Goal: Task Accomplishment & Management: Manage account settings

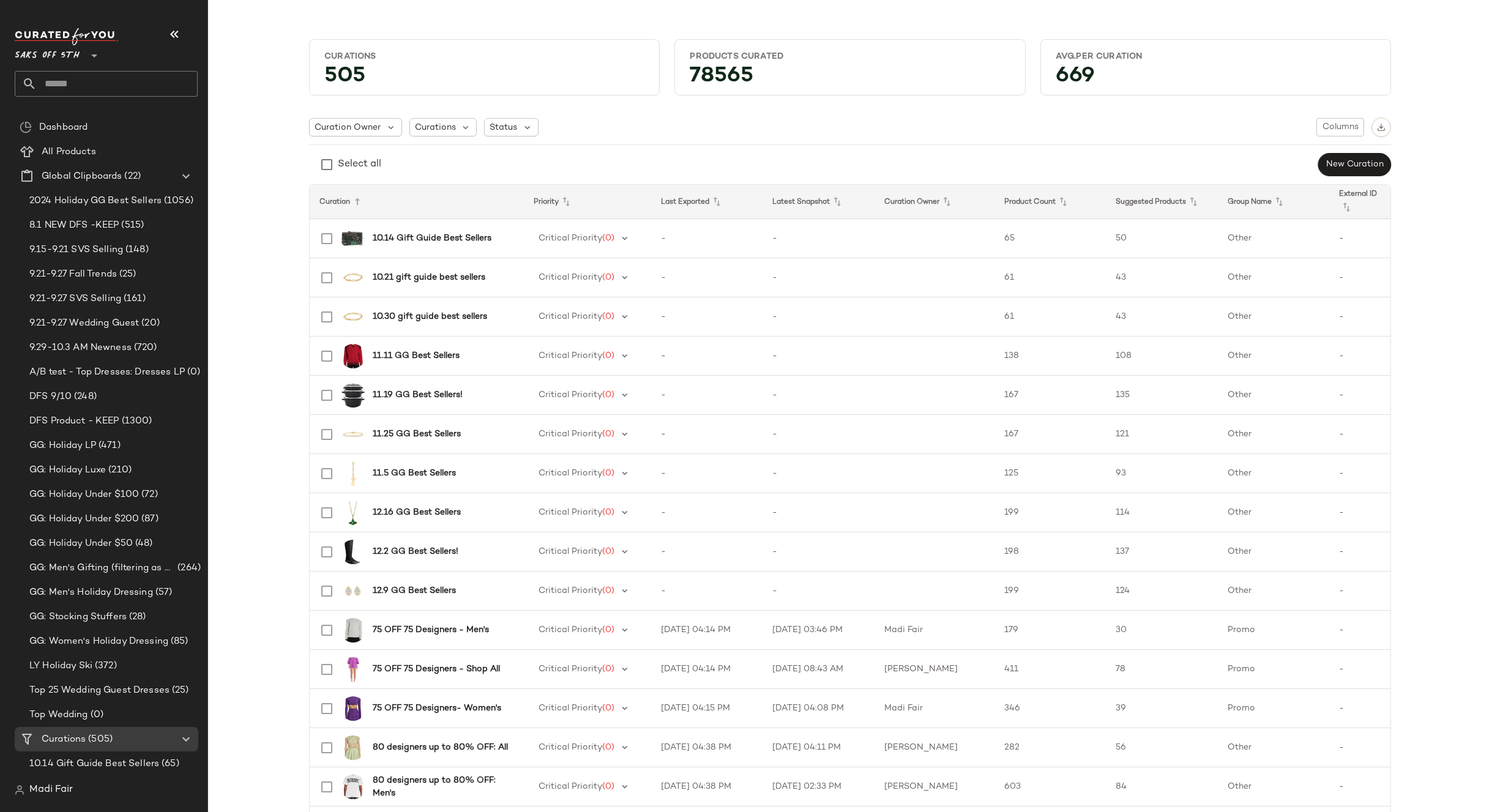
scroll to position [490, 0]
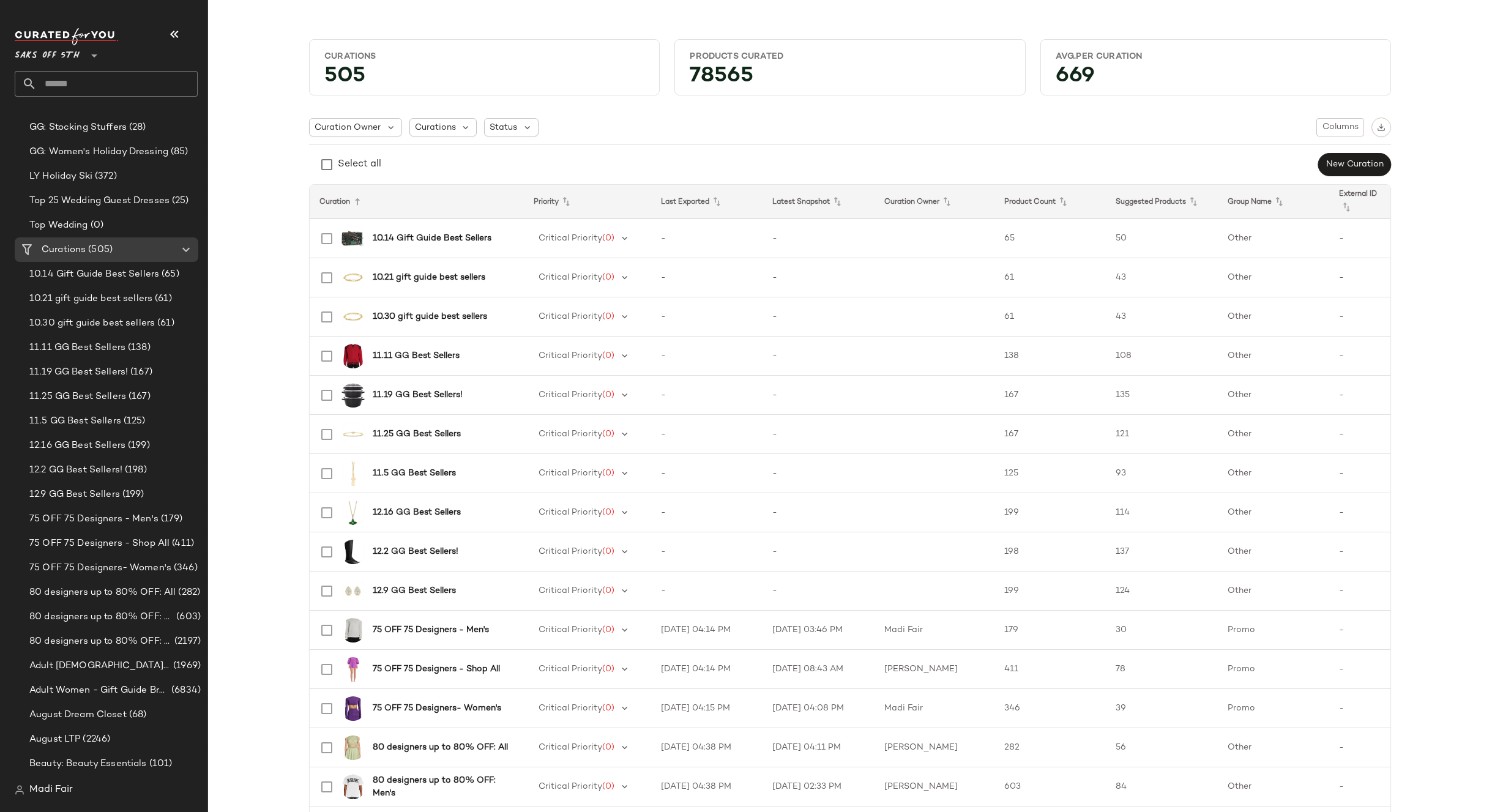
click at [67, 78] on input "text" at bounding box center [117, 84] width 161 height 26
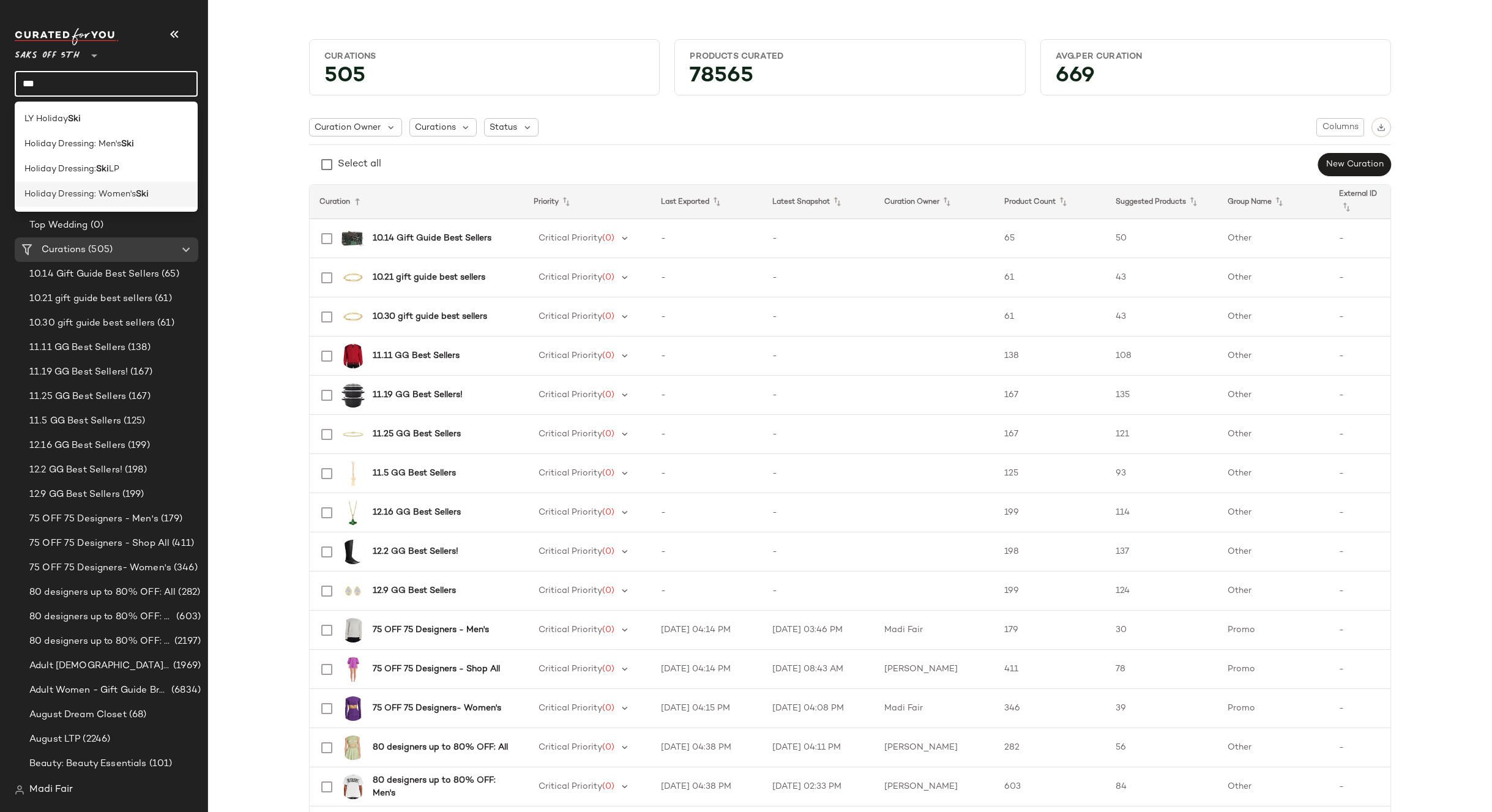
type input "***"
click at [86, 189] on span "Holiday Dressing: Women's" at bounding box center [80, 194] width 112 height 13
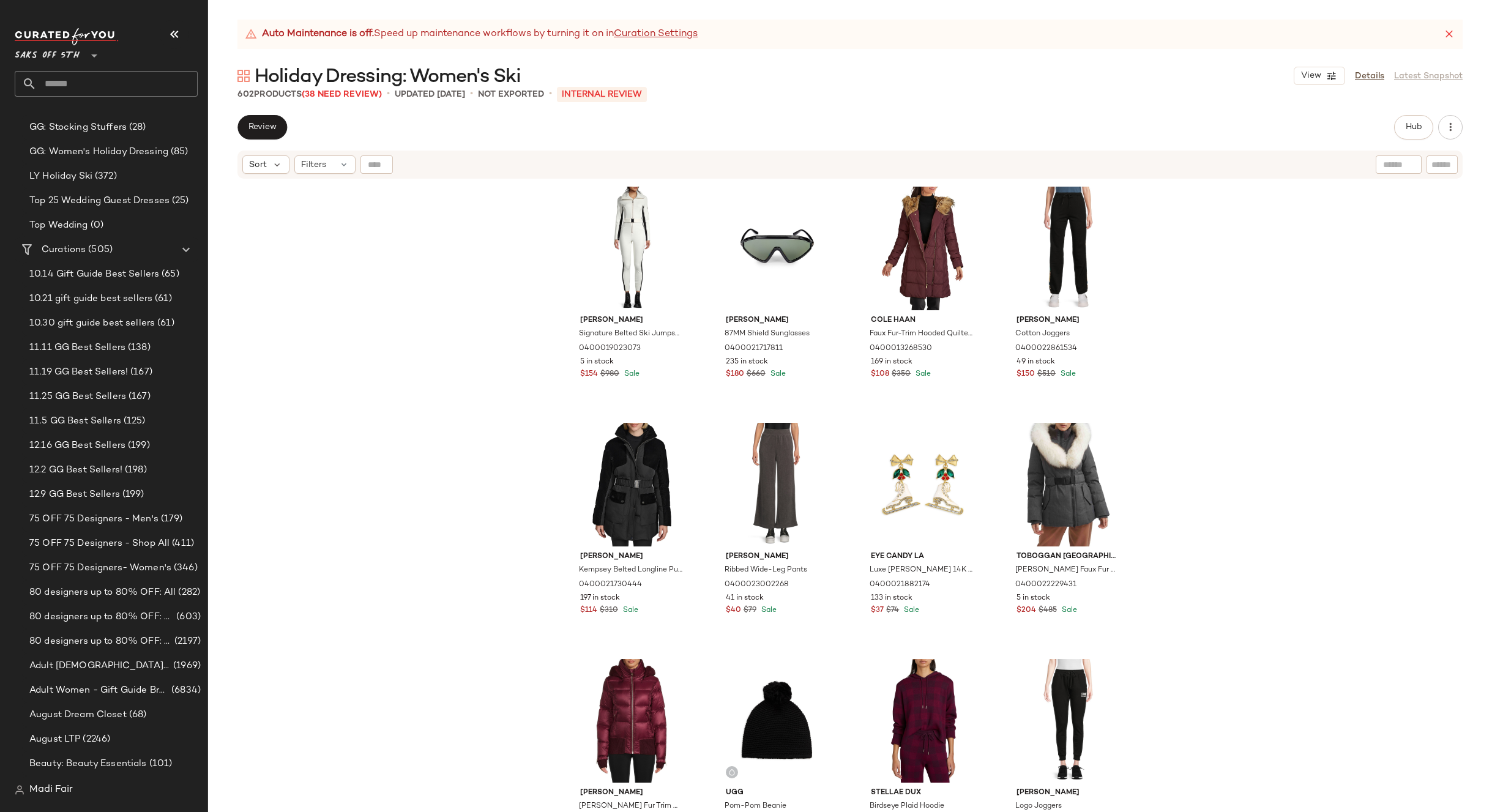
click at [109, 76] on input "text" at bounding box center [117, 84] width 161 height 26
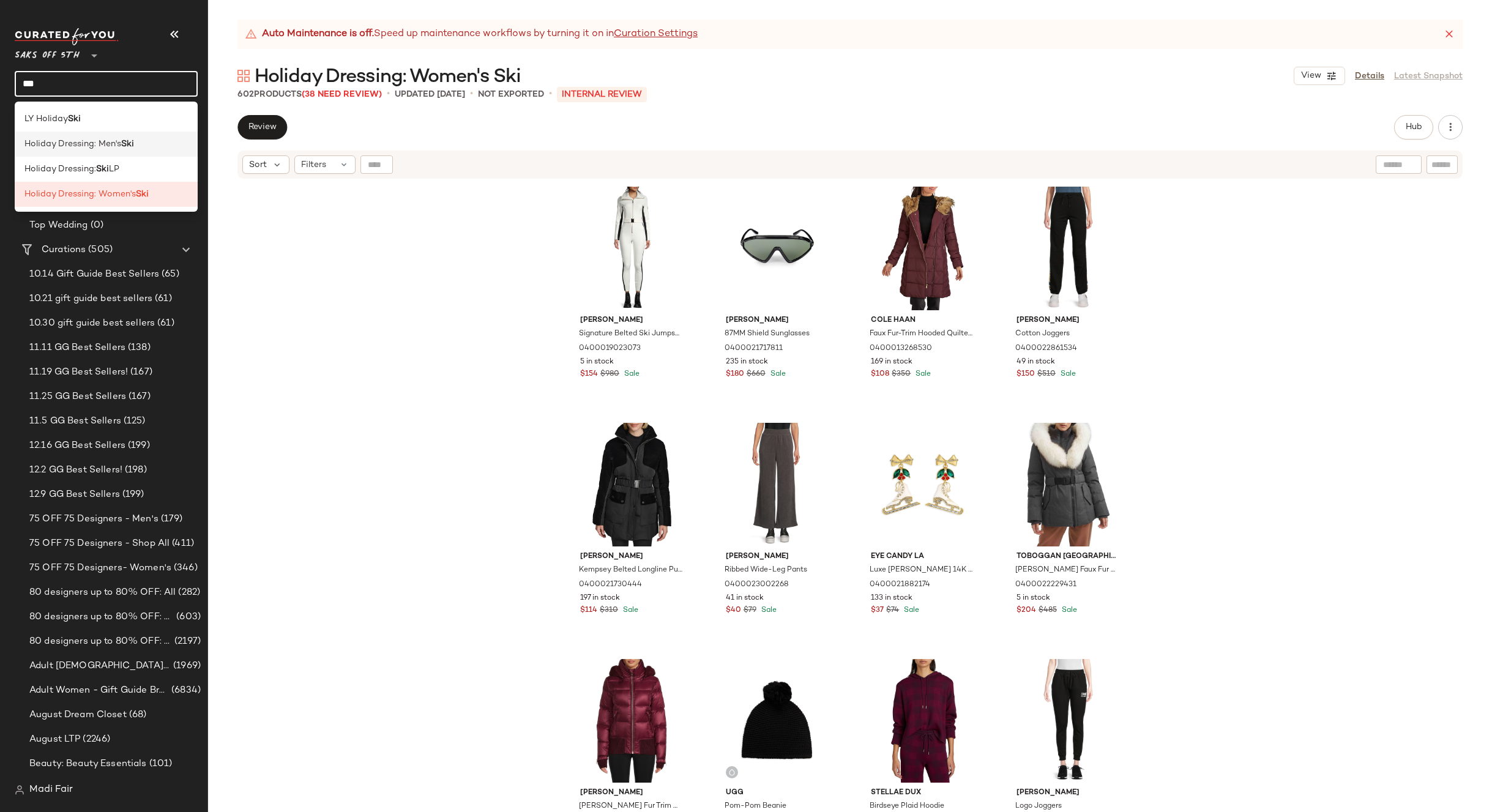
type input "***"
click at [117, 148] on span "Holiday Dressing: Men's" at bounding box center [73, 143] width 97 height 13
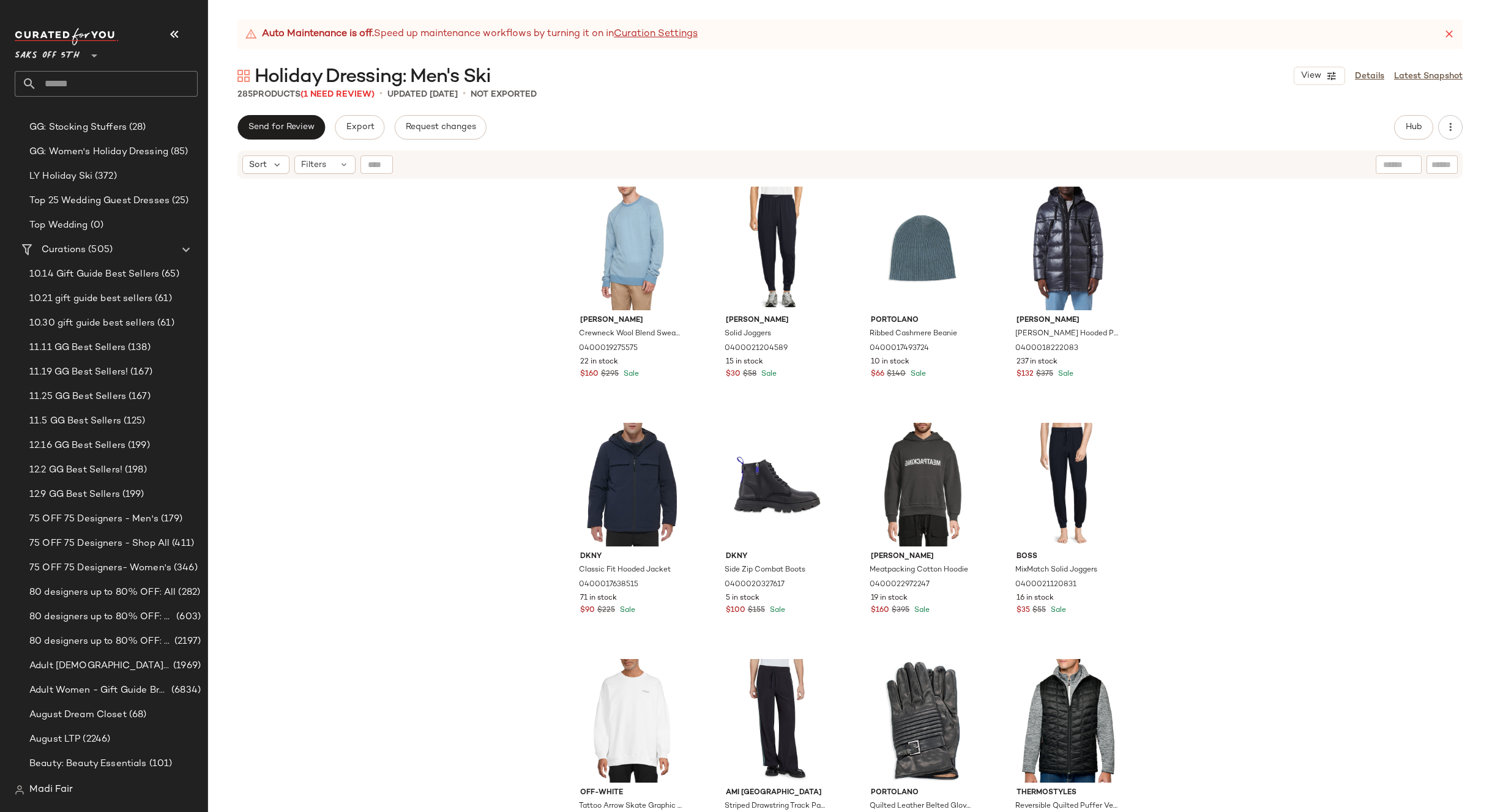
drag, startPoint x: 454, startPoint y: 1, endPoint x: 418, endPoint y: 81, distance: 87.7
click at [390, 398] on div "Vince Crewneck Wool Blend Sweatshirt 0400019275575 22 in stock $160 $295 Sale T…" at bounding box center [851, 511] width 1285 height 663
click at [1368, 76] on link "Details" at bounding box center [1369, 76] width 30 height 13
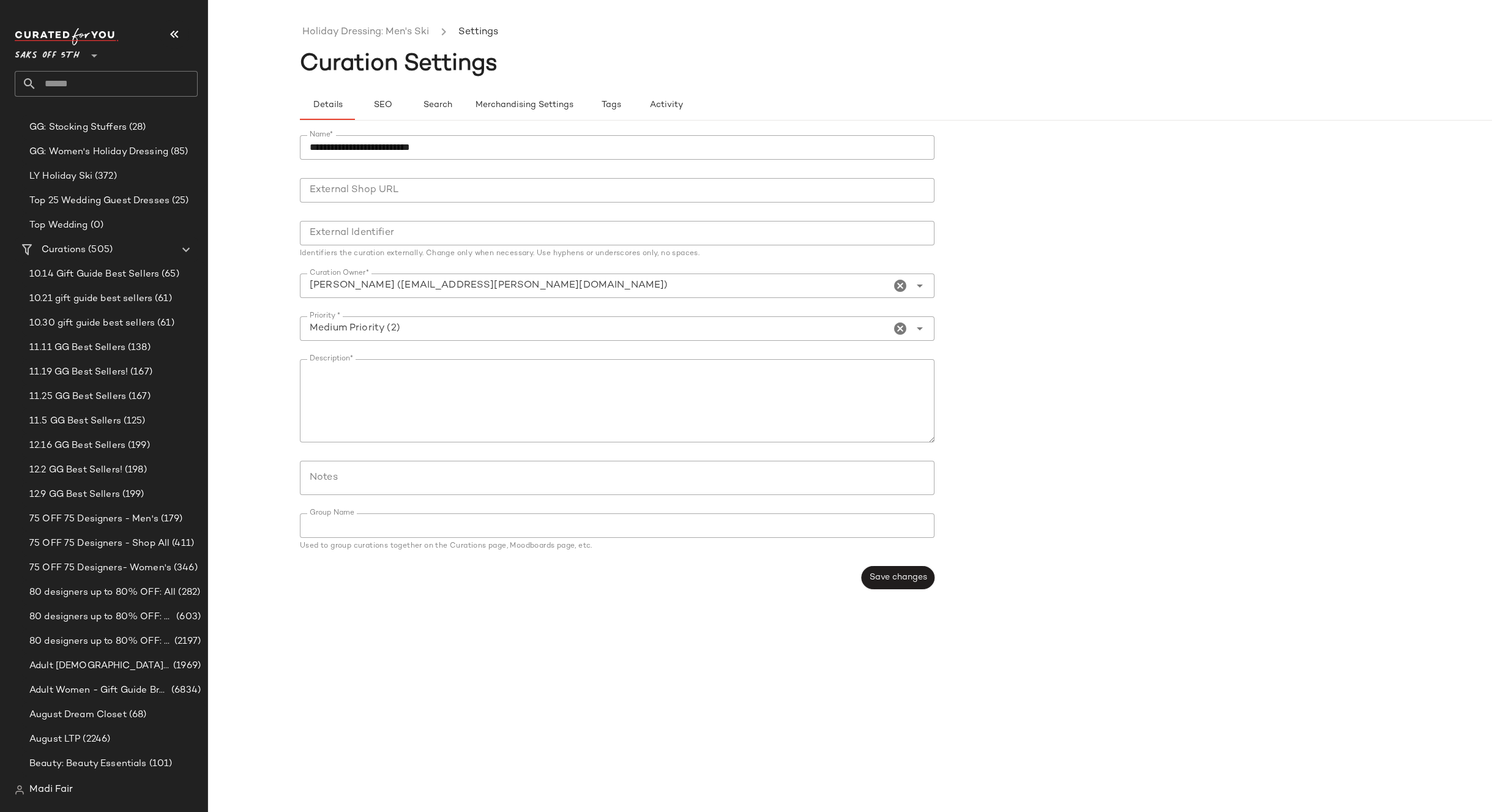
click at [390, 488] on div at bounding box center [614, 477] width 627 height 35
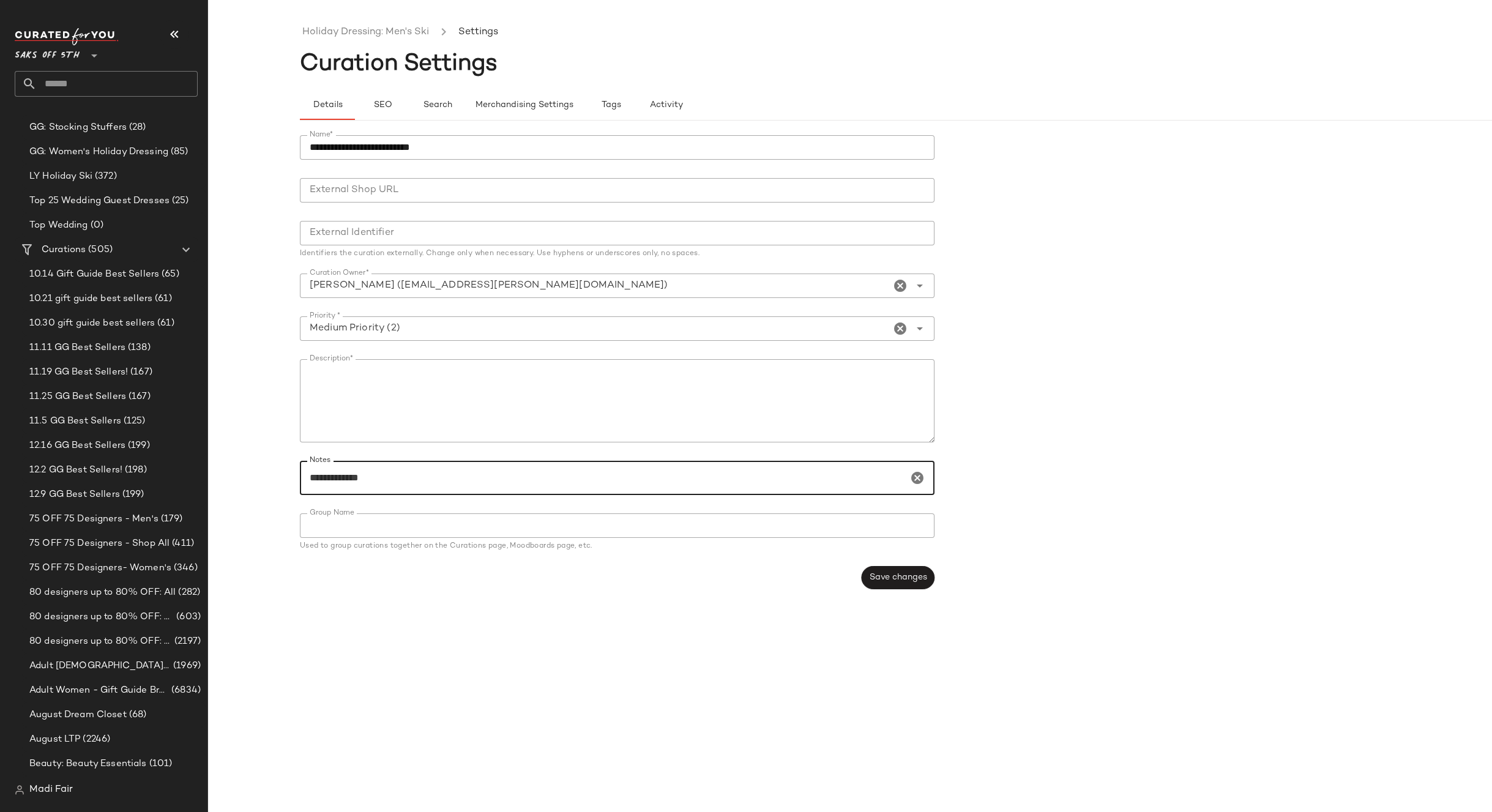
paste input "**********"
type input "**********"
click at [895, 573] on span "Save changes" at bounding box center [898, 578] width 58 height 10
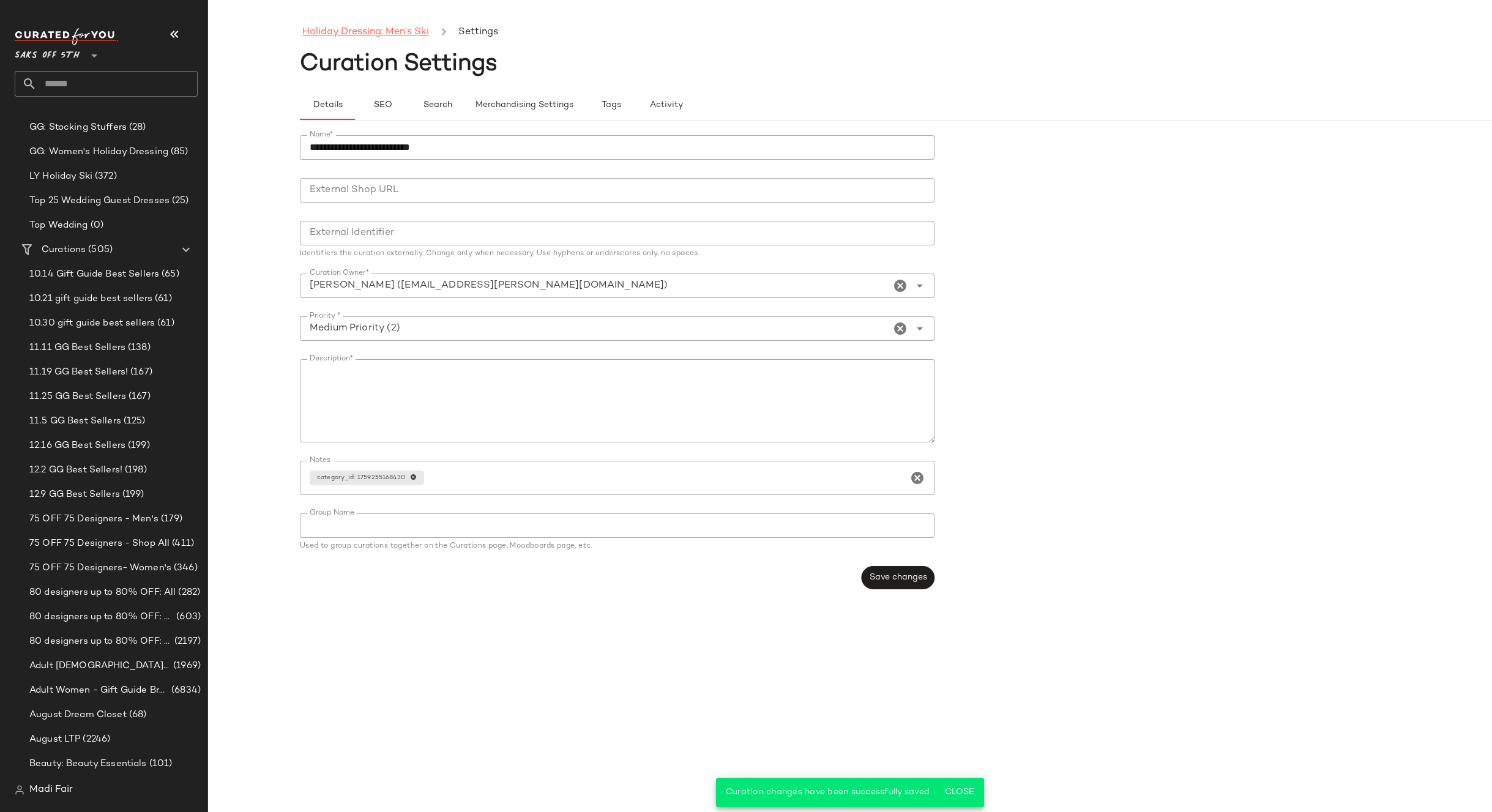
click at [354, 37] on link "Holiday Dressing: Men's Ski" at bounding box center [366, 33] width 126 height 16
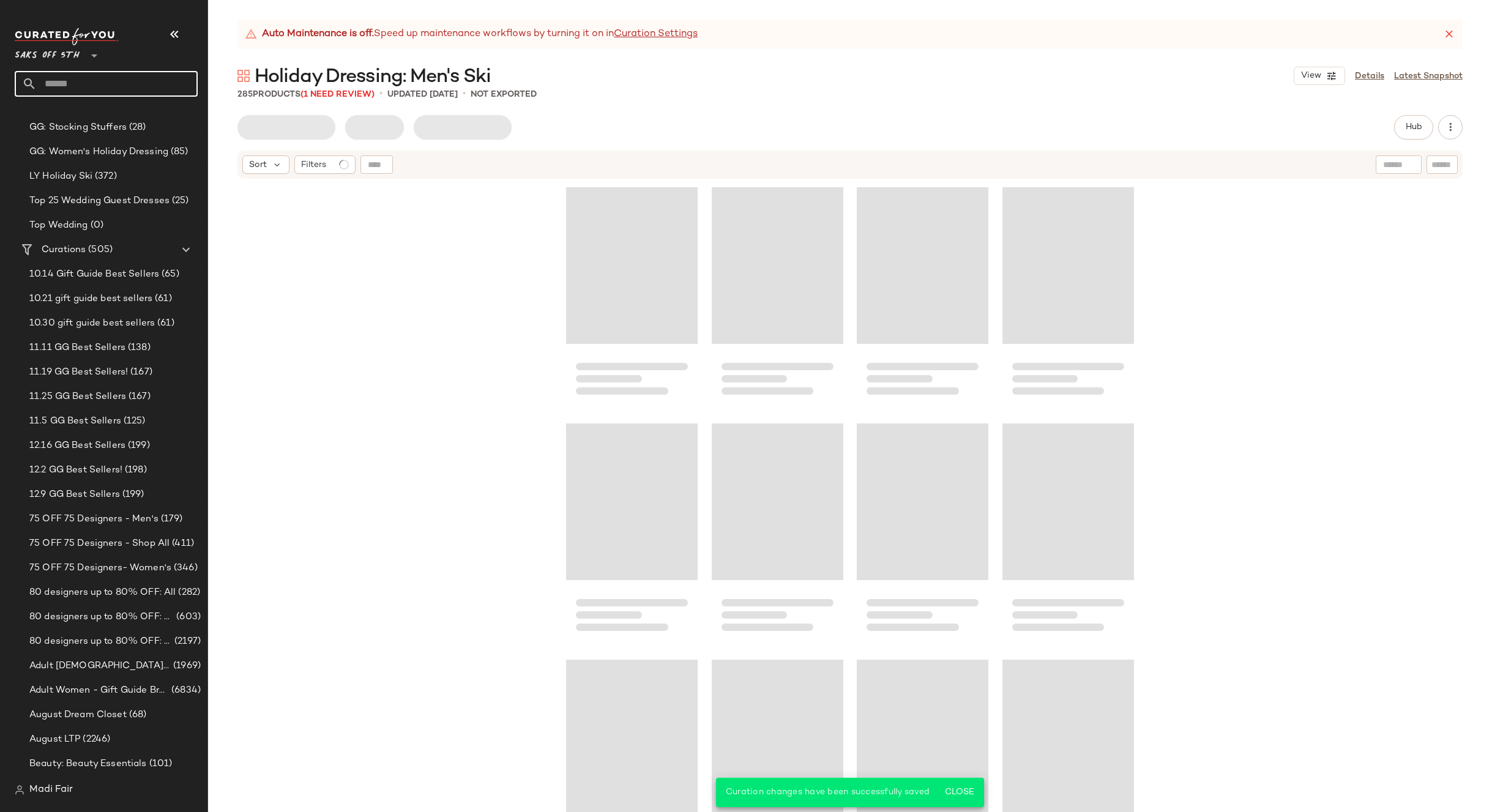
click at [126, 76] on input "text" at bounding box center [117, 84] width 161 height 26
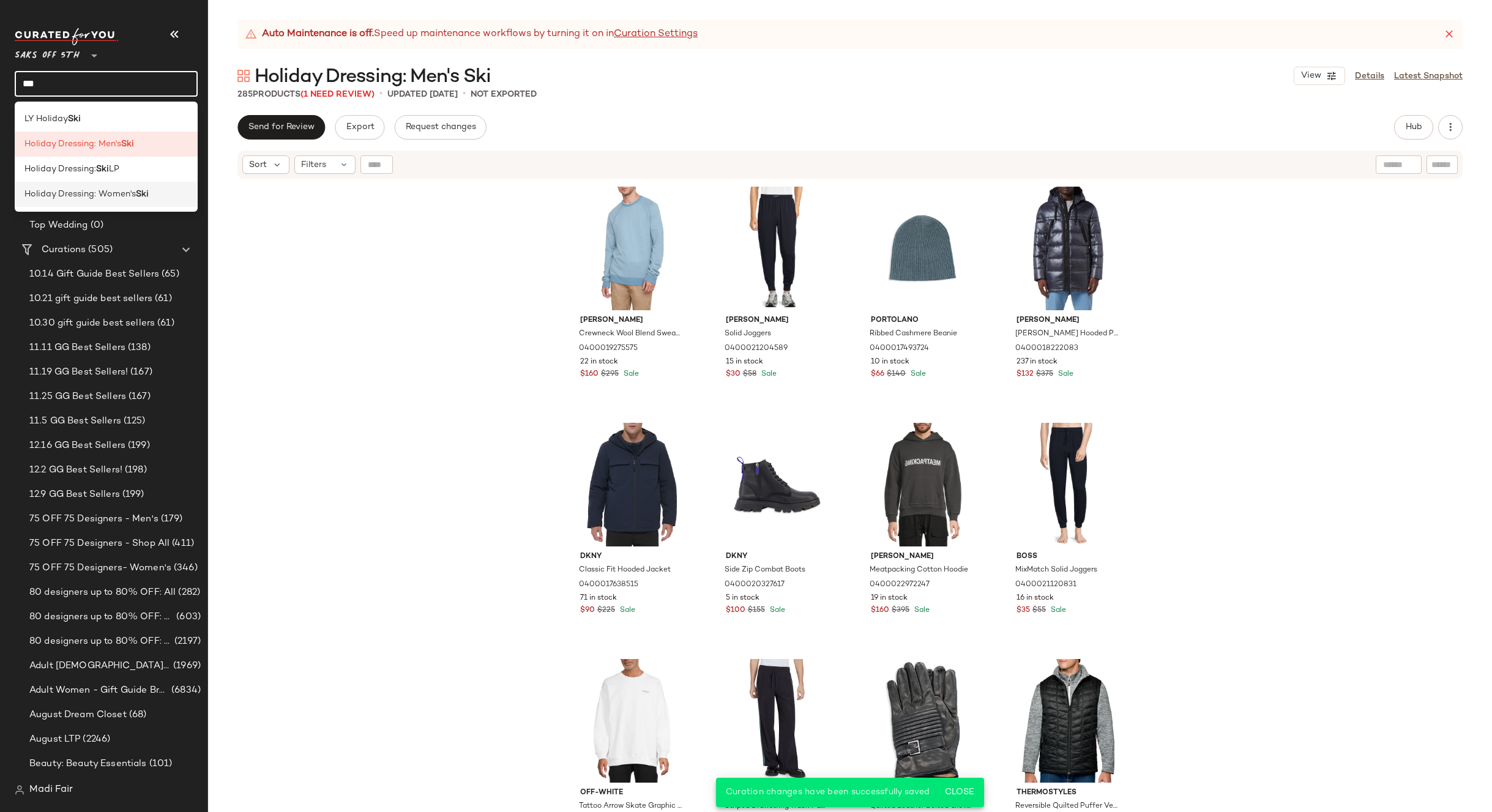
type input "***"
click at [110, 197] on span "Holiday Dressing: Women's" at bounding box center [80, 194] width 112 height 13
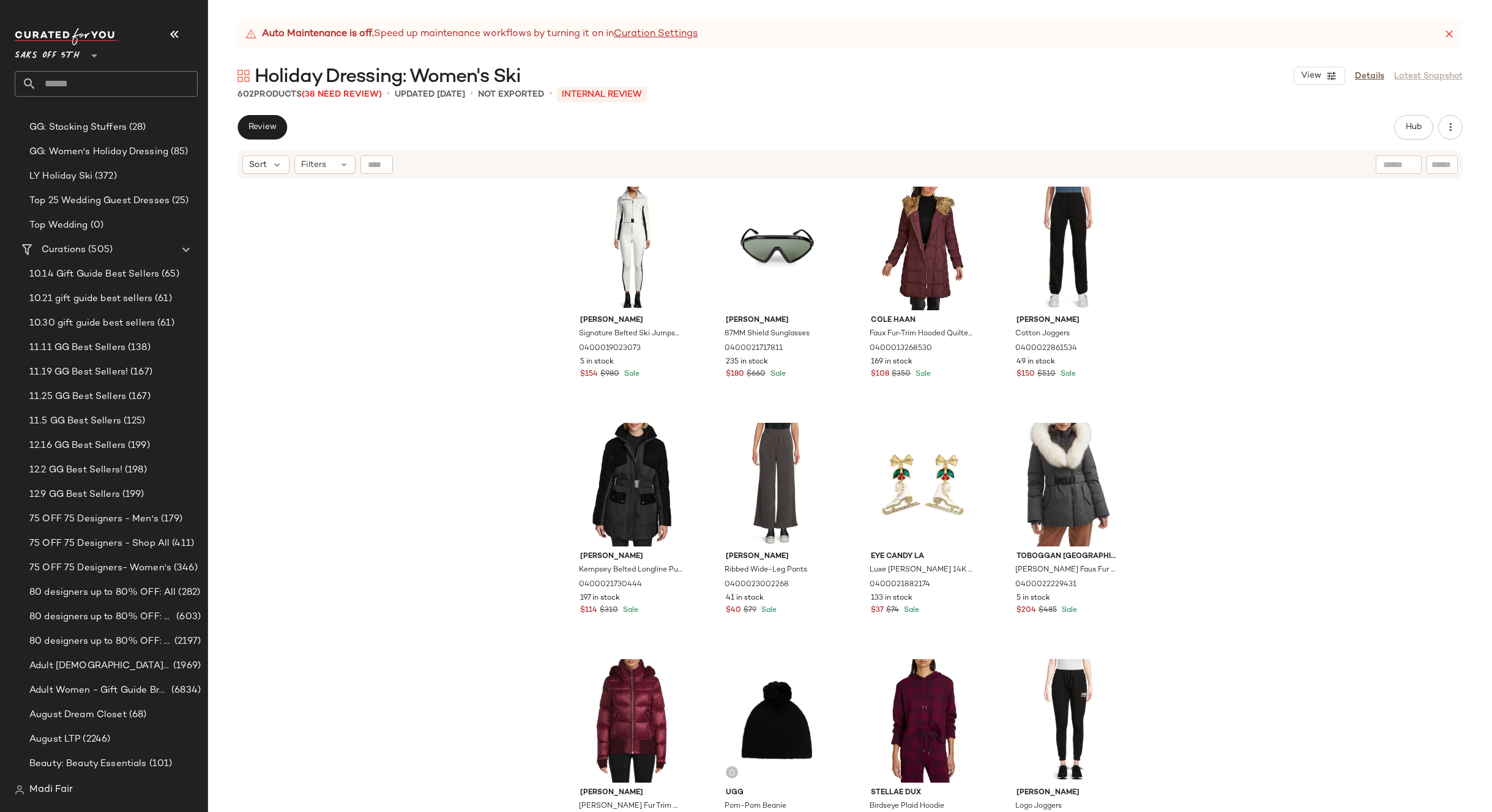
click at [1369, 75] on link "Details" at bounding box center [1369, 76] width 30 height 13
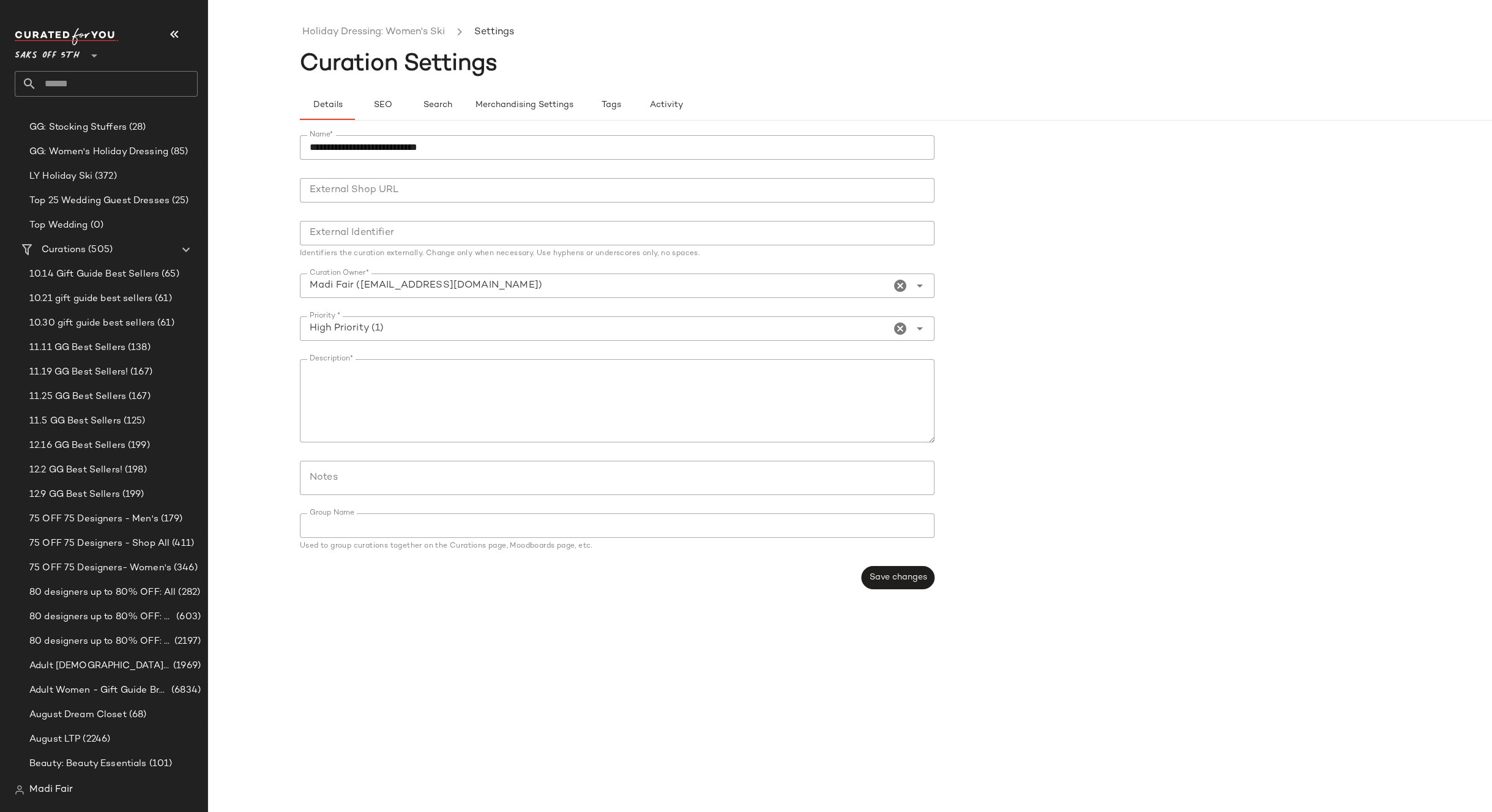
click at [336, 480] on input "Notes" at bounding box center [616, 477] width 614 height 15
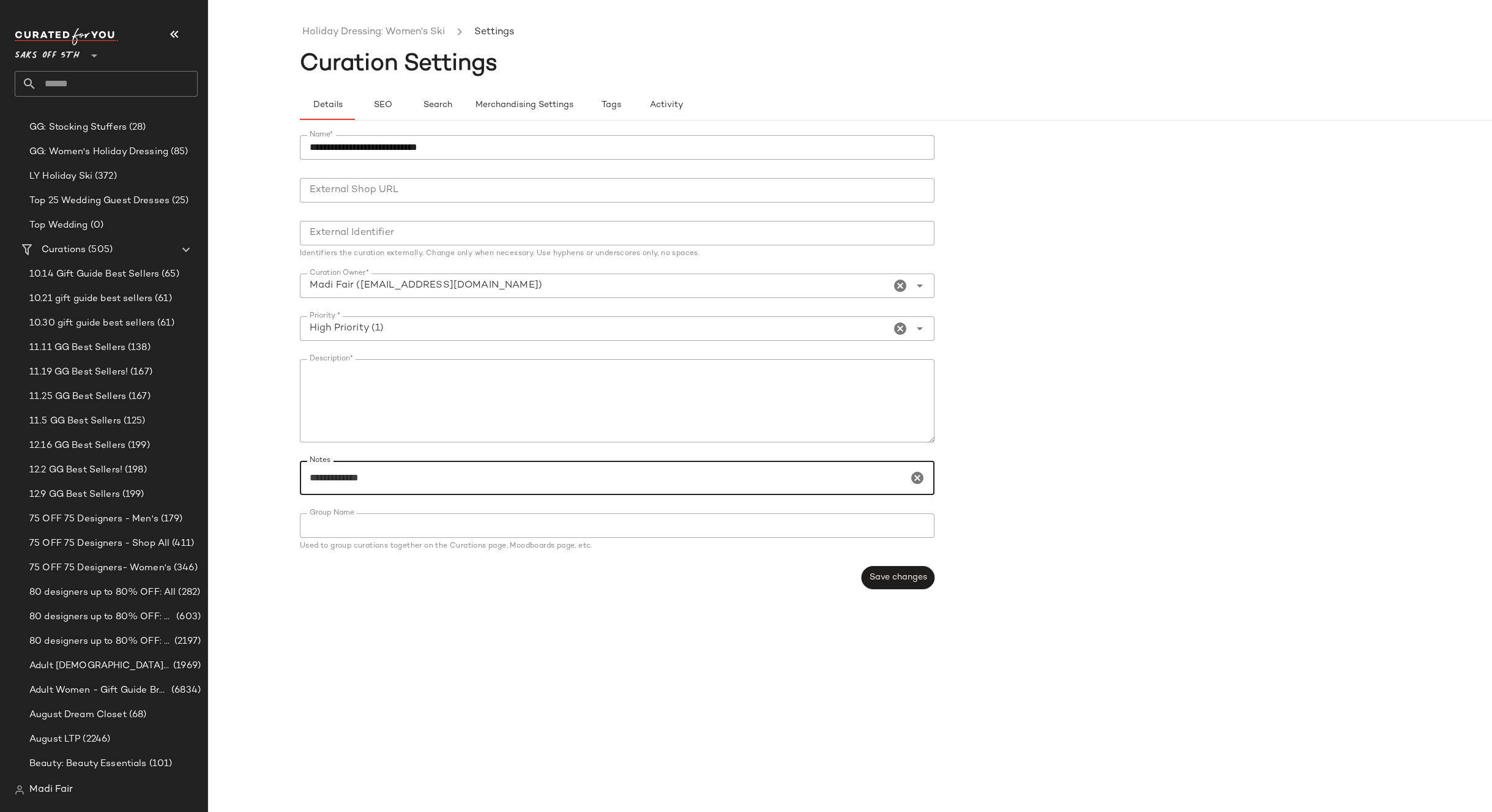
paste input "**********"
type input "**********"
click at [879, 585] on button "Save changes" at bounding box center [898, 578] width 73 height 24
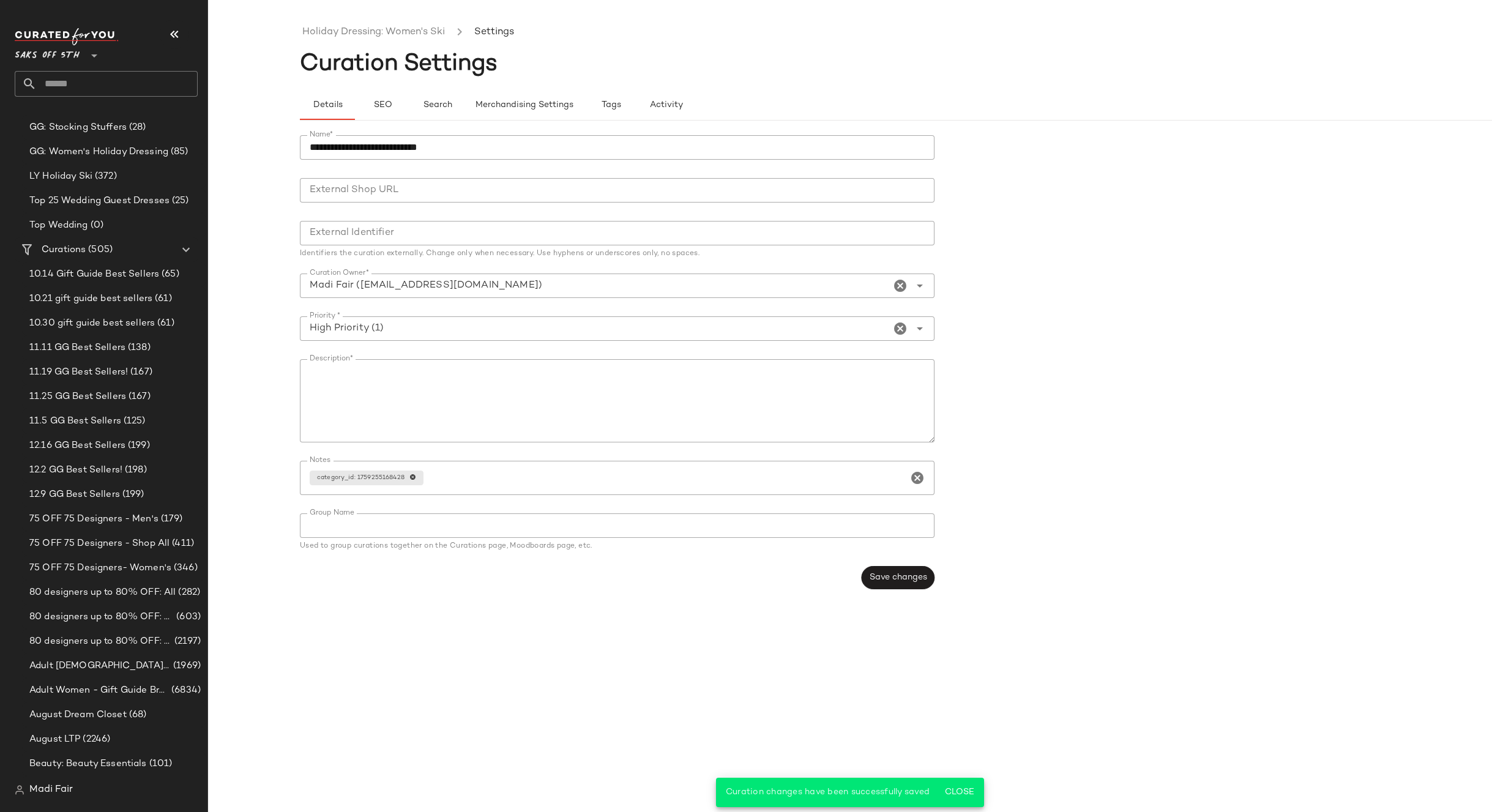
click at [368, 35] on link "Holiday Dressing: Women's Ski" at bounding box center [373, 33] width 142 height 16
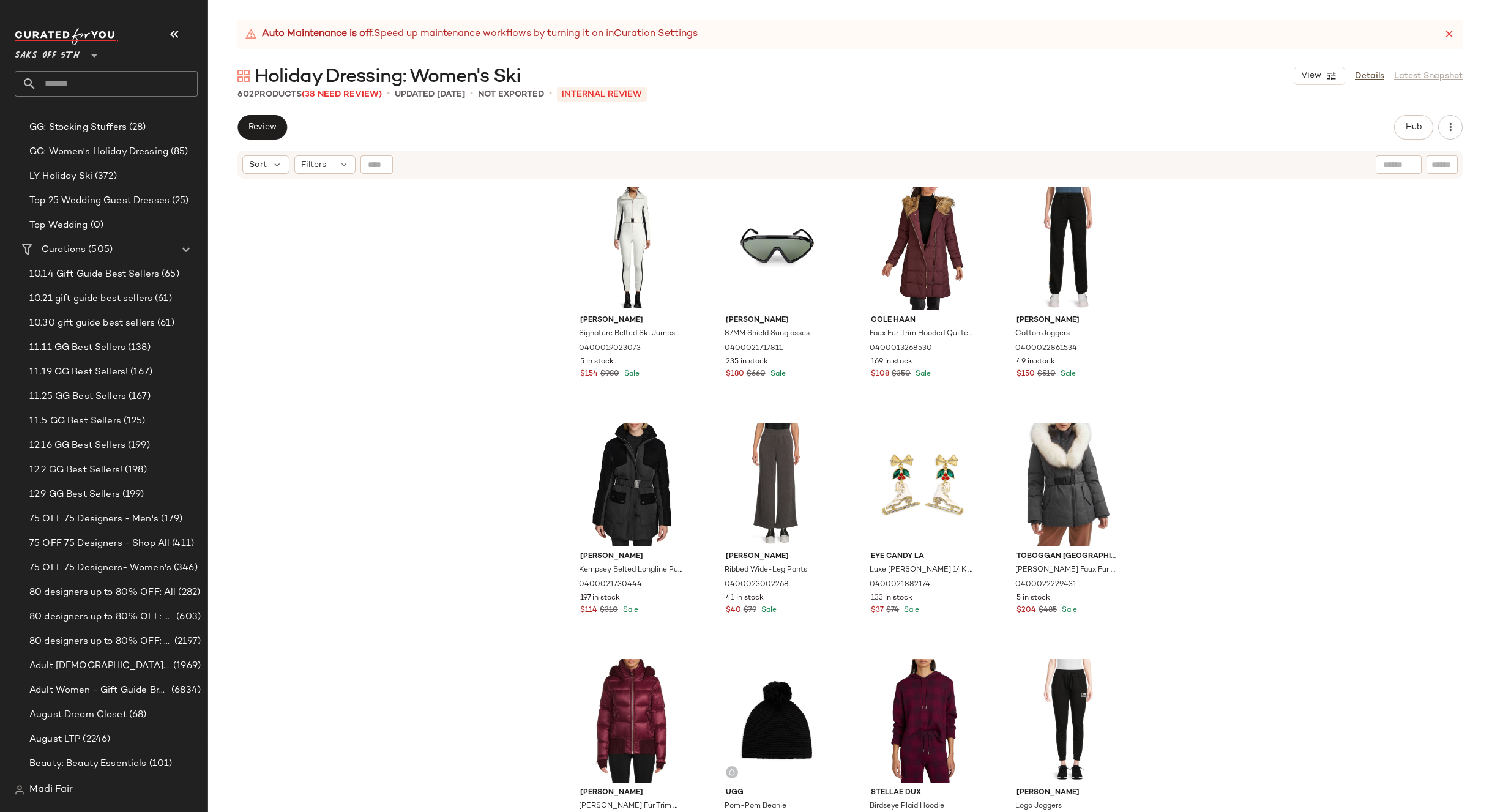
click at [420, 211] on div "Cordova Signature Belted Ski Jumpsuit 0400019023073 5 in stock $154 $980 Sale T…" at bounding box center [851, 511] width 1285 height 663
click at [309, 162] on span "Filters" at bounding box center [313, 164] width 25 height 13
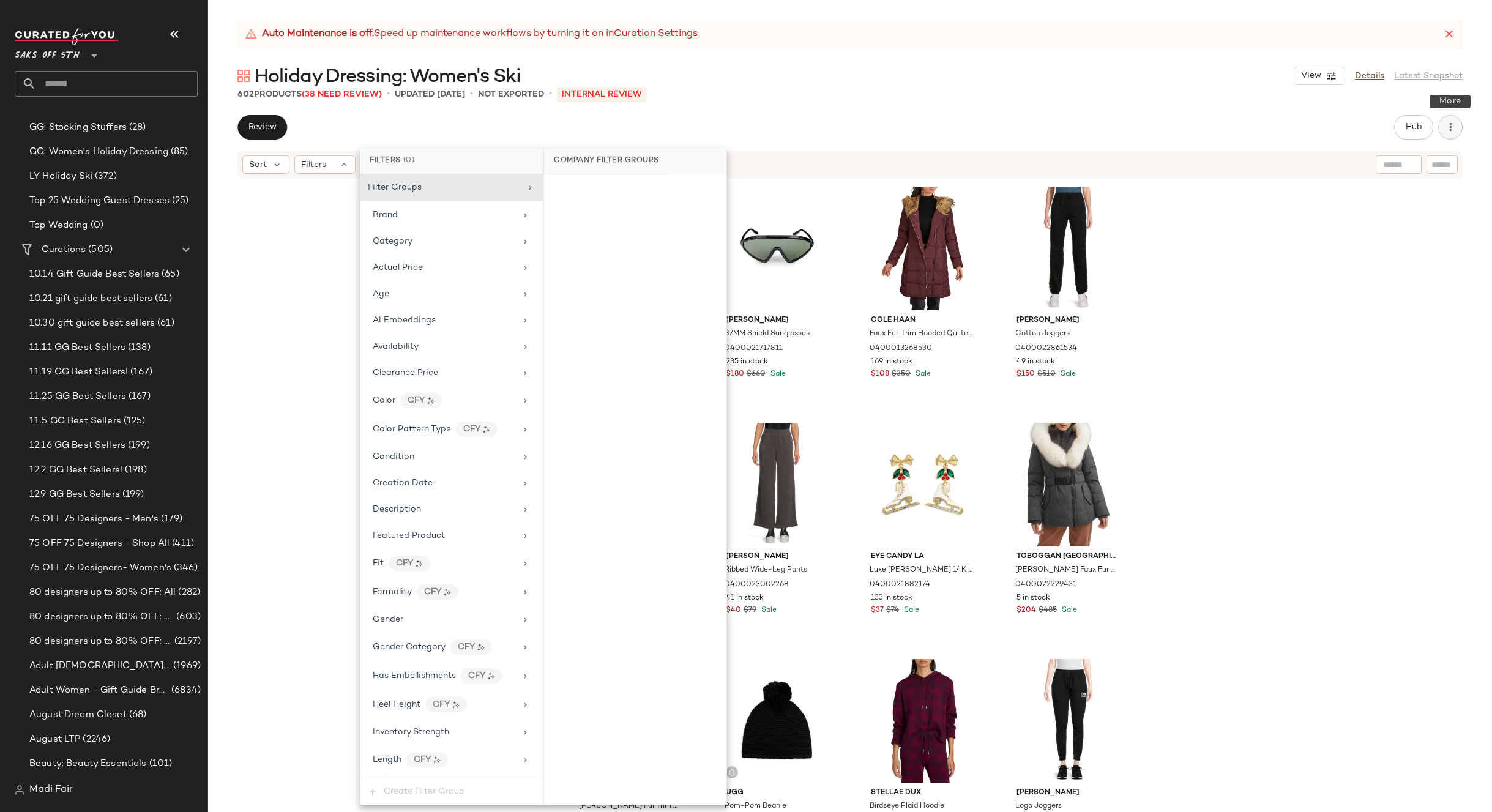
click at [1451, 122] on icon "button" at bounding box center [1451, 127] width 12 height 12
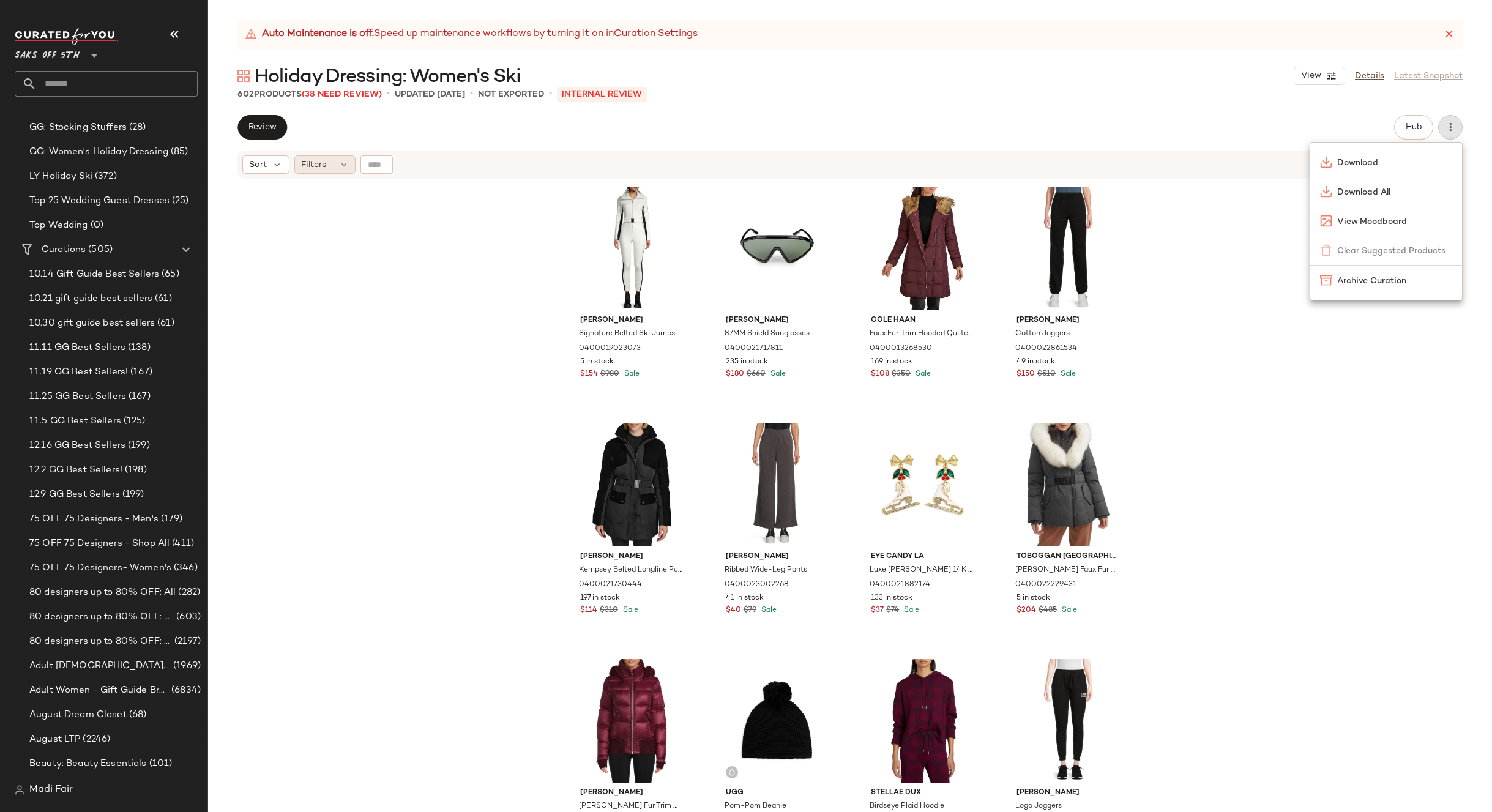
click at [313, 173] on div "Filters" at bounding box center [325, 164] width 61 height 19
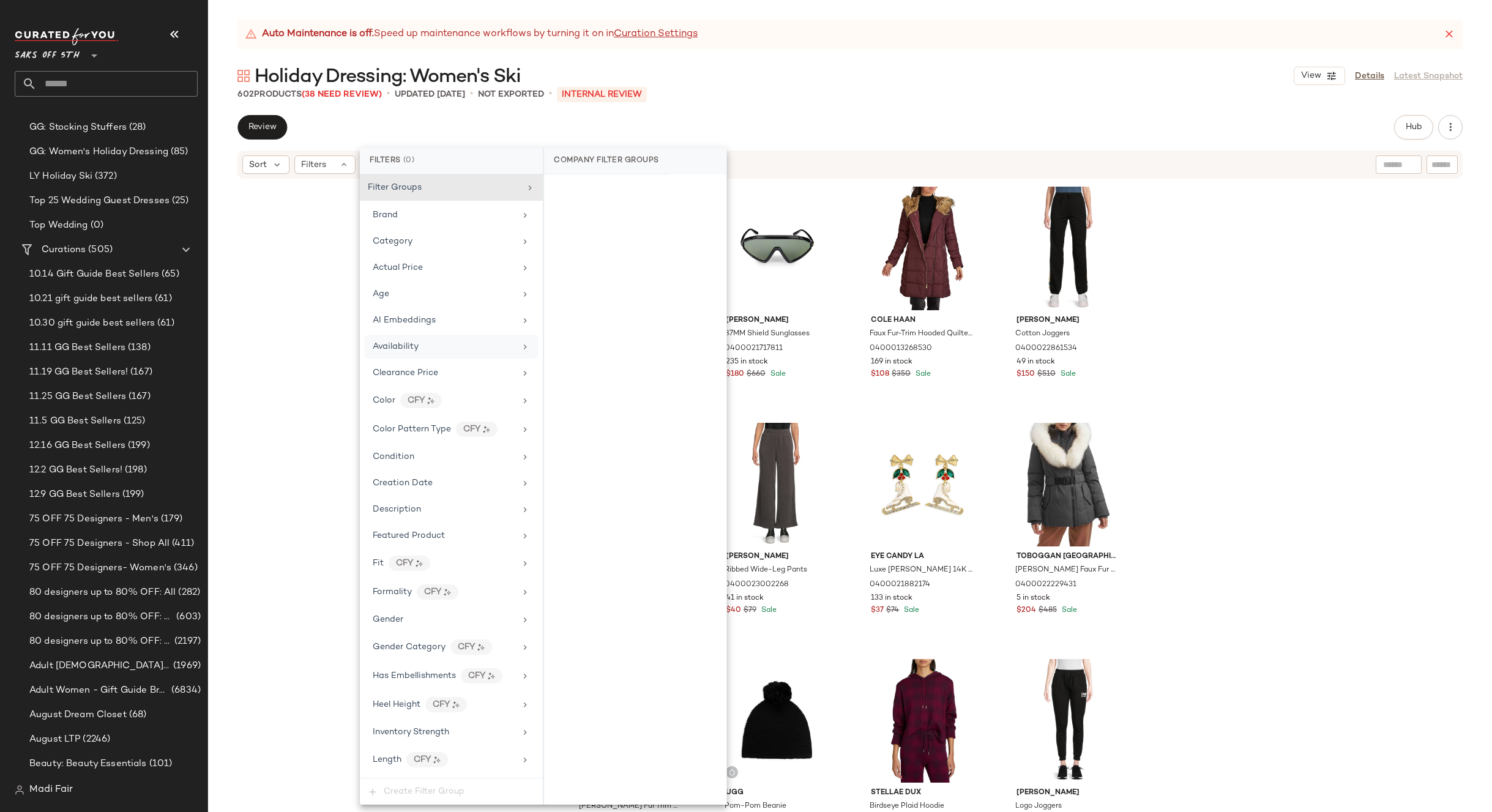
click at [441, 347] on div "Availability" at bounding box center [444, 346] width 142 height 13
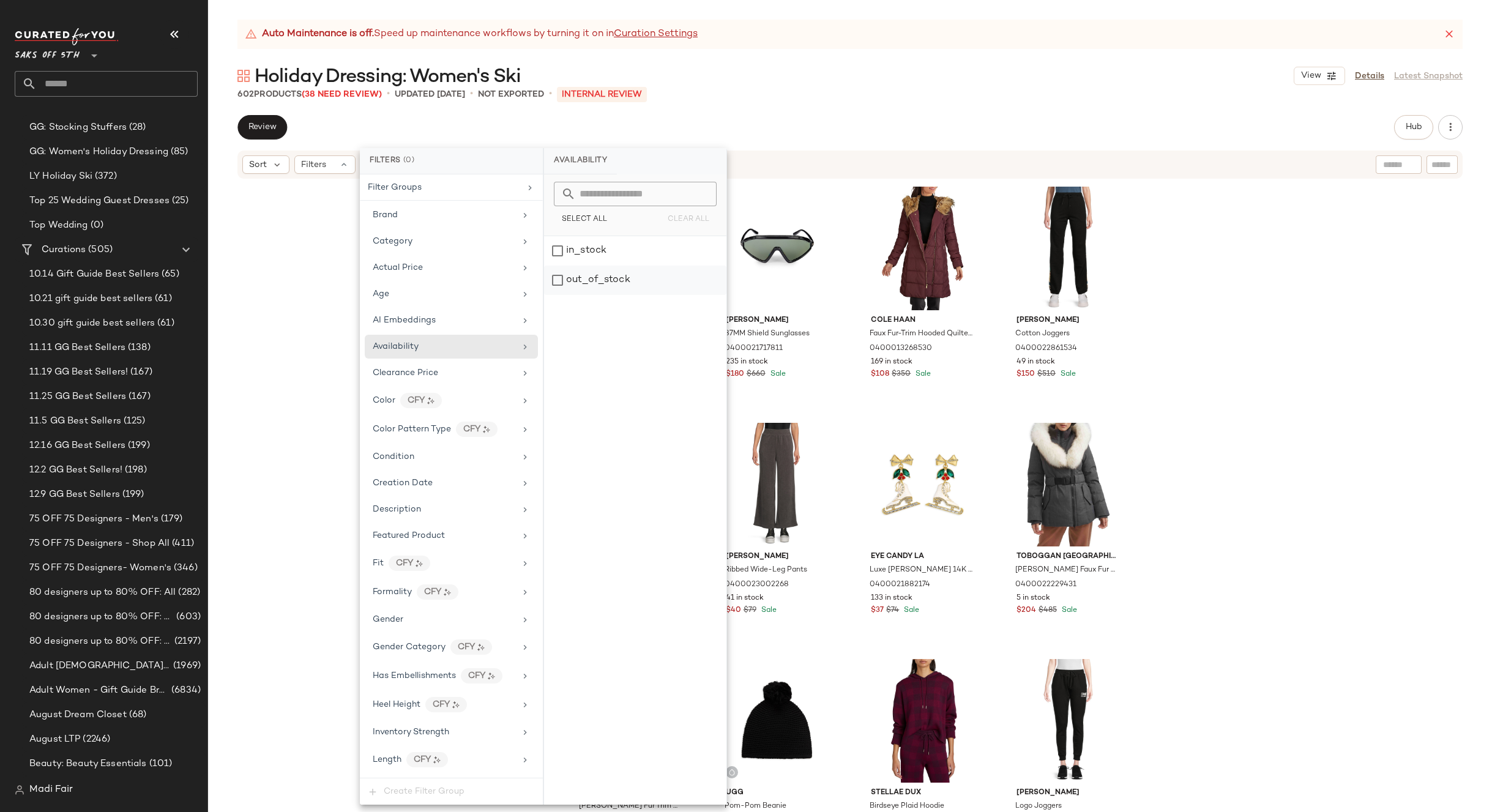
click at [591, 284] on div "out_of_stock" at bounding box center [635, 281] width 183 height 30
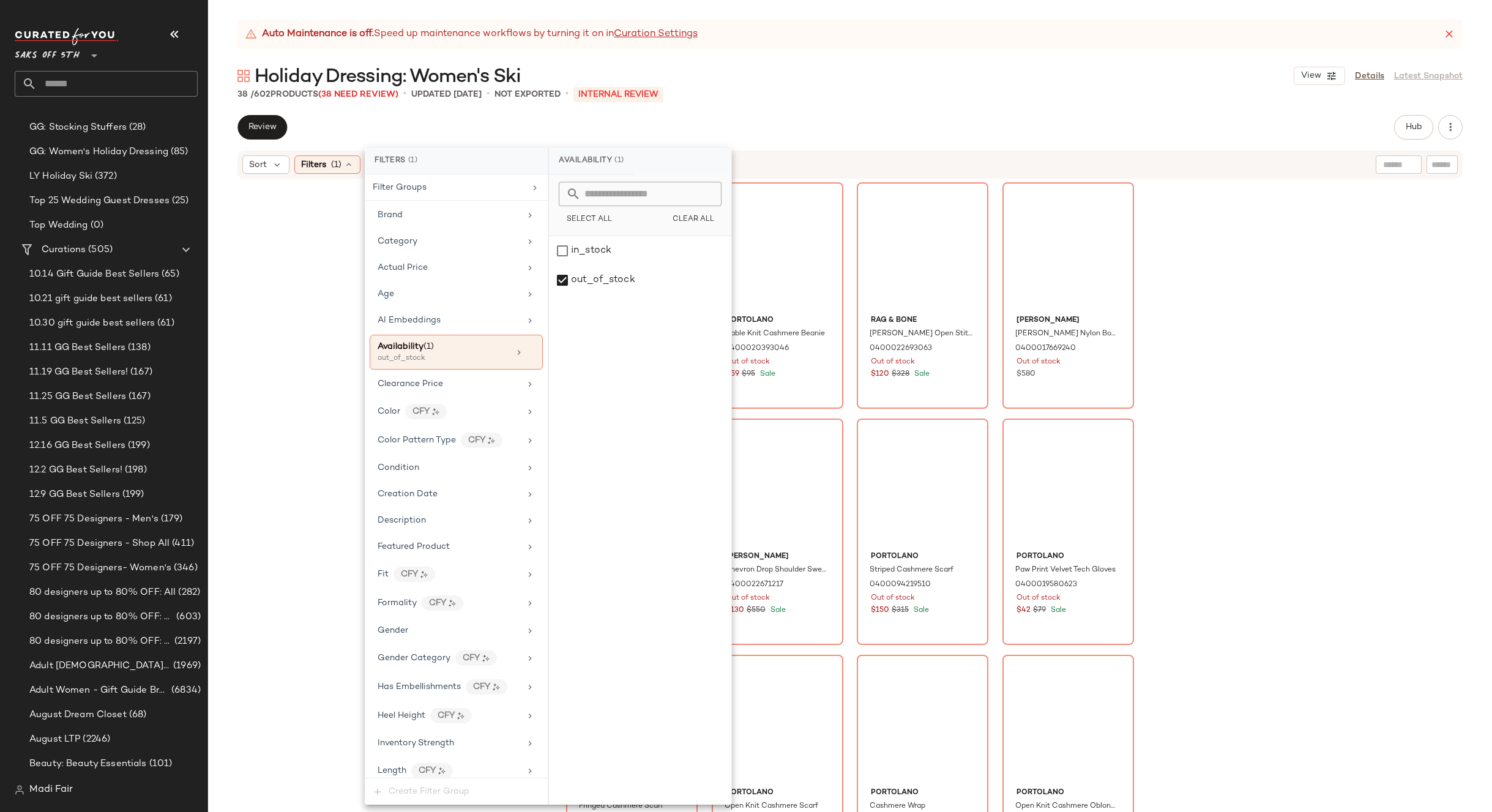
click at [752, 104] on div "Auto Maintenance is off. Speed up maintenance workflows by turning it on in Cur…" at bounding box center [851, 416] width 1285 height 792
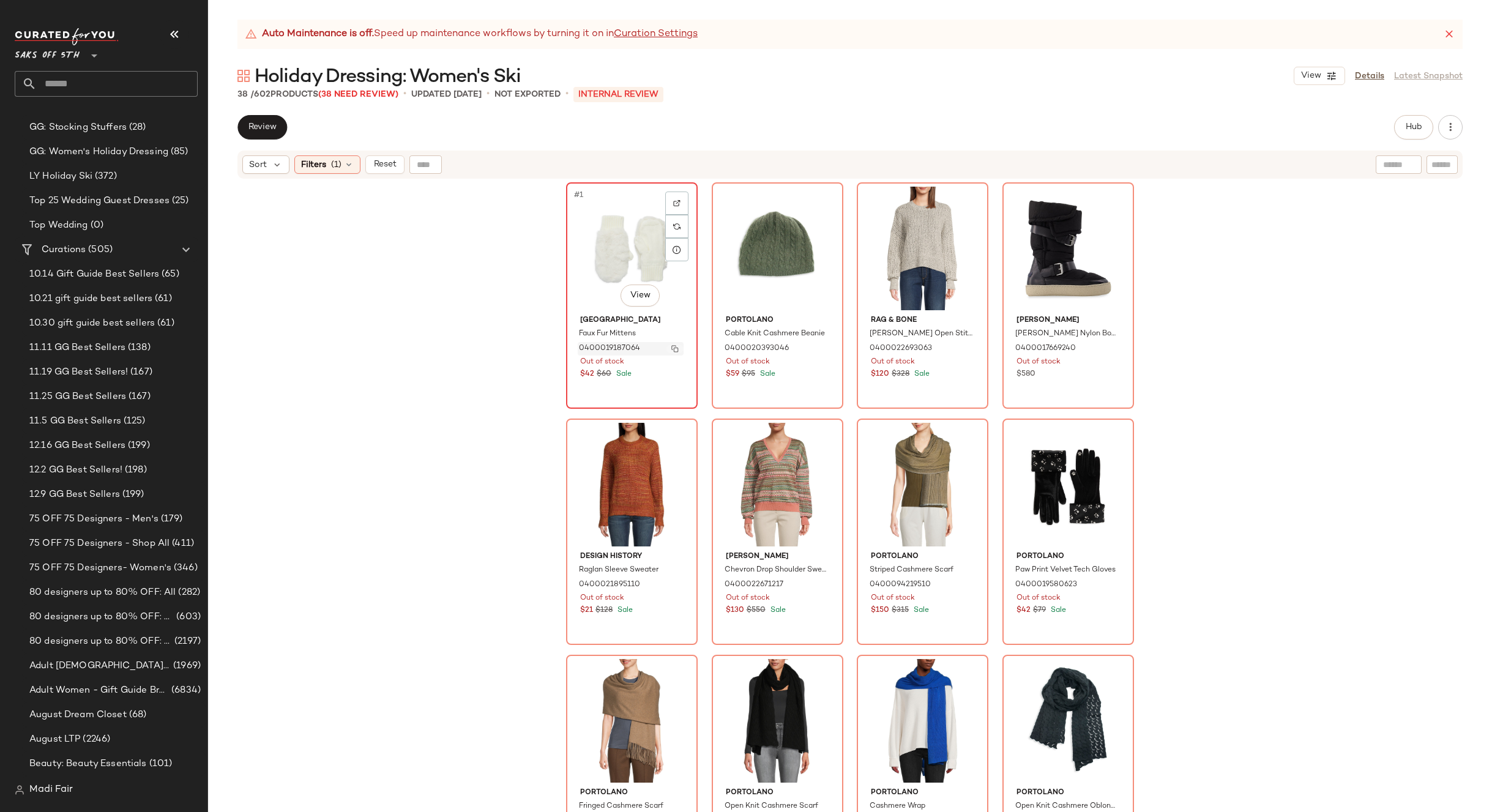
click at [672, 346] on img "button" at bounding box center [675, 348] width 7 height 7
click at [312, 163] on span "Filters" at bounding box center [313, 164] width 25 height 13
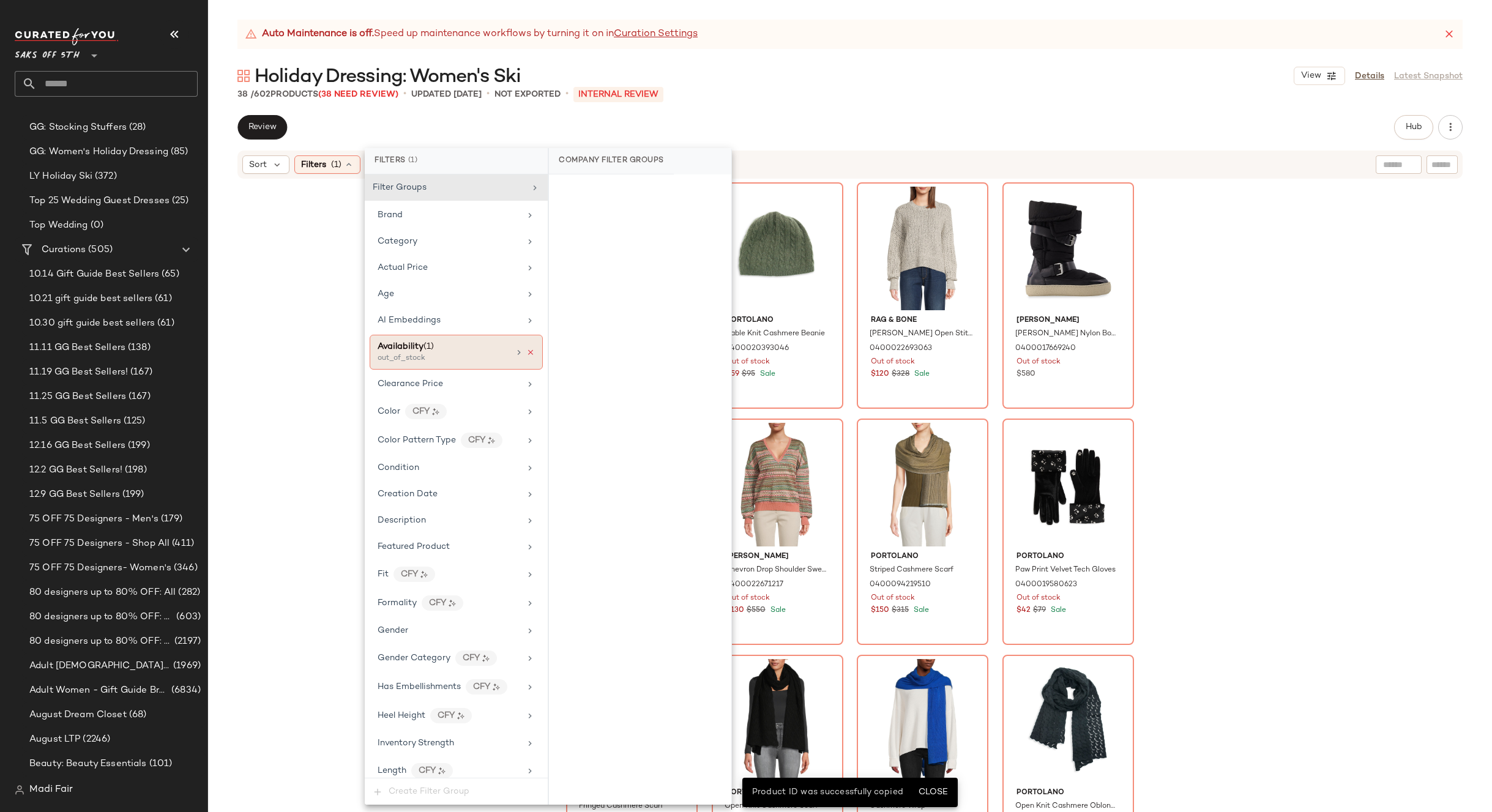
click at [527, 351] on icon at bounding box center [531, 352] width 9 height 9
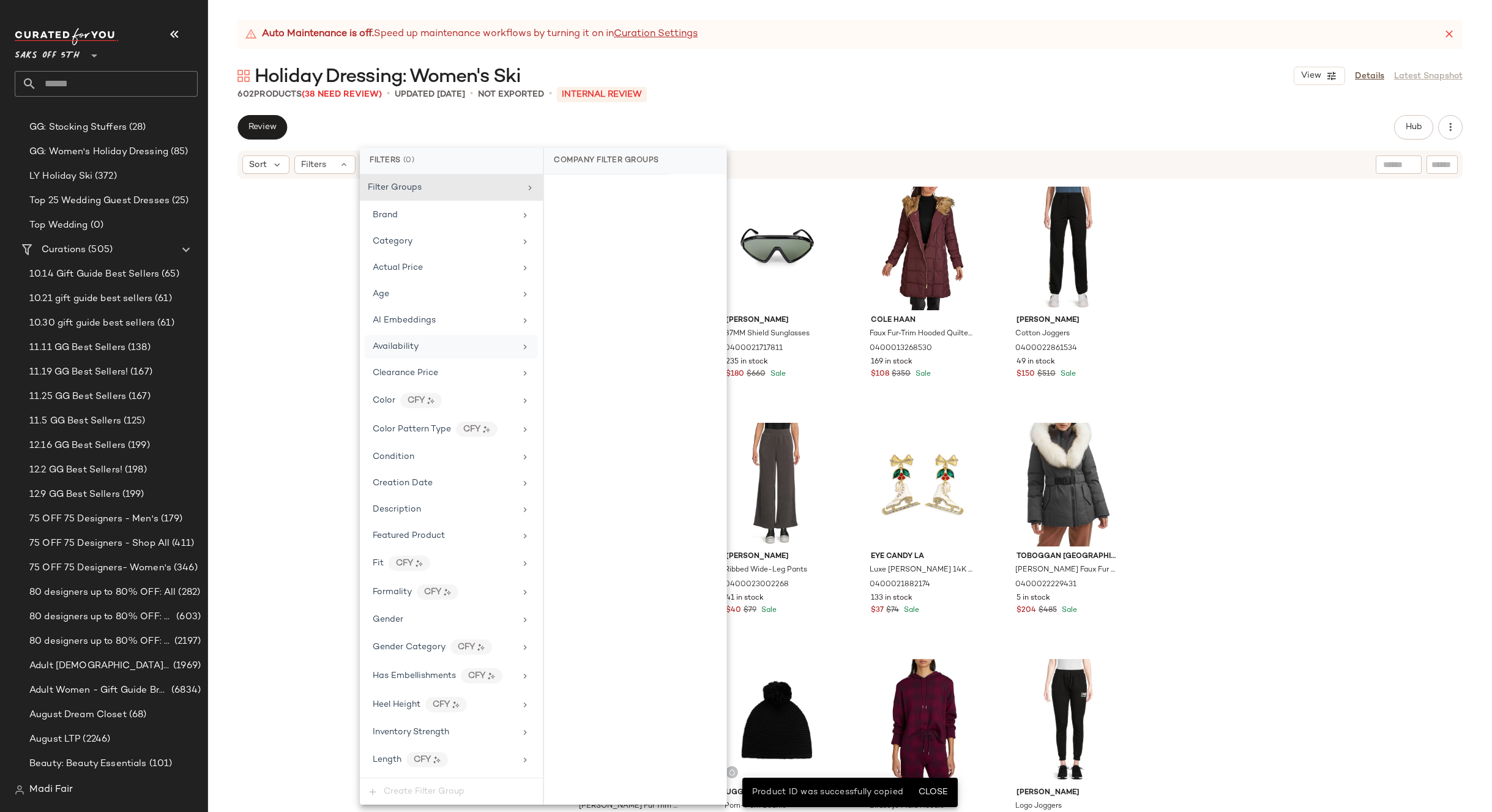
click at [734, 112] on div "Auto Maintenance is off. Speed up maintenance workflows by turning it on in Cur…" at bounding box center [851, 416] width 1285 height 792
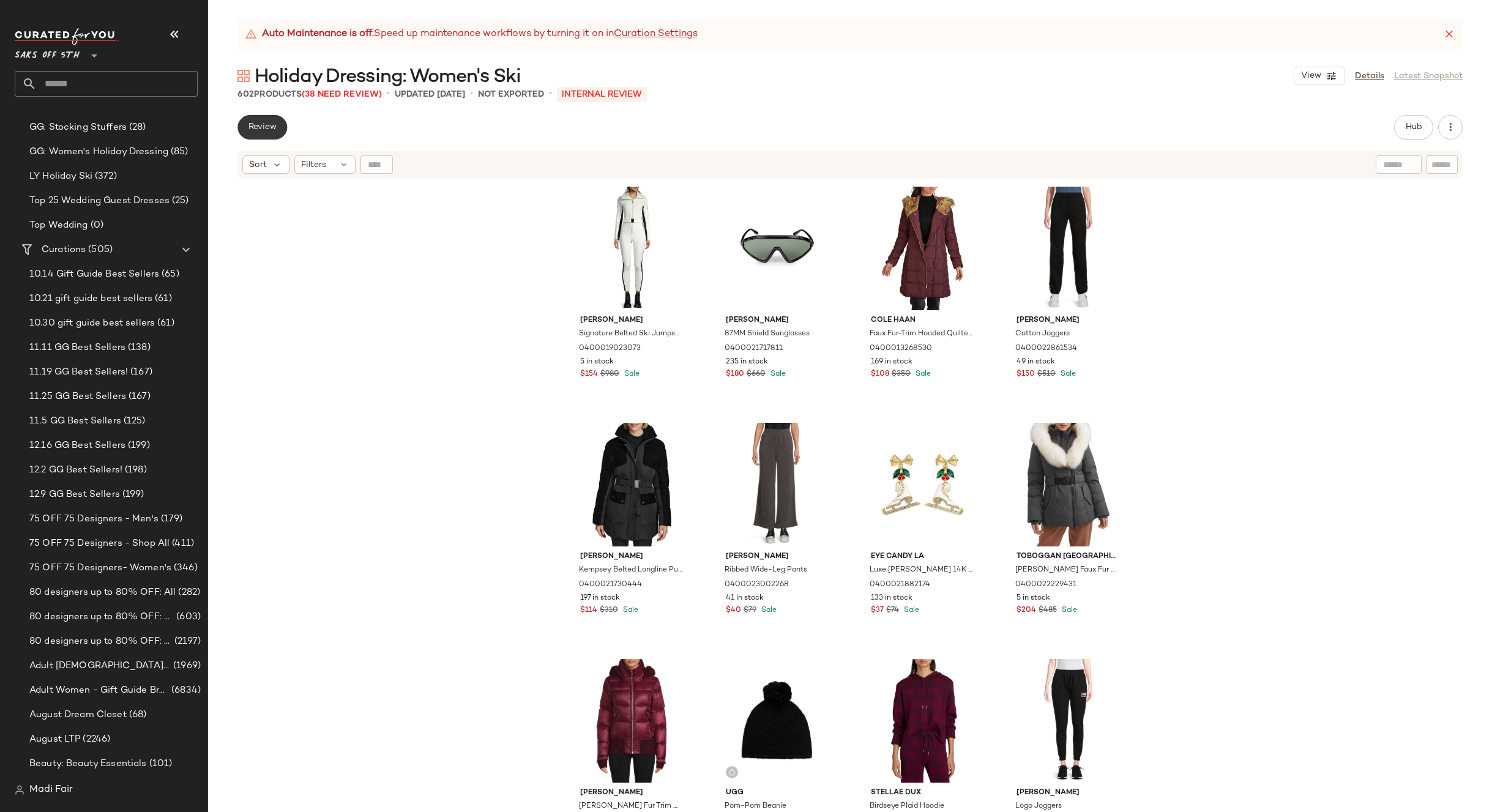
click at [276, 134] on button "Review" at bounding box center [262, 126] width 49 height 25
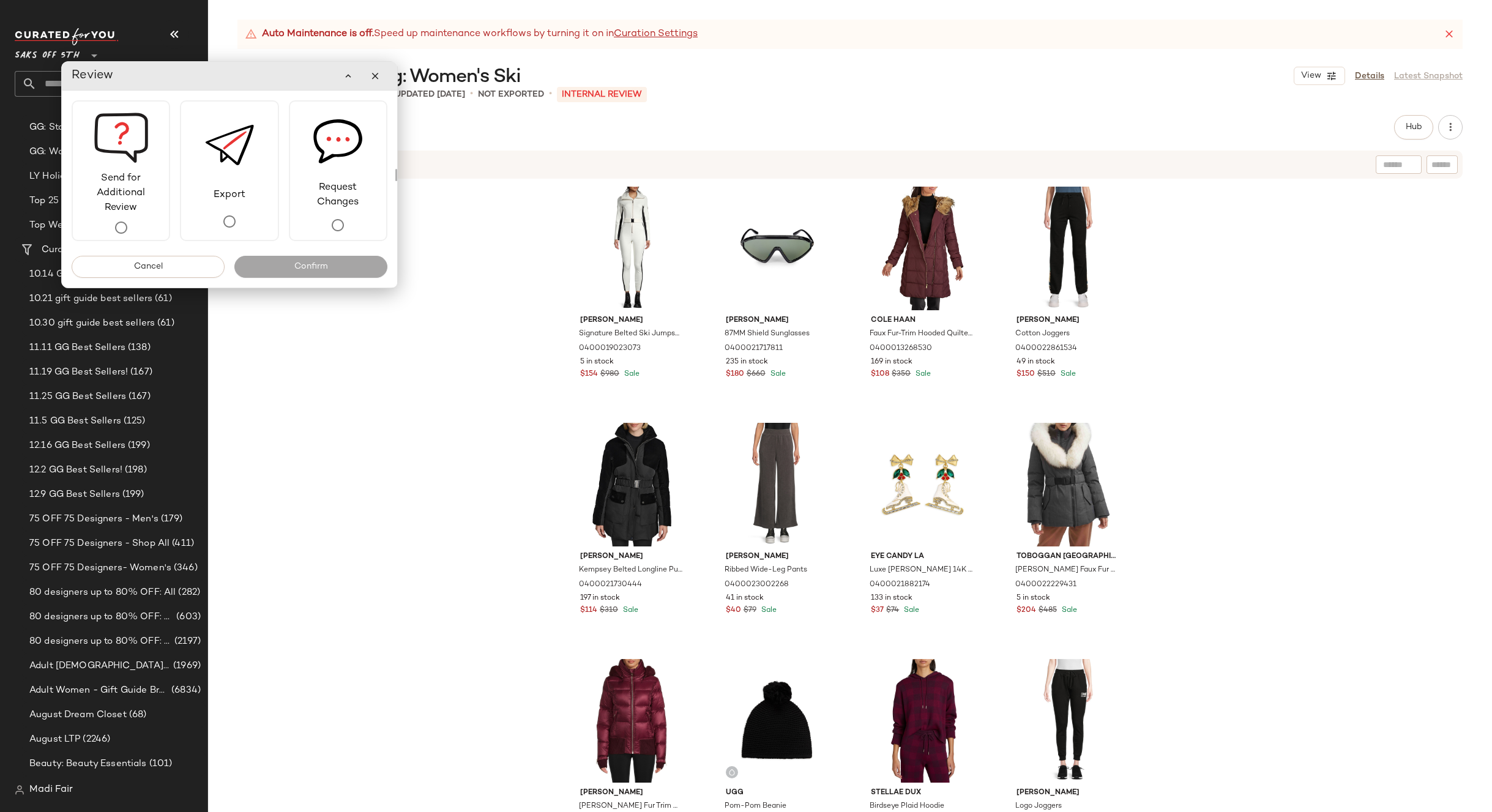
click at [469, 395] on div "Cordova Signature Belted Ski Jumpsuit 0400019023073 5 in stock $154 $980 Sale T…" at bounding box center [851, 511] width 1285 height 663
click at [197, 276] on button "Cancel" at bounding box center [147, 267] width 153 height 22
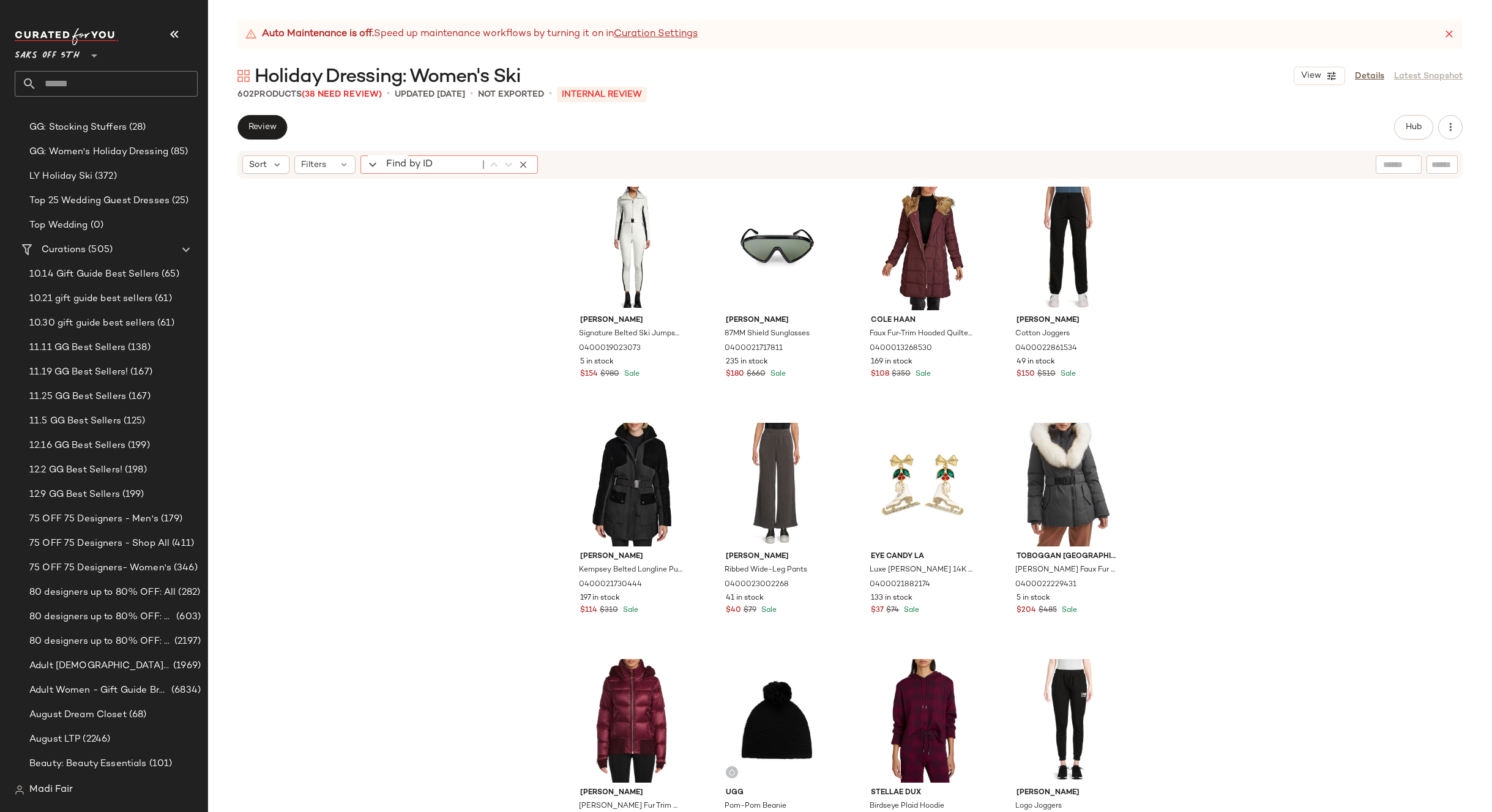
click at [370, 165] on div "Find by ID Find by ID" at bounding box center [450, 164] width 178 height 19
paste input "**********"
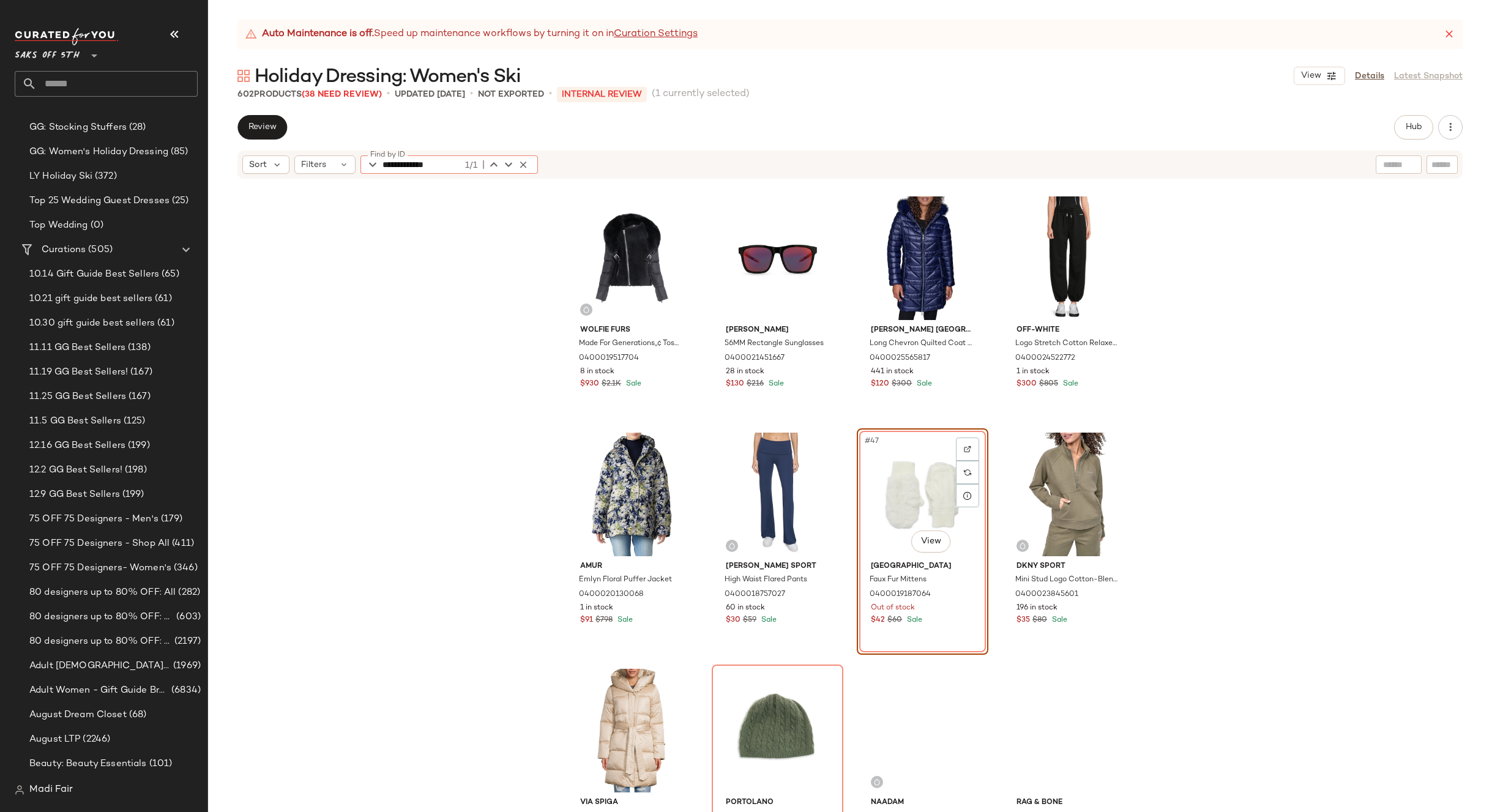
type input "**********"
click at [494, 372] on div "Wolfie Furs Made For Generations„¢ Toscana Shearling Down Jacket 0400019517704 …" at bounding box center [851, 511] width 1285 height 663
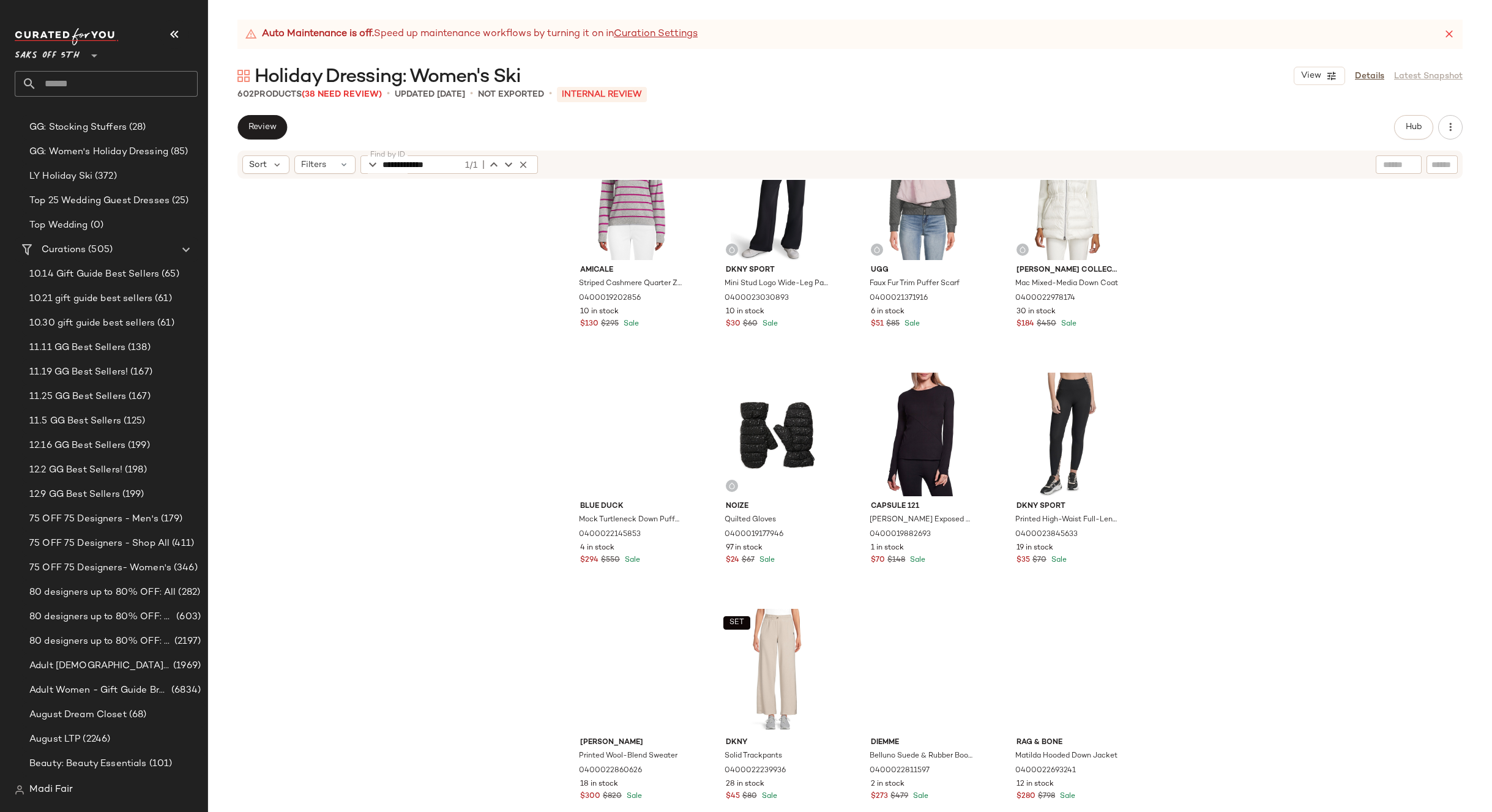
scroll to position [5115, 0]
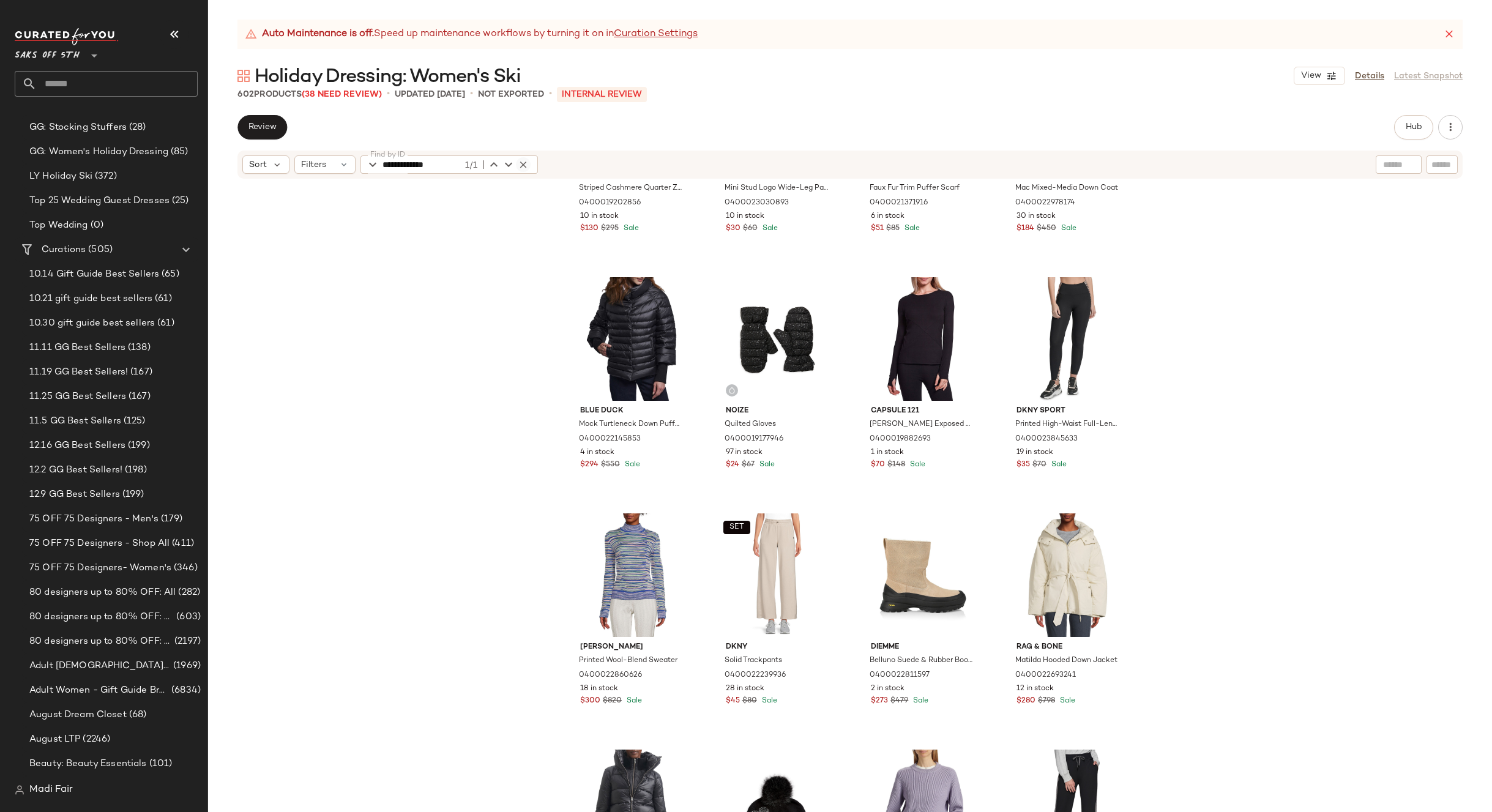
click at [524, 164] on icon "button" at bounding box center [523, 164] width 11 height 11
click at [78, 79] on input "text" at bounding box center [117, 84] width 161 height 26
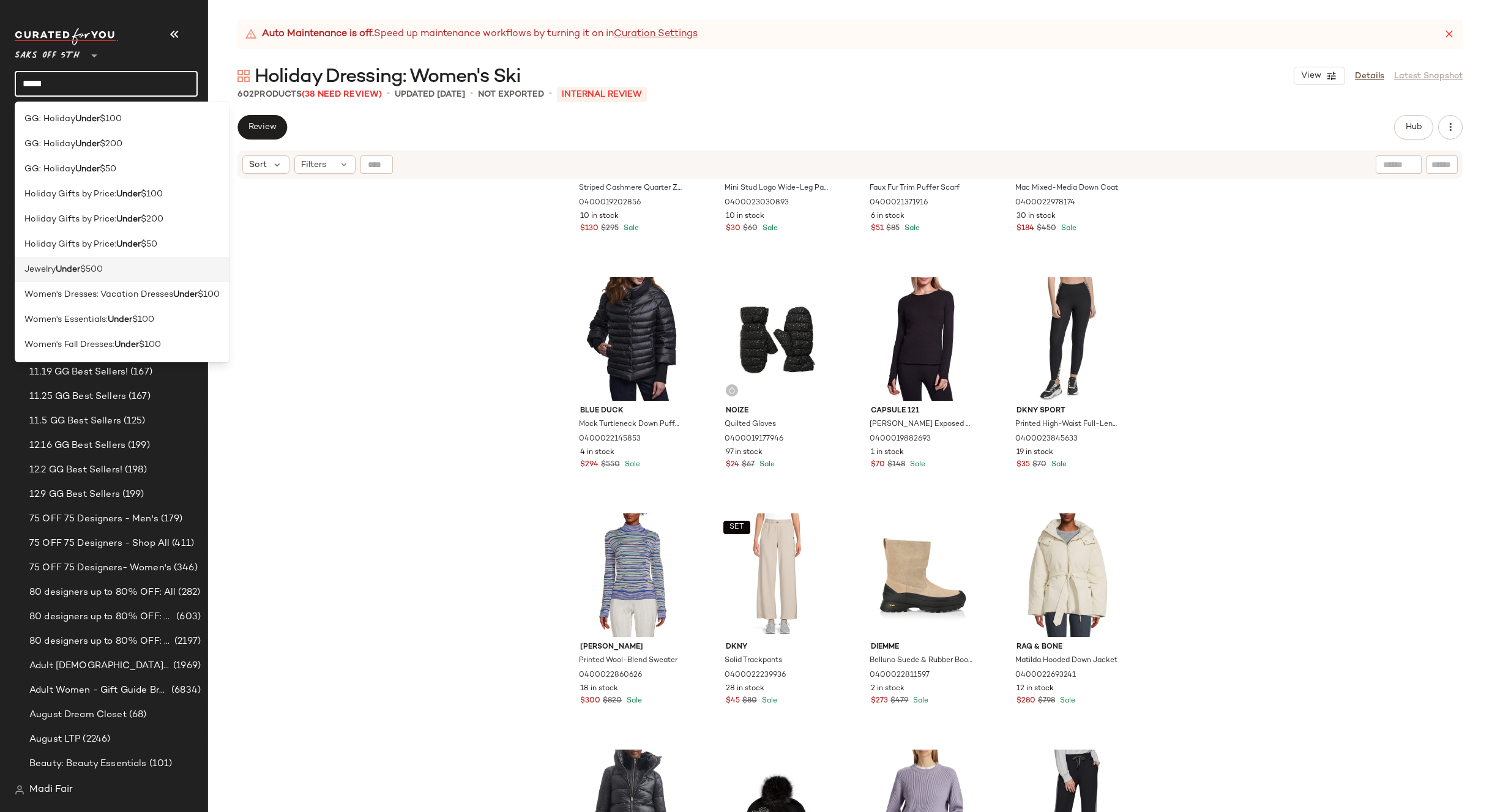
type input "*****"
click at [101, 273] on span "$500" at bounding box center [91, 269] width 23 height 13
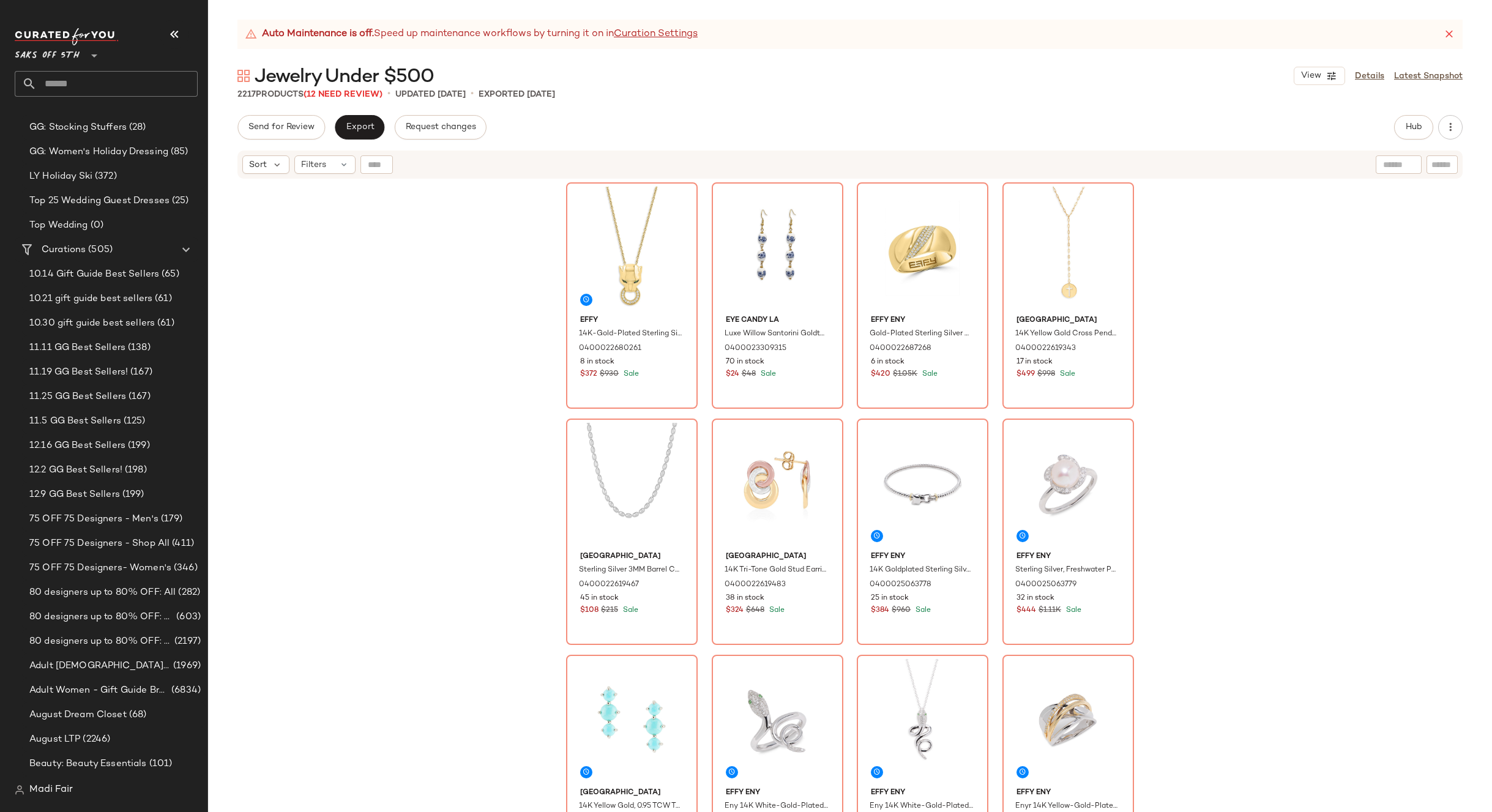
click at [667, 38] on link "Curation Settings" at bounding box center [655, 34] width 84 height 15
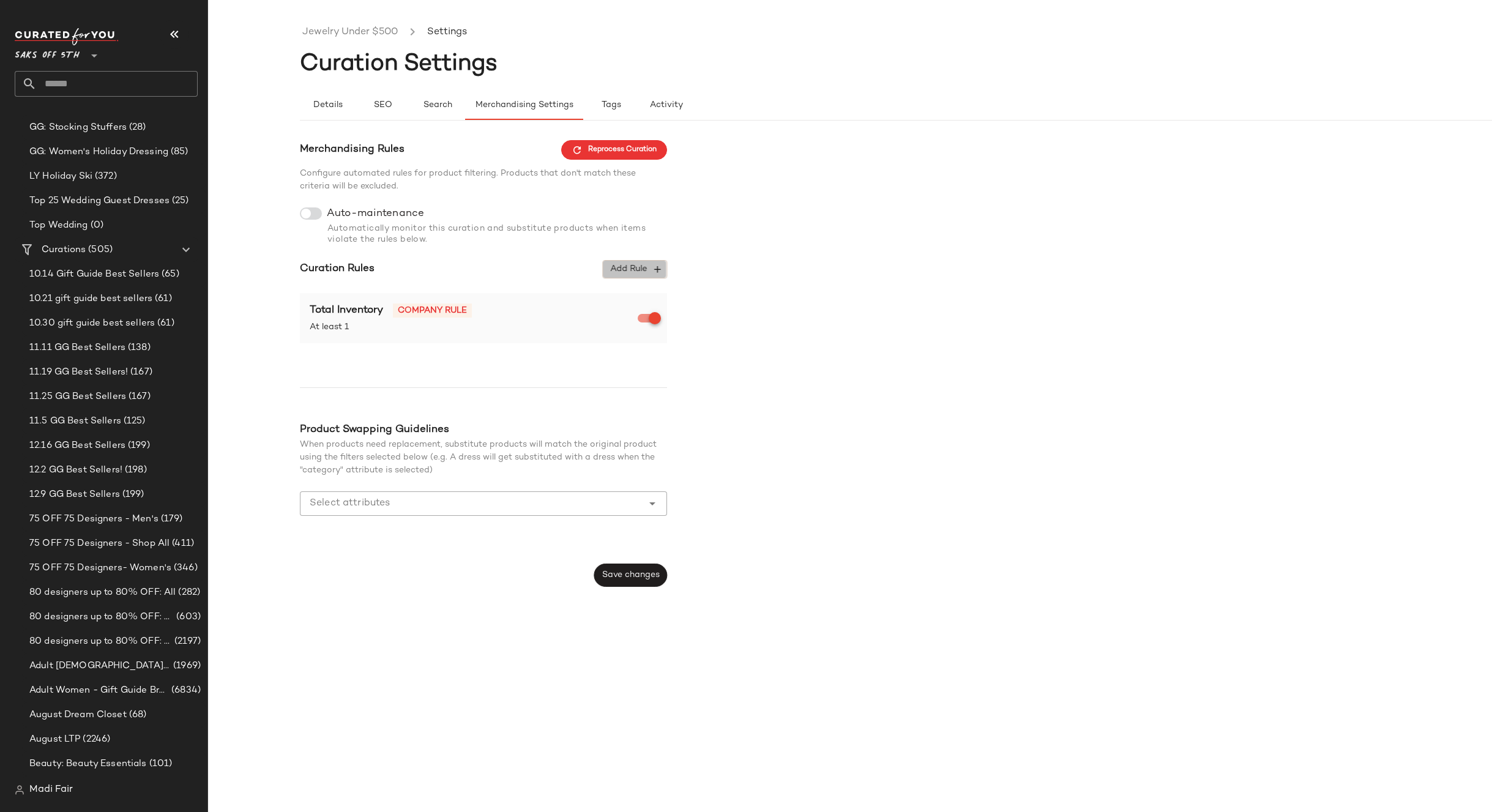
click at [636, 271] on span "Add Rule" at bounding box center [634, 269] width 50 height 11
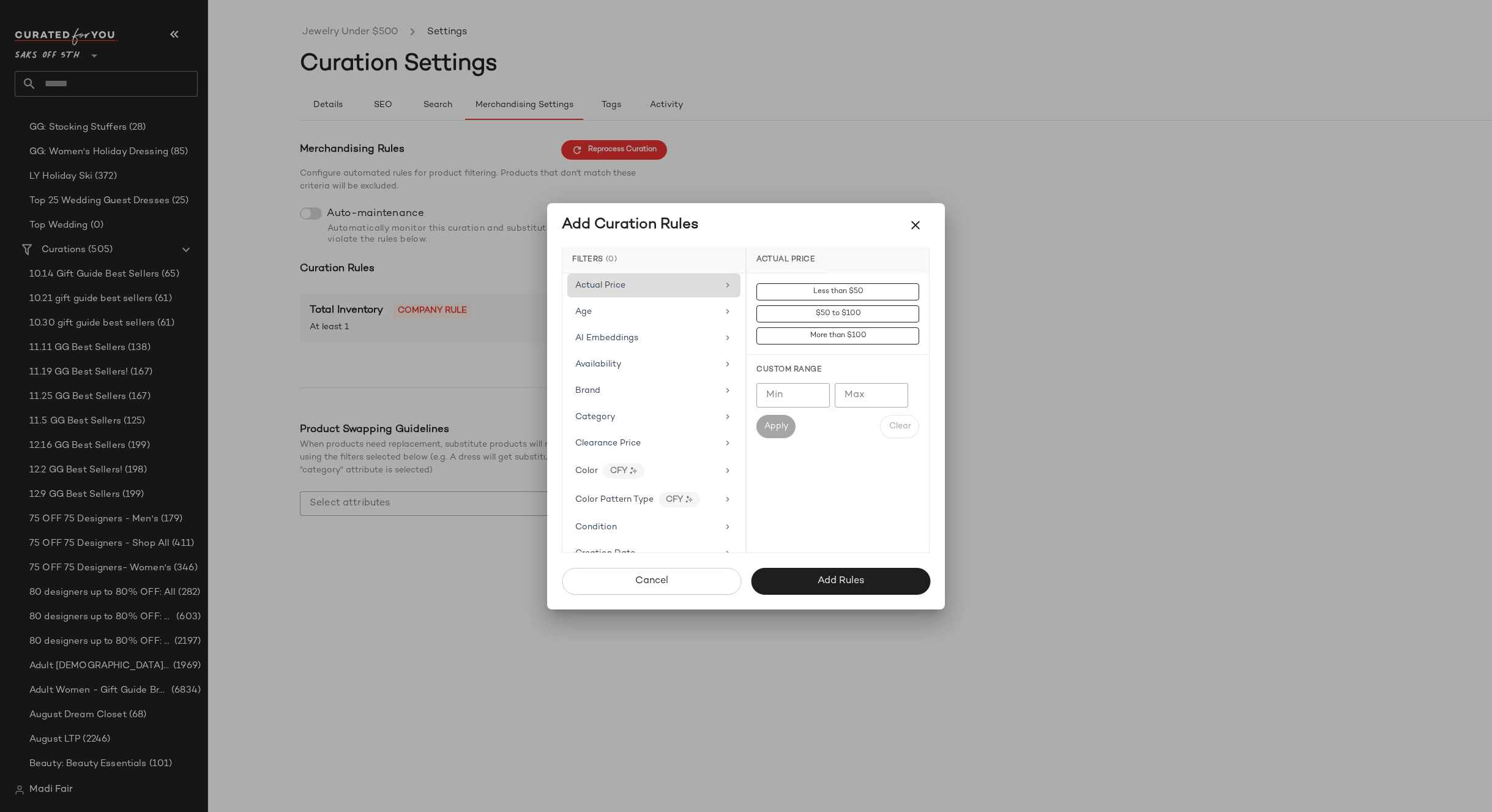
click at [654, 288] on div "Actual Price" at bounding box center [646, 284] width 142 height 13
click at [788, 395] on input "Min" at bounding box center [793, 395] width 73 height 25
type input "*"
click at [860, 392] on input "Max" at bounding box center [871, 395] width 73 height 25
type input "***"
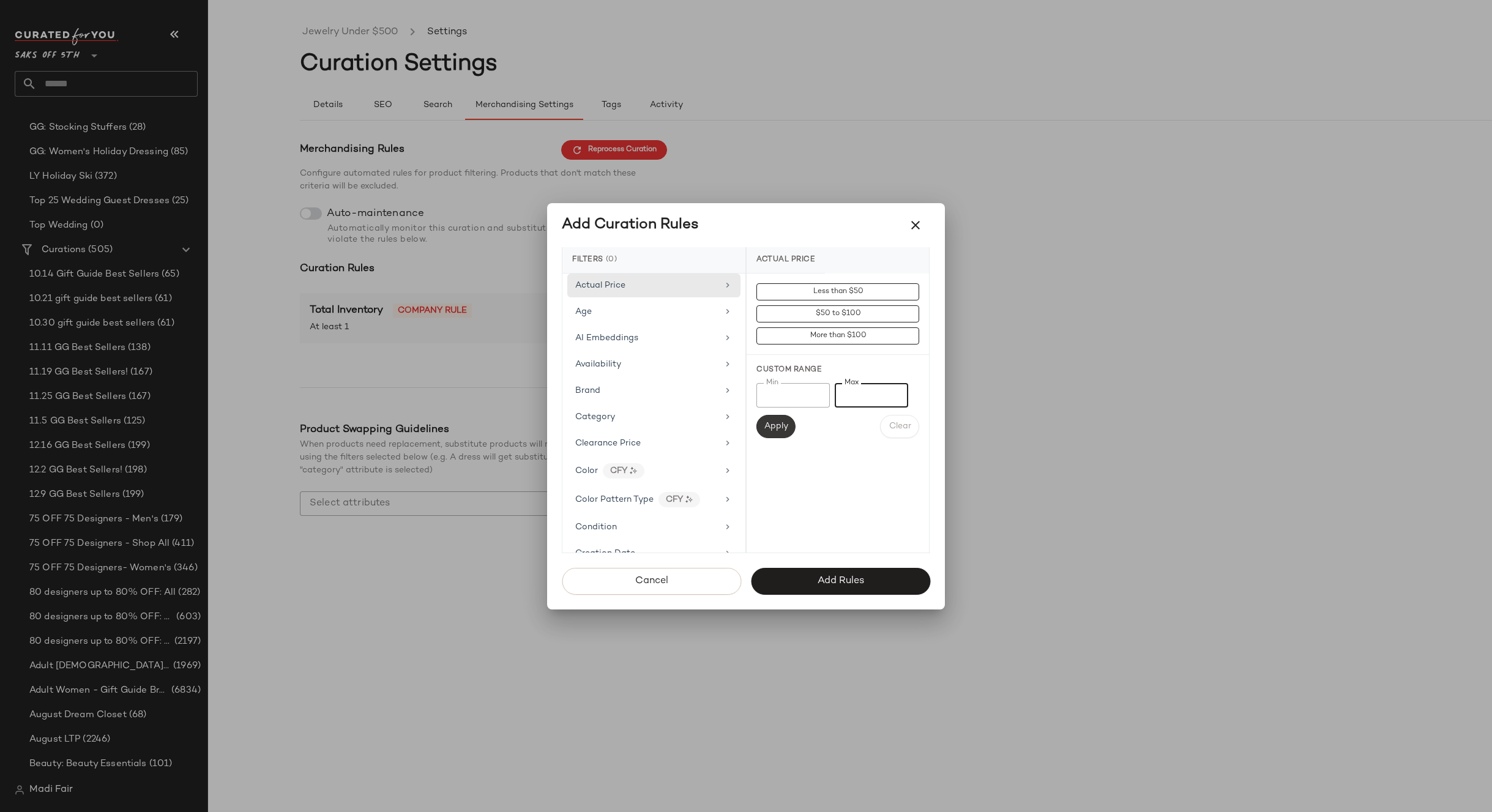
click at [777, 426] on span "Apply" at bounding box center [776, 427] width 25 height 10
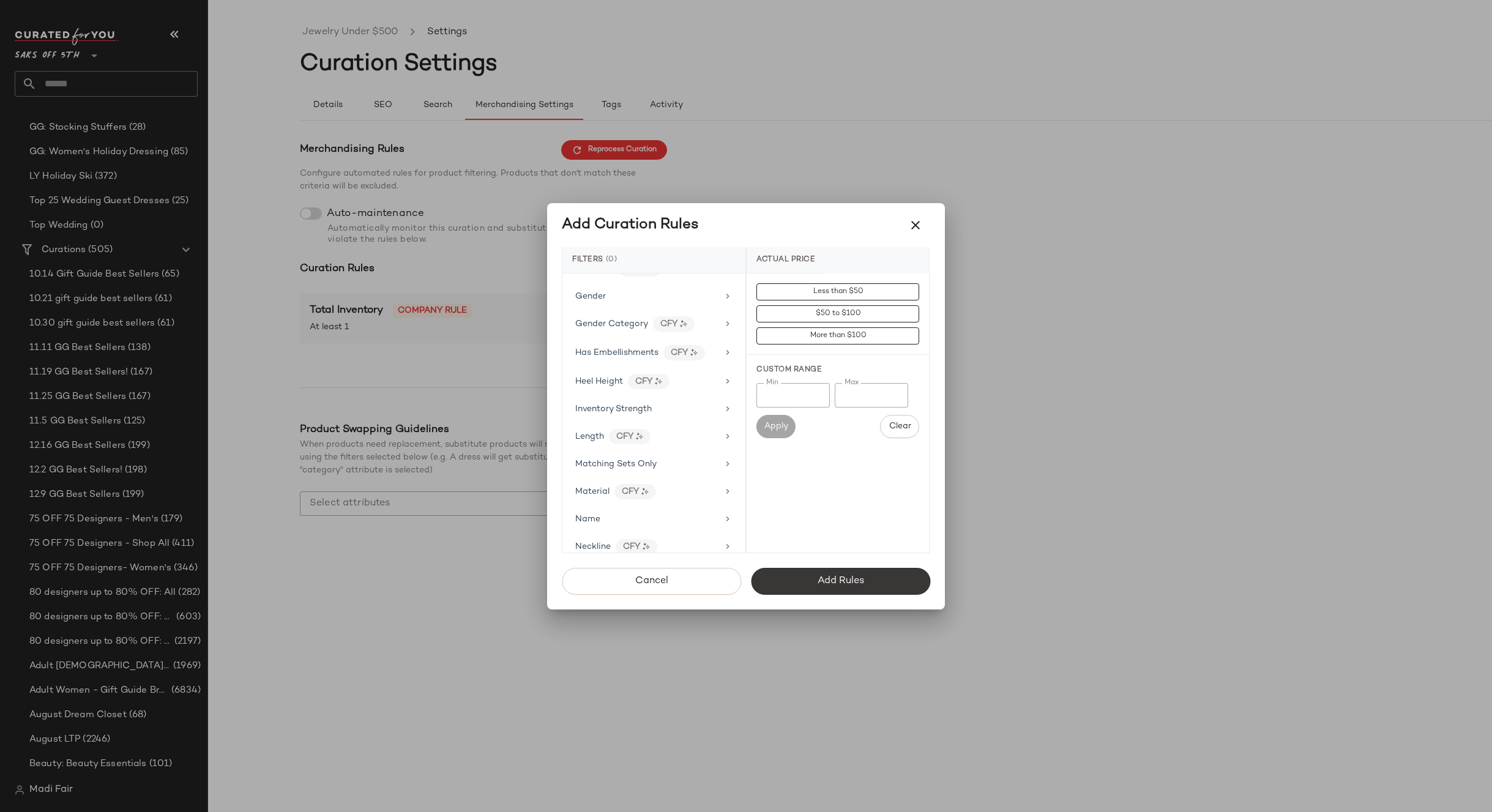
scroll to position [429, 0]
click at [821, 570] on button "Add Rules" at bounding box center [840, 581] width 179 height 27
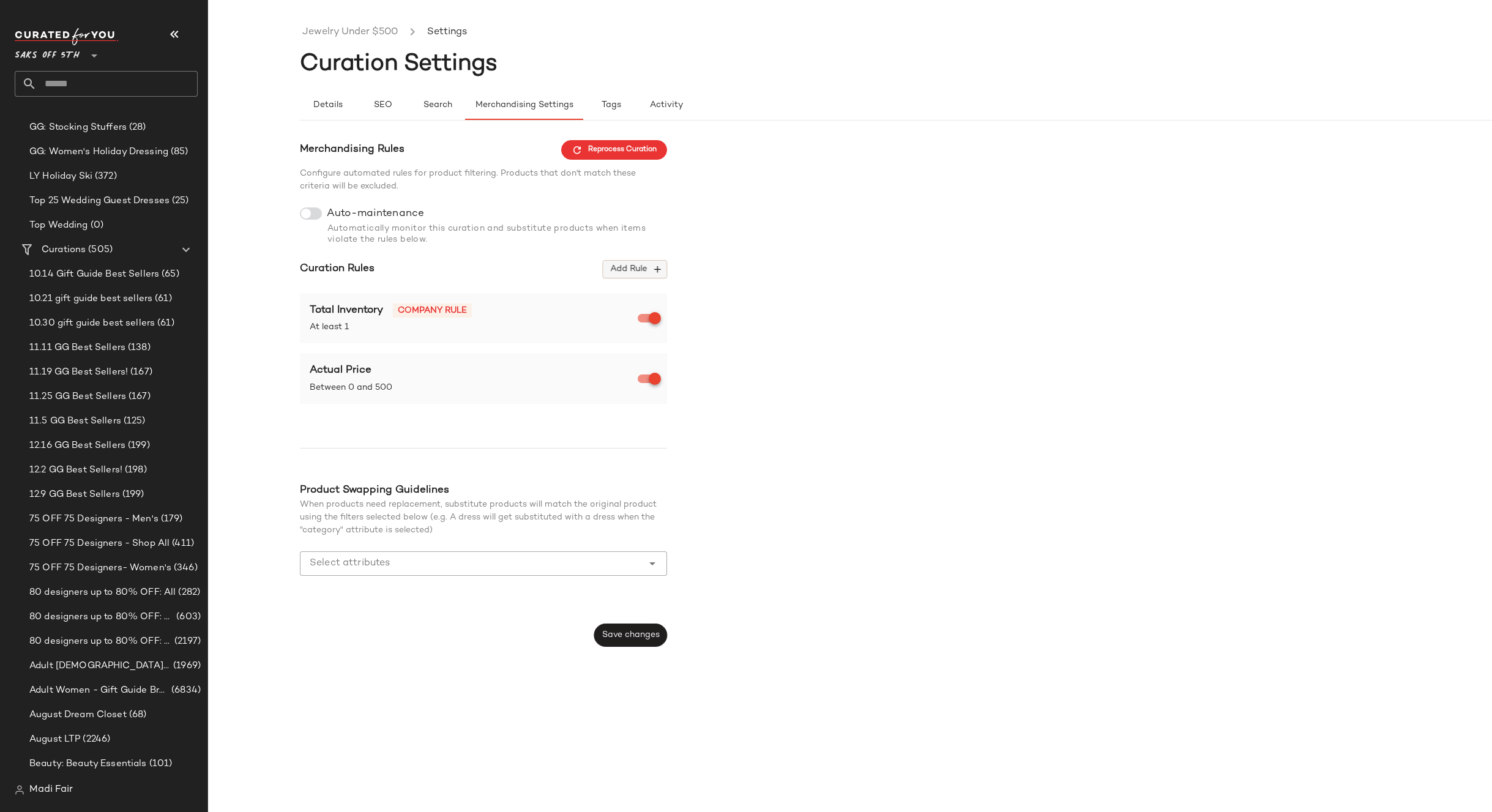
click at [616, 271] on span "Add Rule" at bounding box center [634, 269] width 50 height 11
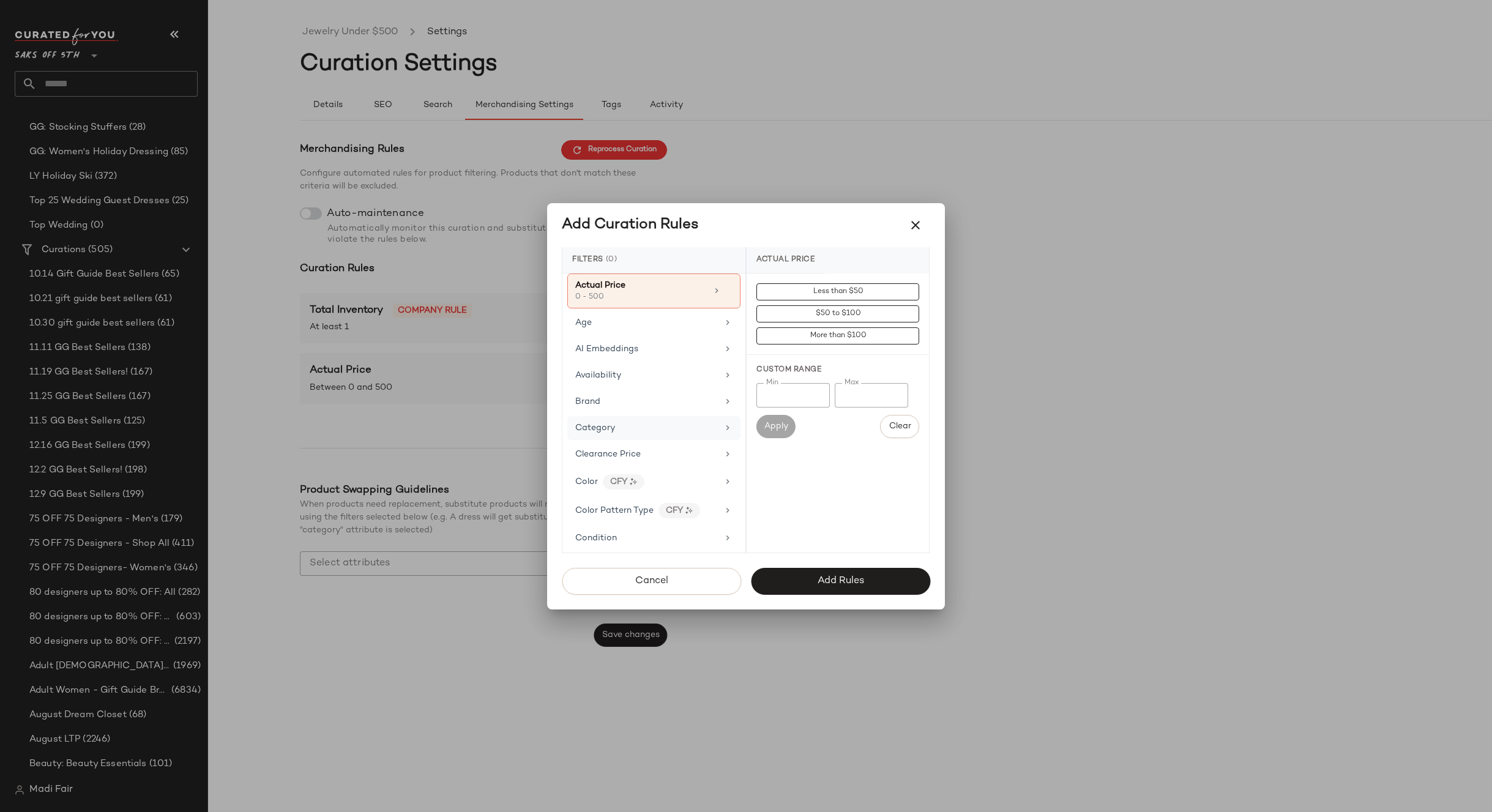
click at [634, 436] on div "Category" at bounding box center [653, 428] width 173 height 24
click at [808, 462] on div "jewelry" at bounding box center [838, 462] width 183 height 30
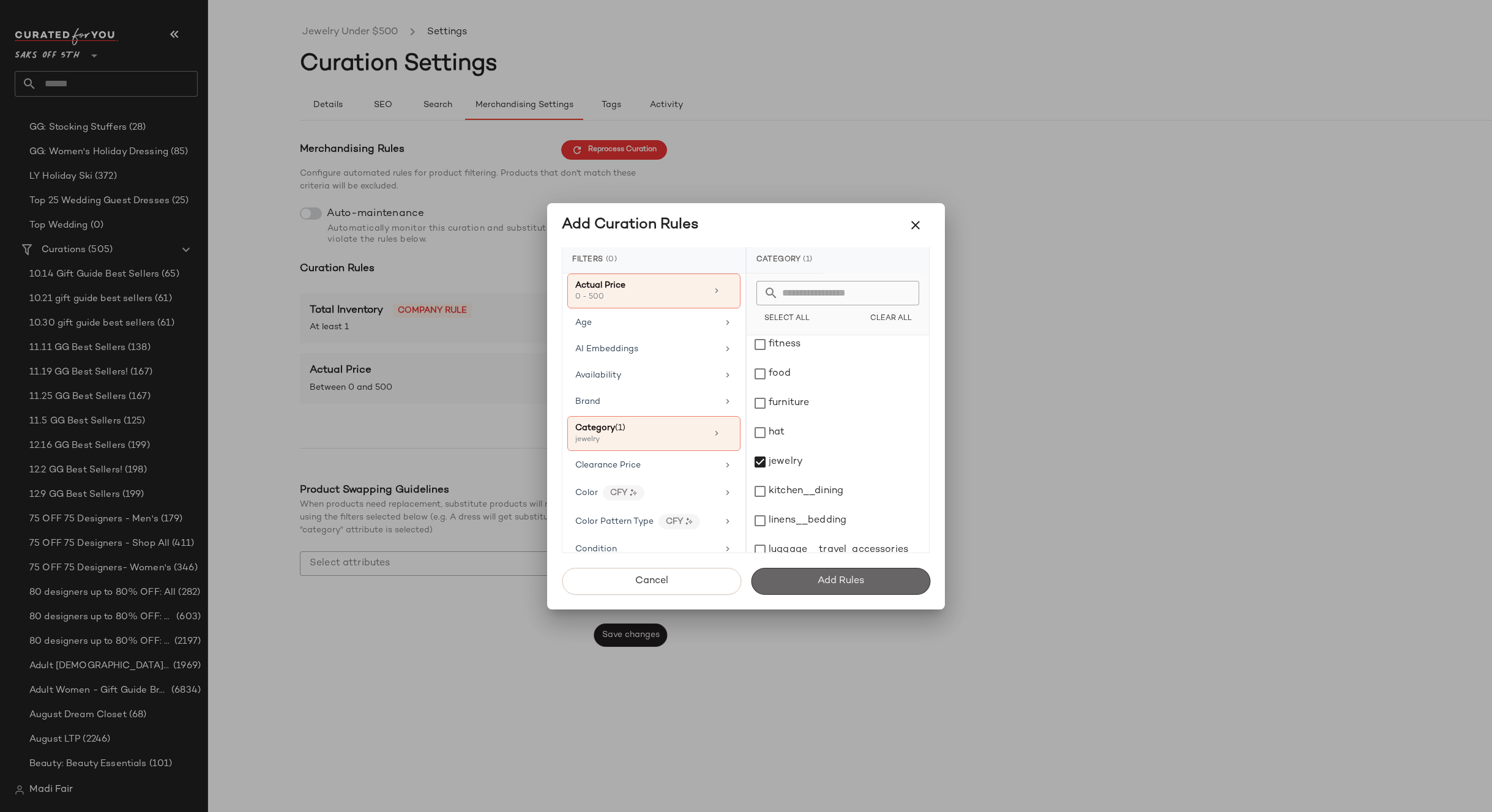
click at [828, 576] on span "Add Rules" at bounding box center [841, 581] width 47 height 12
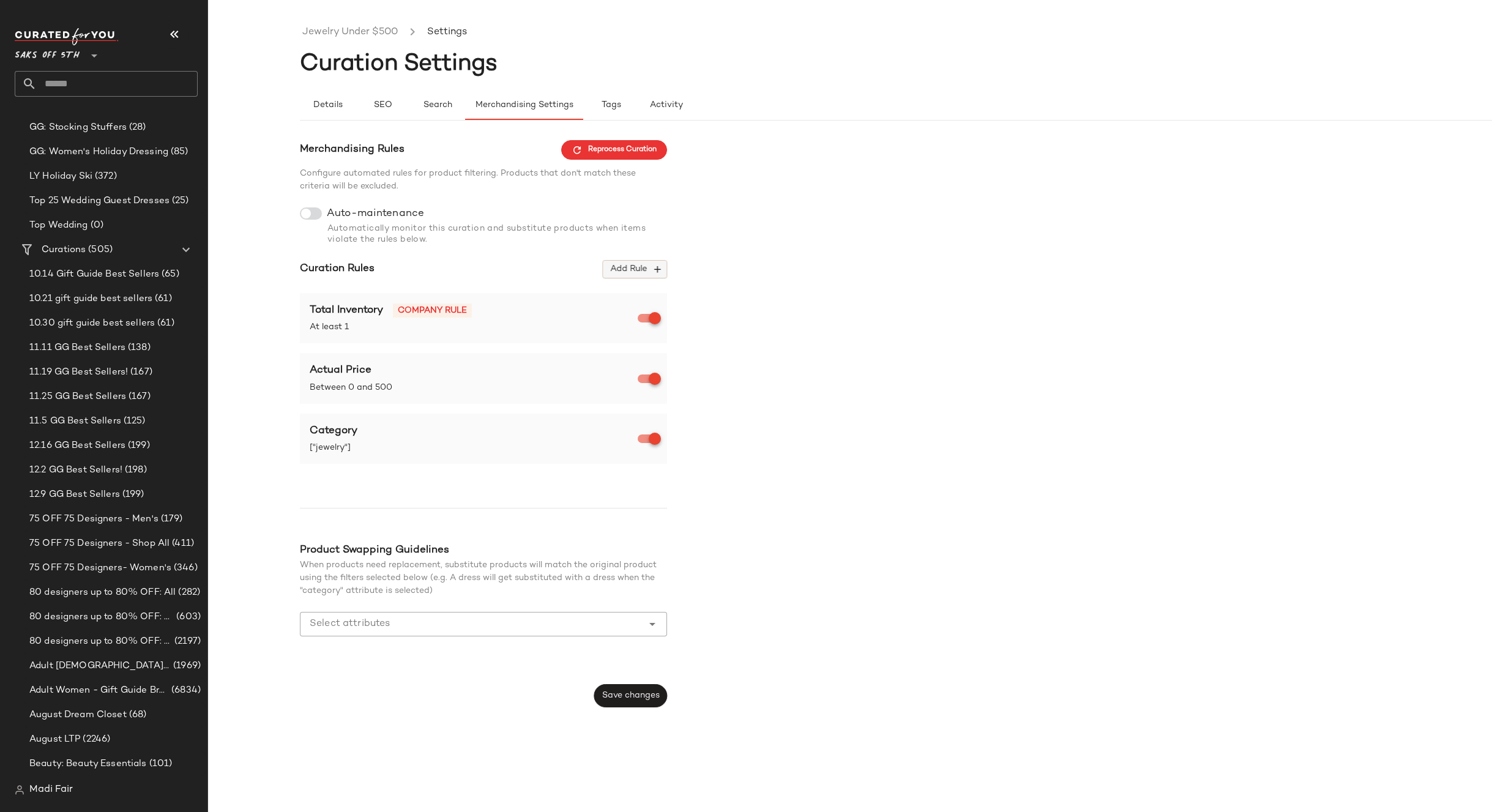
click at [618, 267] on span "Add Rule" at bounding box center [634, 269] width 50 height 11
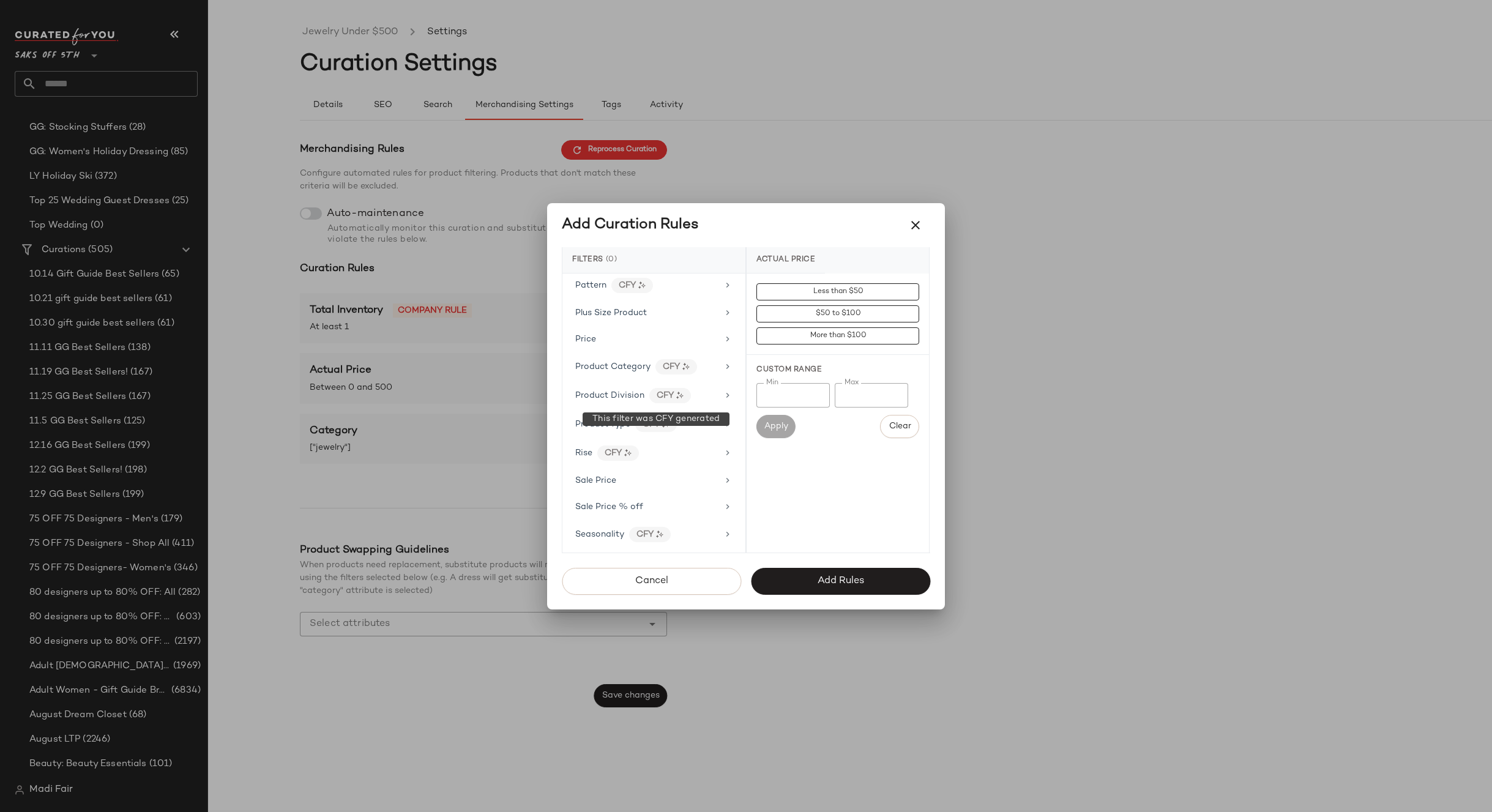
scroll to position [673, 0]
click at [620, 485] on span "Product Type" at bounding box center [603, 485] width 55 height 9
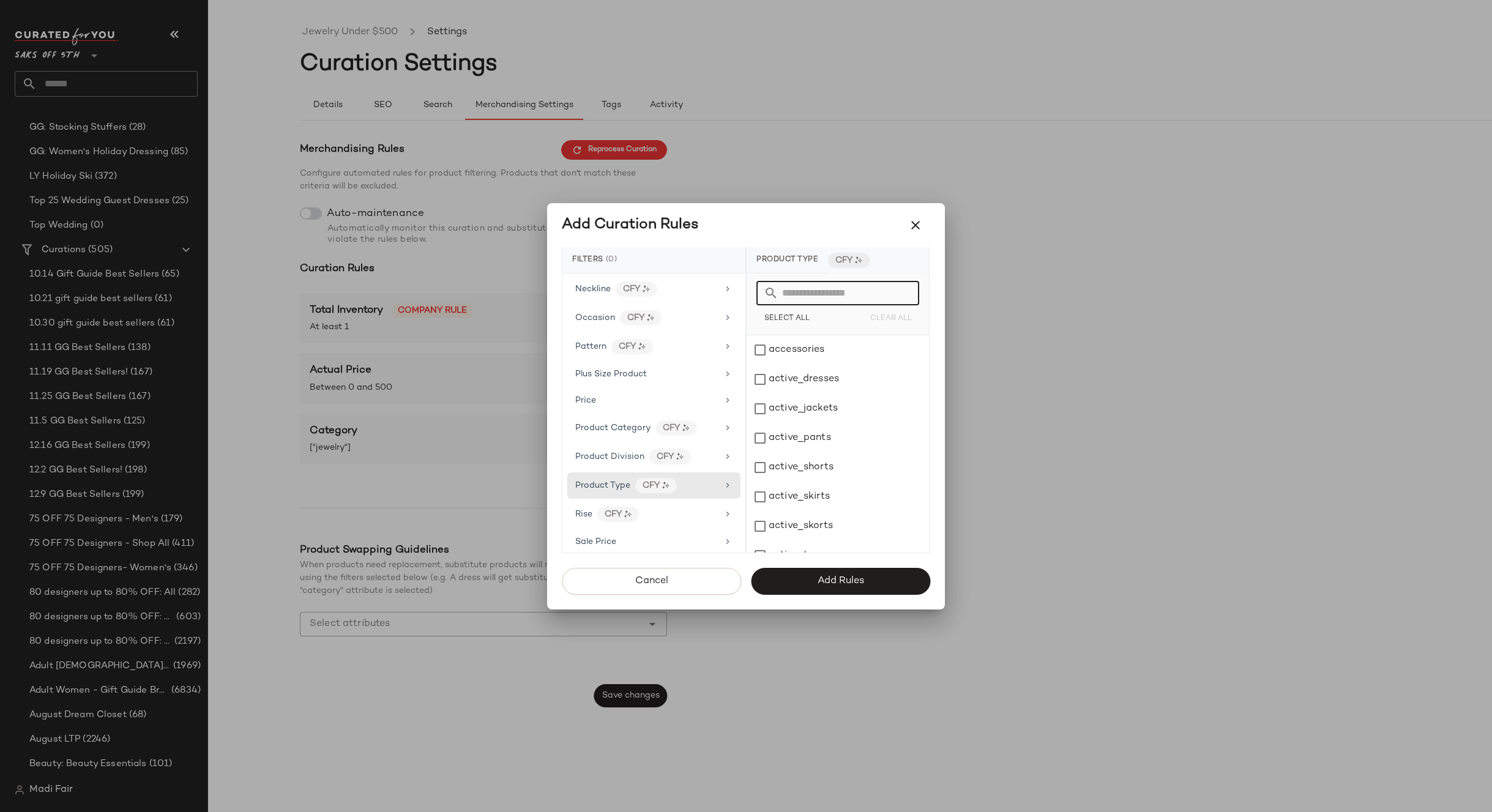
click at [806, 296] on input "text" at bounding box center [845, 292] width 133 height 25
type input "***"
click at [791, 355] on div "jewelry" at bounding box center [838, 350] width 183 height 30
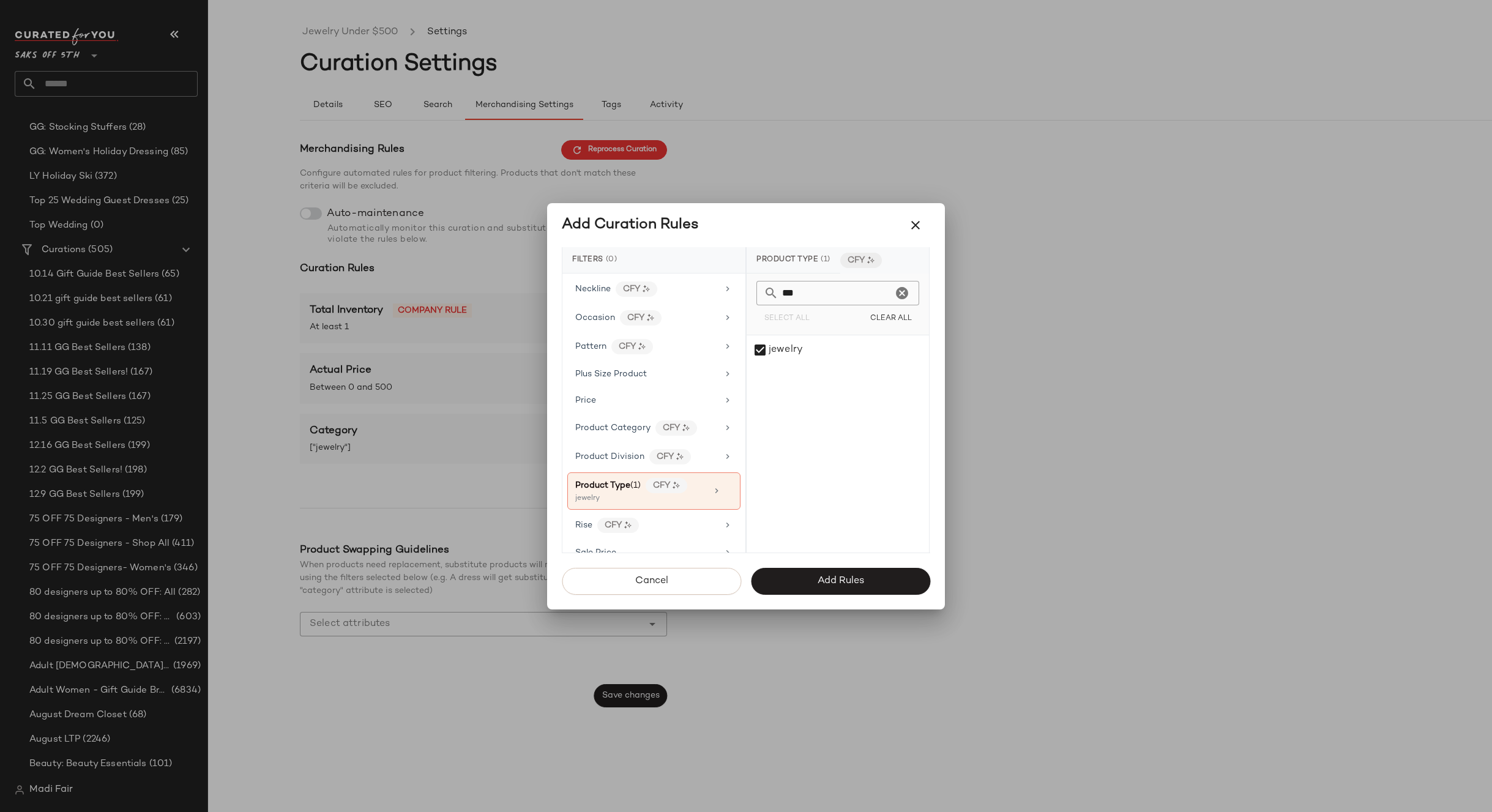
click at [901, 291] on icon "Clear" at bounding box center [902, 292] width 15 height 15
click at [729, 488] on div "Product Type (1) CFY jewelry" at bounding box center [653, 491] width 173 height 38
click at [682, 580] on button "Cancel" at bounding box center [651, 581] width 179 height 27
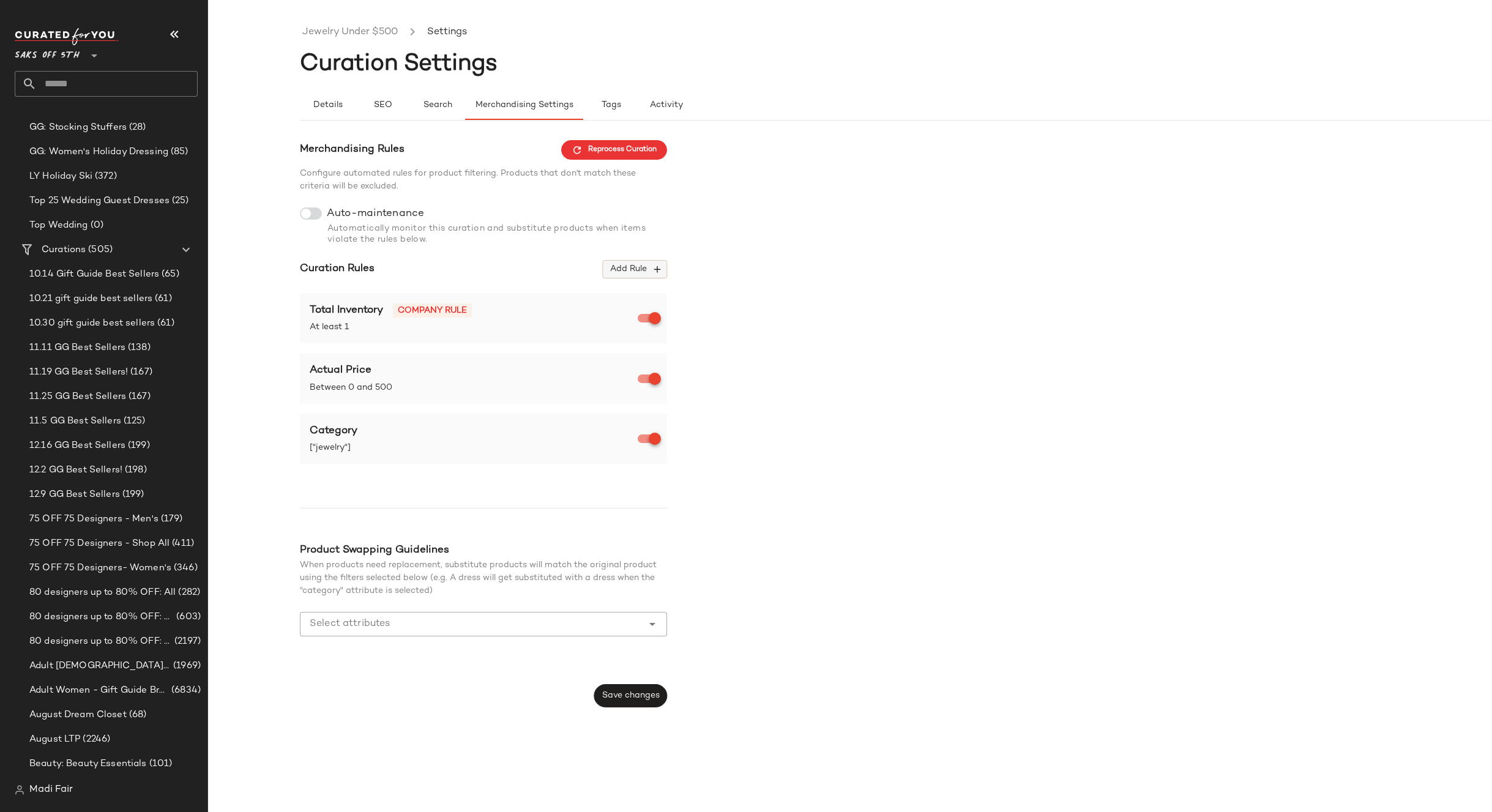
click at [619, 265] on span "Add Rule" at bounding box center [634, 269] width 50 height 11
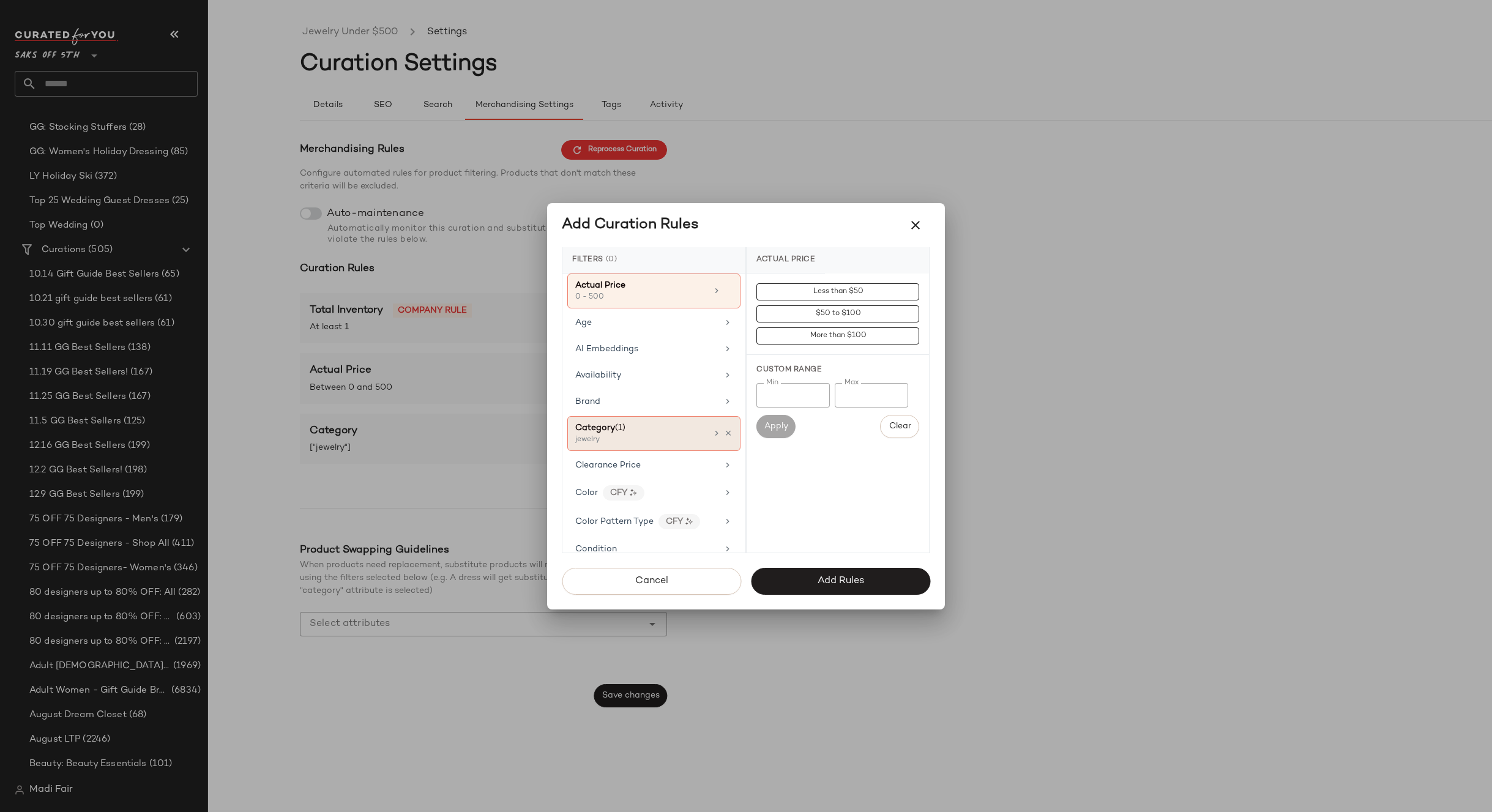
click at [624, 437] on div "jewelry" at bounding box center [636, 440] width 123 height 11
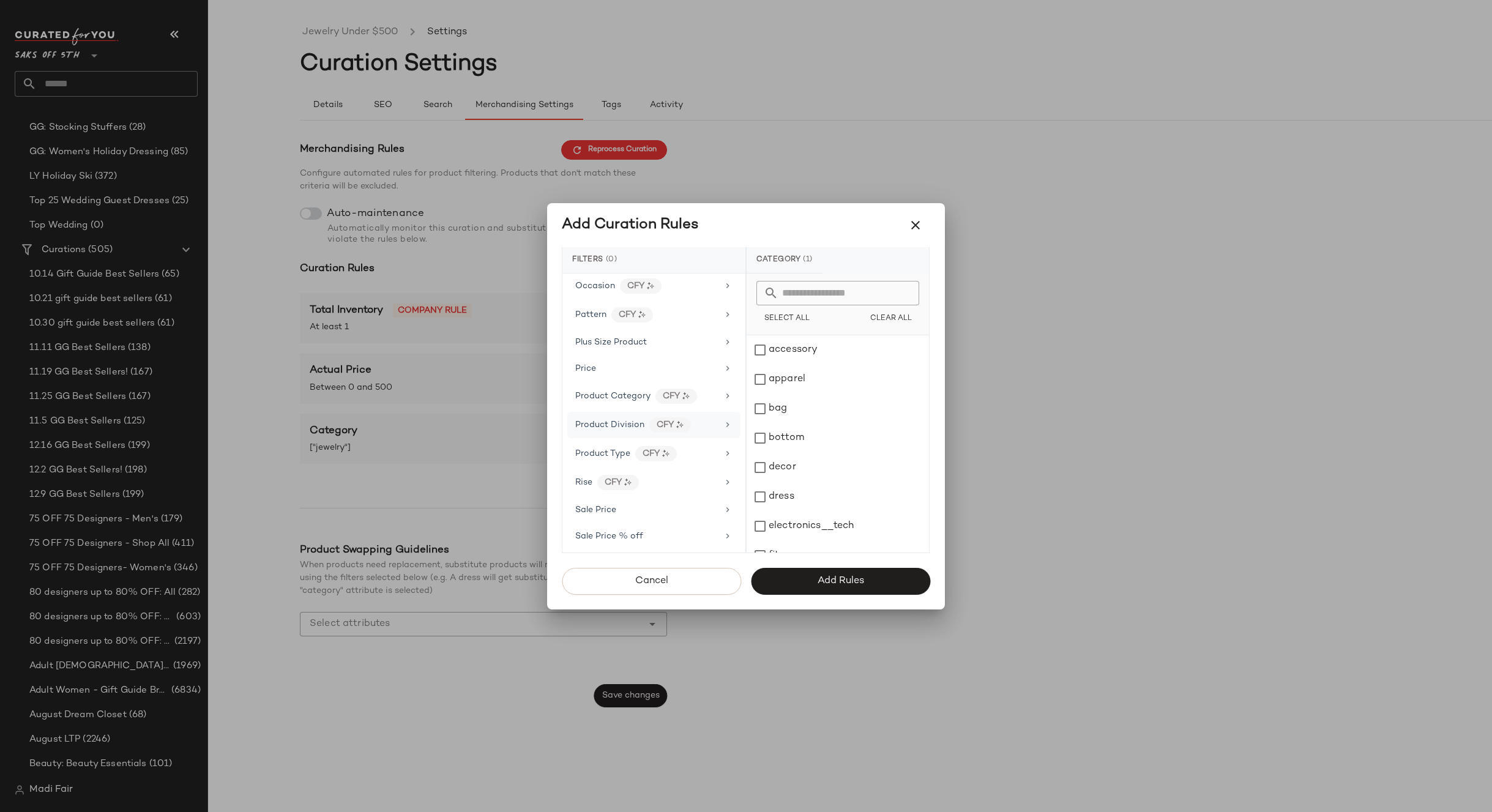
scroll to position [704, 0]
click at [617, 455] on span "Product Type" at bounding box center [603, 453] width 55 height 9
click at [804, 288] on input "text" at bounding box center [845, 292] width 133 height 25
type input "***"
click at [906, 286] on icon "Clear" at bounding box center [902, 292] width 15 height 15
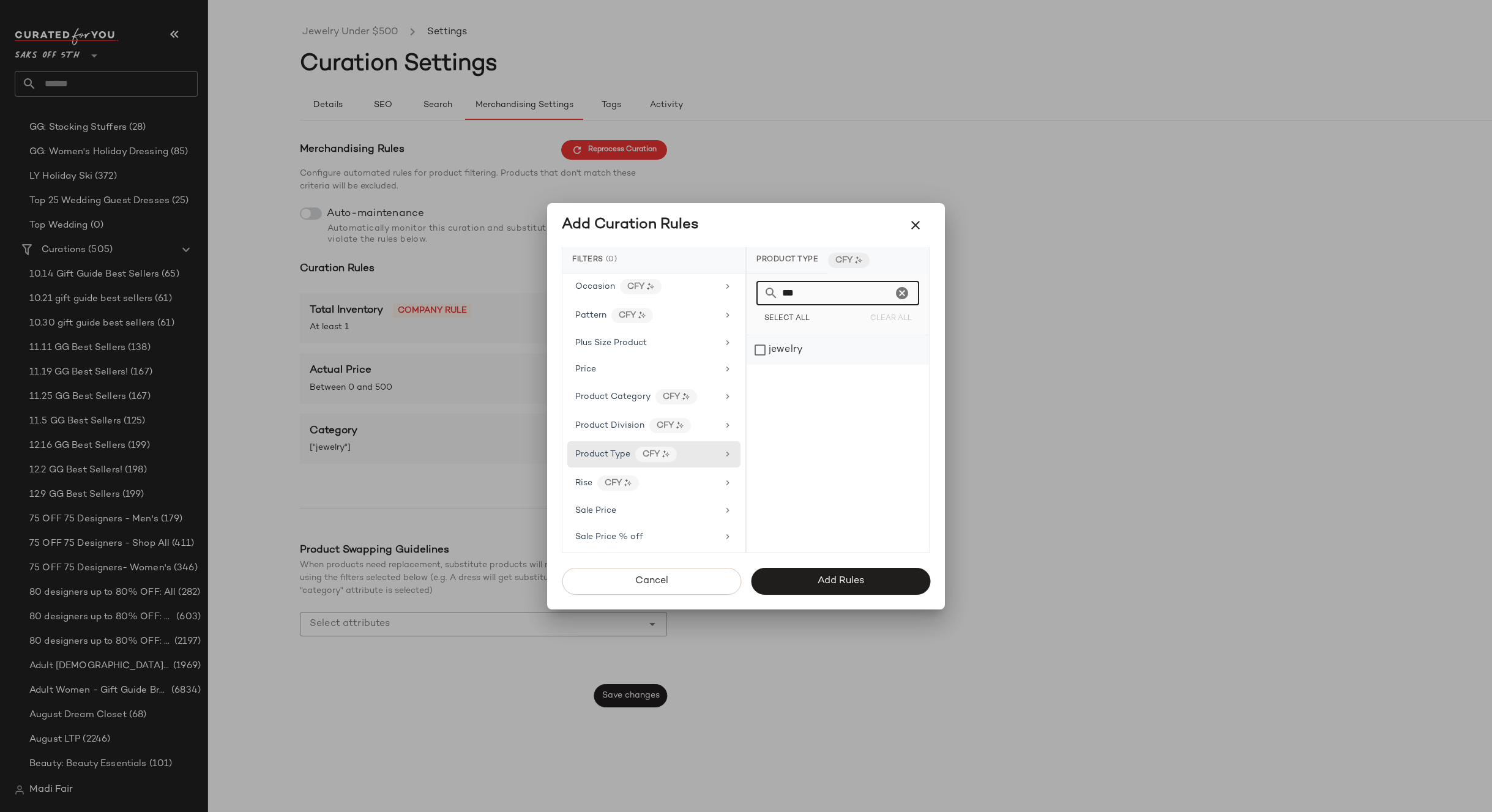
click at [847, 345] on div "jewelry" at bounding box center [838, 350] width 183 height 30
drag, startPoint x: 808, startPoint y: 295, endPoint x: 770, endPoint y: 296, distance: 38.0
click at [770, 296] on div "***" at bounding box center [838, 292] width 163 height 25
click at [812, 348] on div "watches" at bounding box center [838, 350] width 183 height 30
drag, startPoint x: 803, startPoint y: 291, endPoint x: 775, endPoint y: 293, distance: 28.1
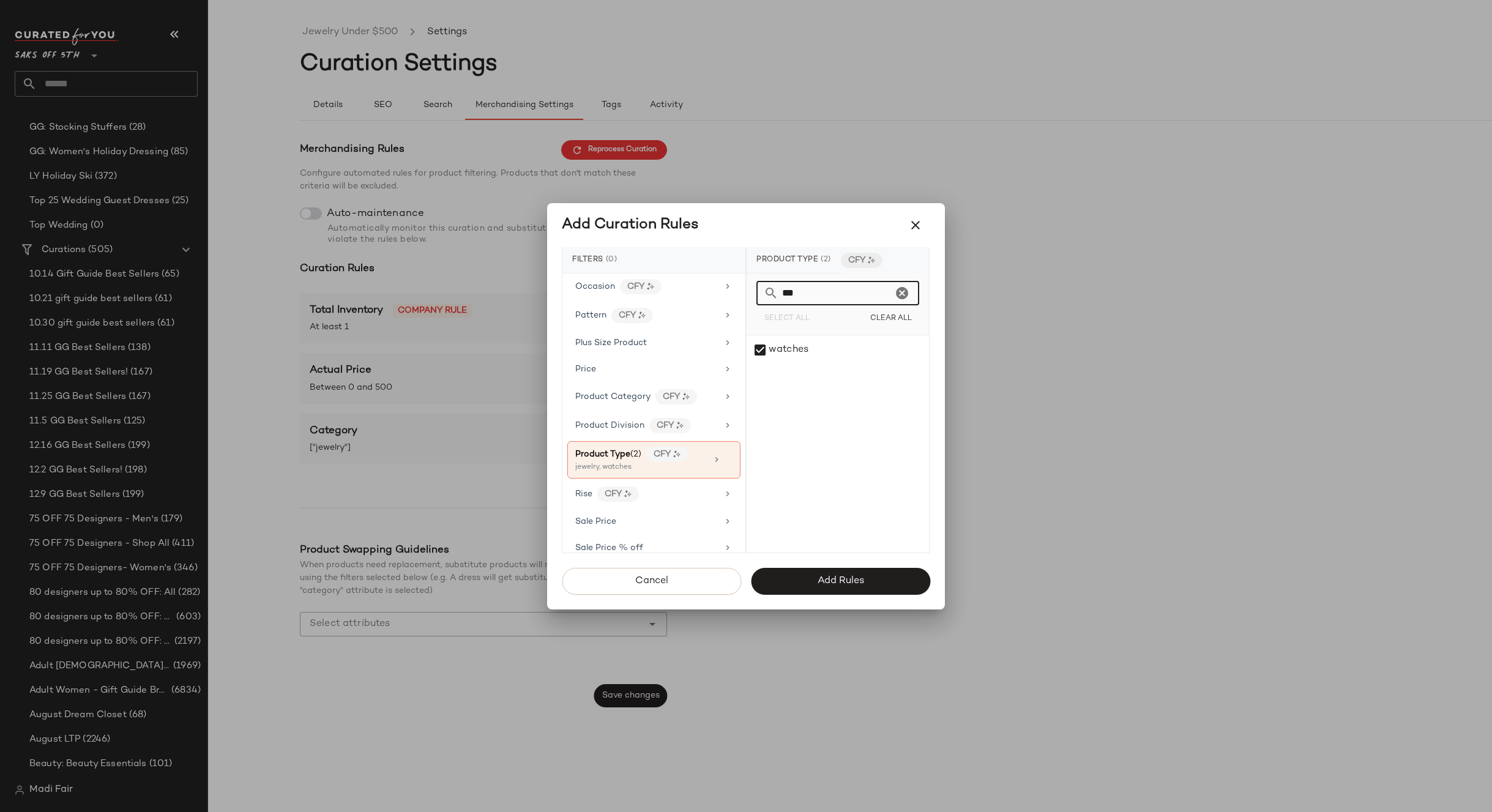
click at [775, 293] on div "***" at bounding box center [838, 292] width 163 height 25
click at [819, 352] on div "necklaces" at bounding box center [838, 350] width 183 height 30
drag, startPoint x: 819, startPoint y: 294, endPoint x: 756, endPoint y: 296, distance: 63.0
click at [757, 296] on div "****" at bounding box center [838, 292] width 163 height 25
drag, startPoint x: 824, startPoint y: 352, endPoint x: 806, endPoint y: 298, distance: 56.9
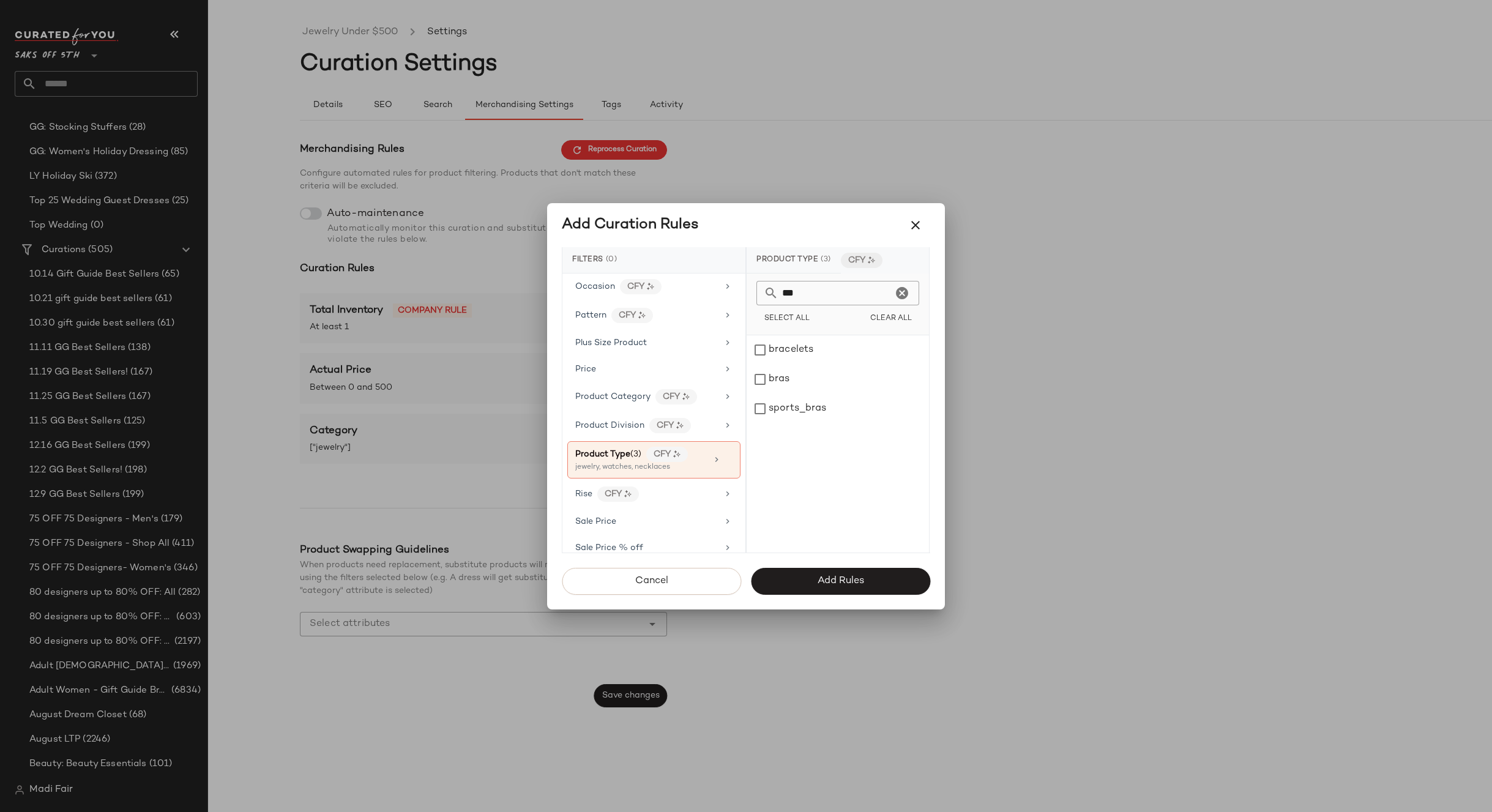
click at [824, 351] on div "bracelets" at bounding box center [838, 350] width 183 height 30
drag, startPoint x: 801, startPoint y: 293, endPoint x: 754, endPoint y: 295, distance: 47.0
click at [754, 295] on div "*** Select All Clear All" at bounding box center [838, 304] width 183 height 62
type input "***"
click at [811, 355] on div "earrings" at bounding box center [838, 350] width 183 height 30
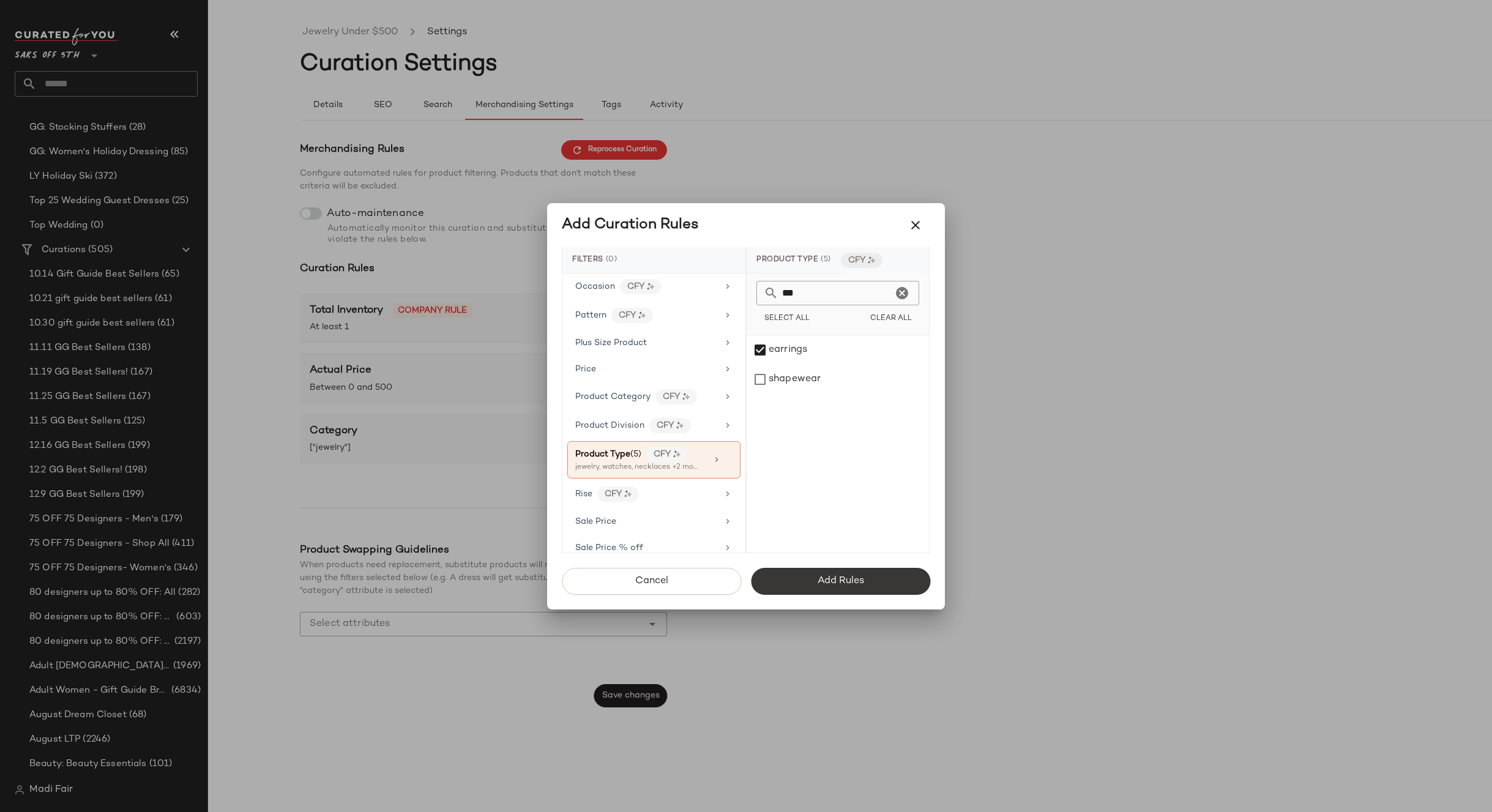
click at [870, 575] on button "Add Rules" at bounding box center [840, 581] width 179 height 27
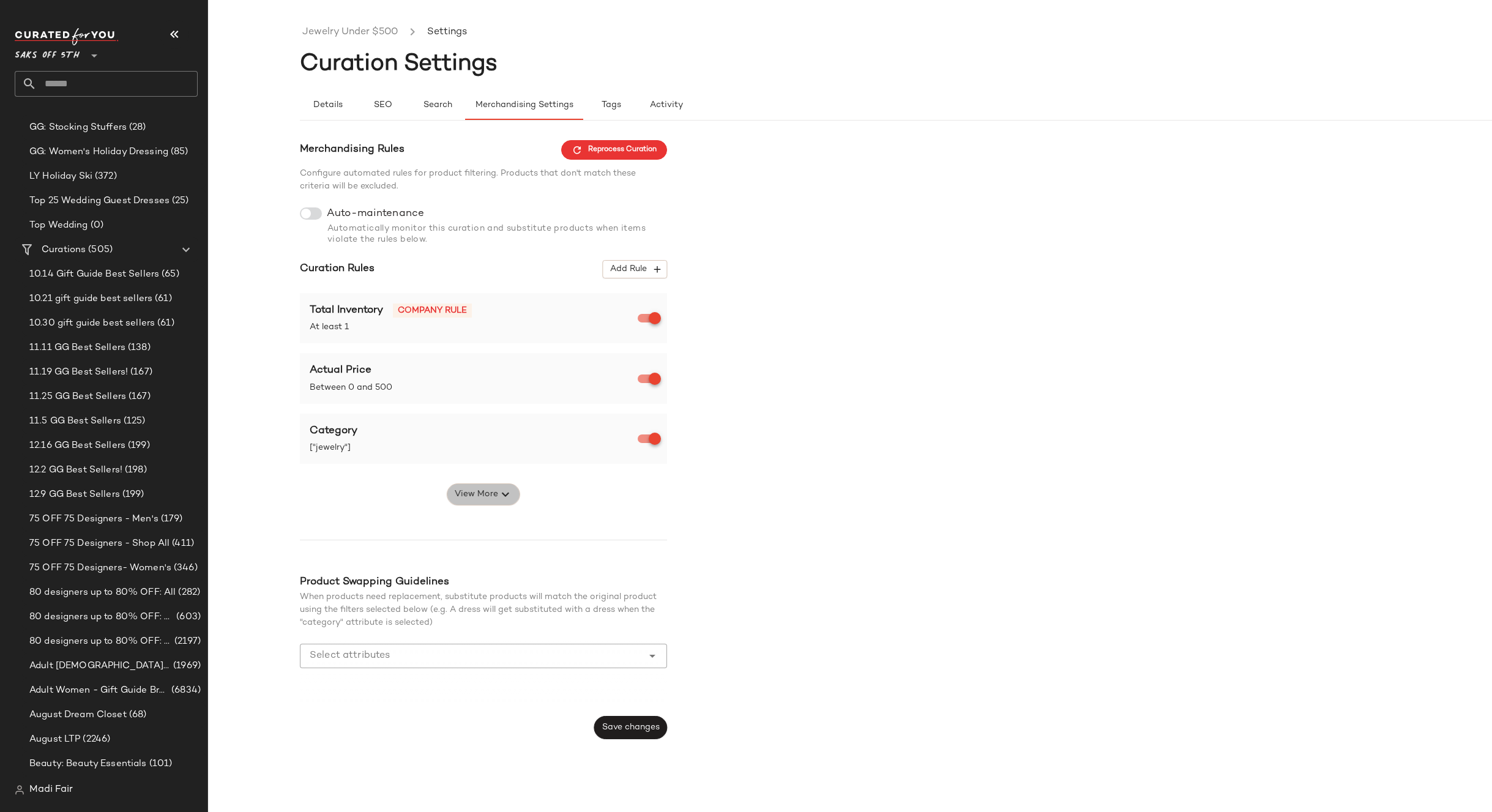
click at [485, 499] on span "View More" at bounding box center [476, 494] width 44 height 15
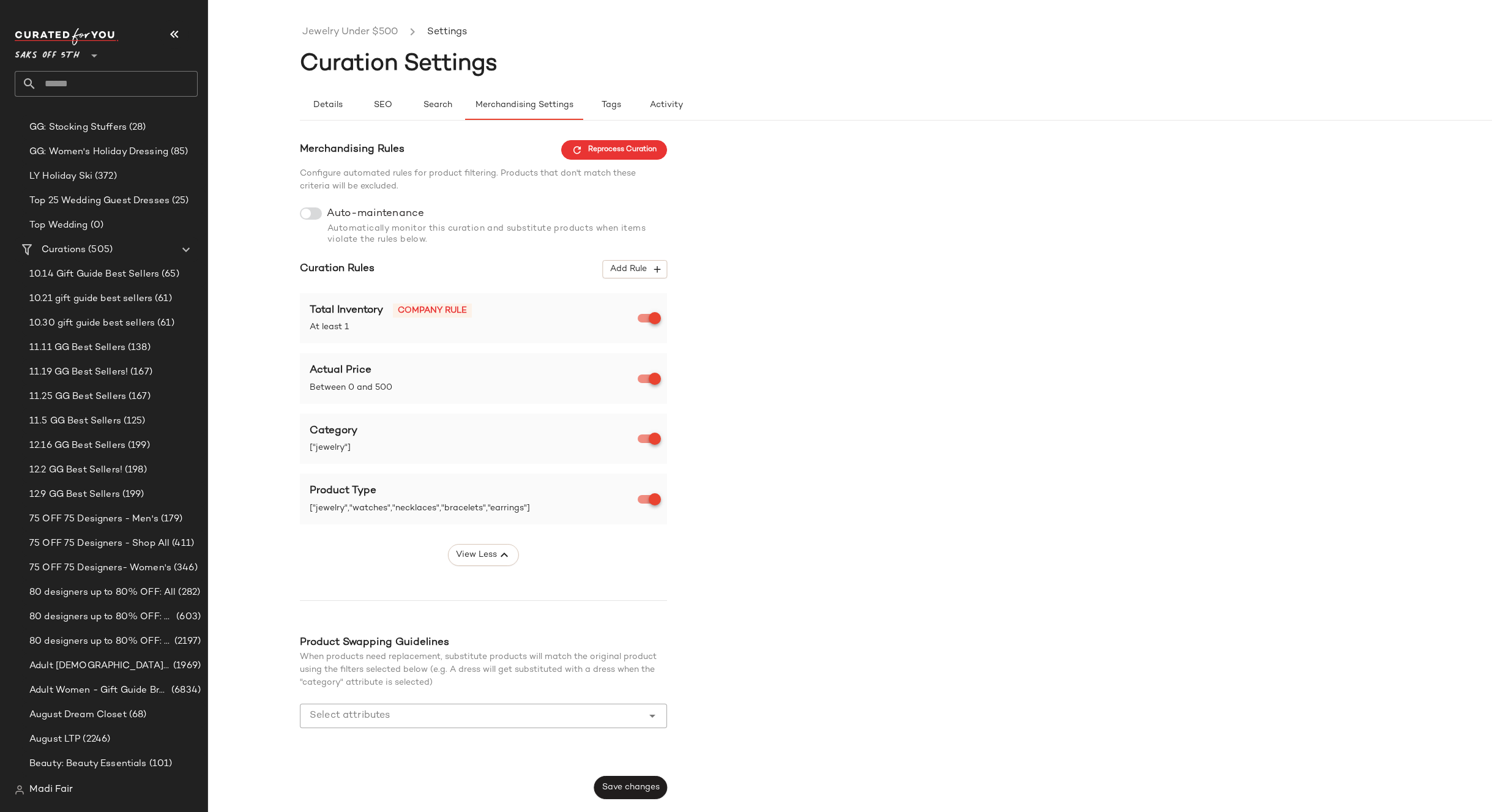
click at [559, 499] on div "Product Type" at bounding box center [474, 491] width 330 height 16
click at [633, 273] on span "Add Rule" at bounding box center [634, 269] width 50 height 11
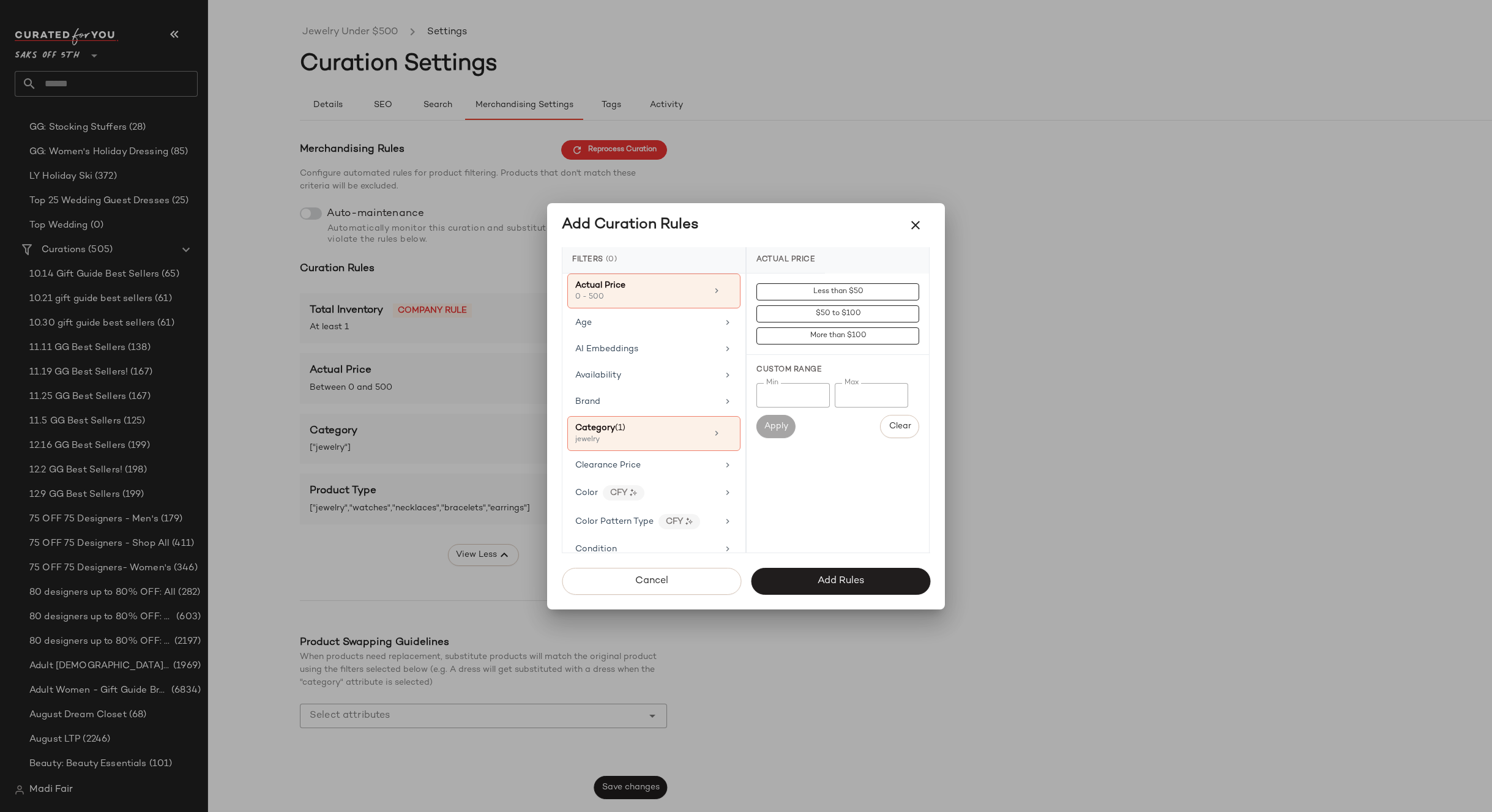
click at [421, 519] on div at bounding box center [746, 406] width 1492 height 812
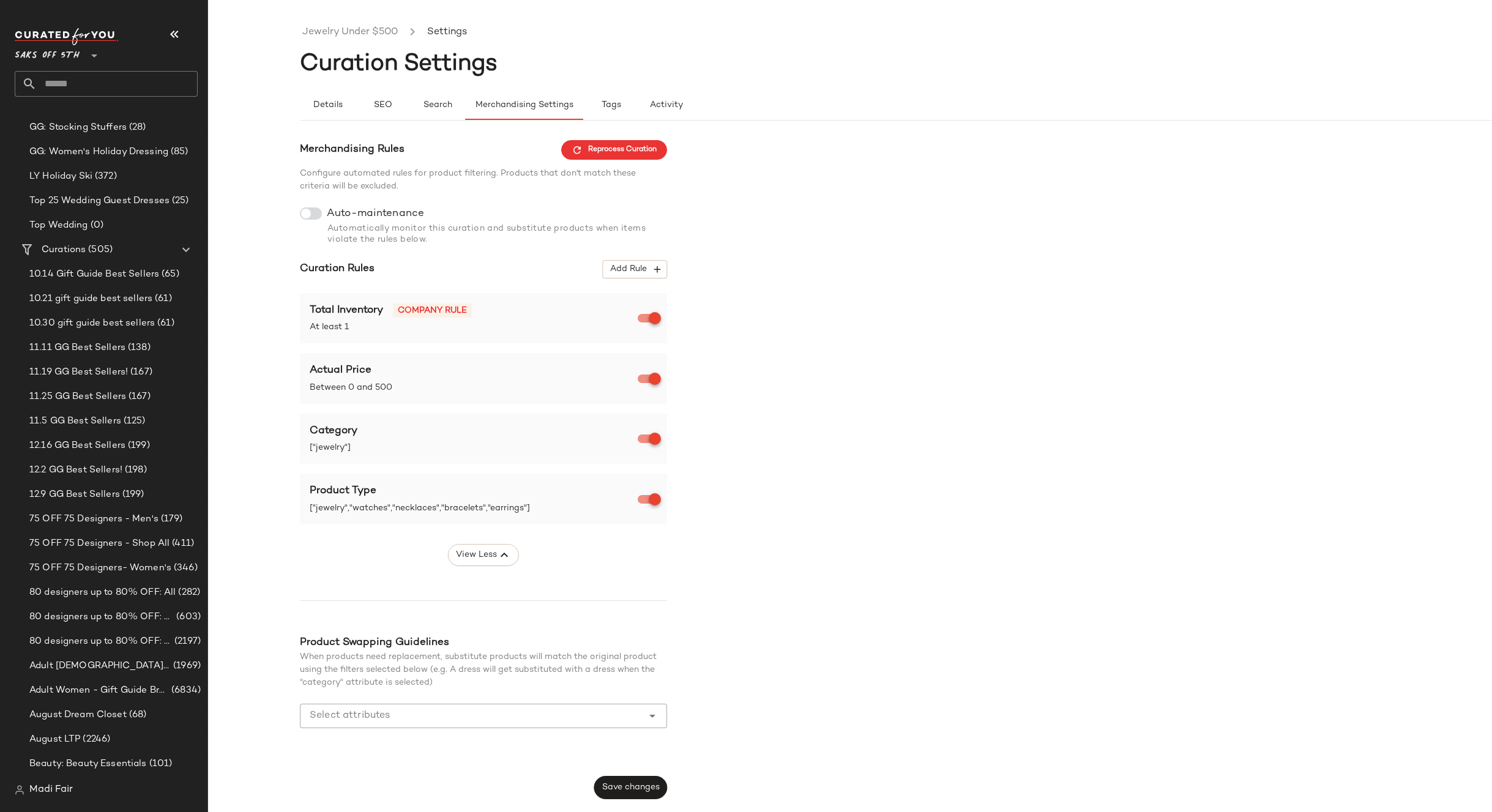
click at [424, 512] on span "["jewelry","watches","necklaces","bracelets","earrings"]" at bounding box center [474, 508] width 330 height 13
click at [543, 497] on div "Product Type" at bounding box center [474, 491] width 330 height 16
click at [607, 272] on button "Add Rule" at bounding box center [634, 269] width 64 height 19
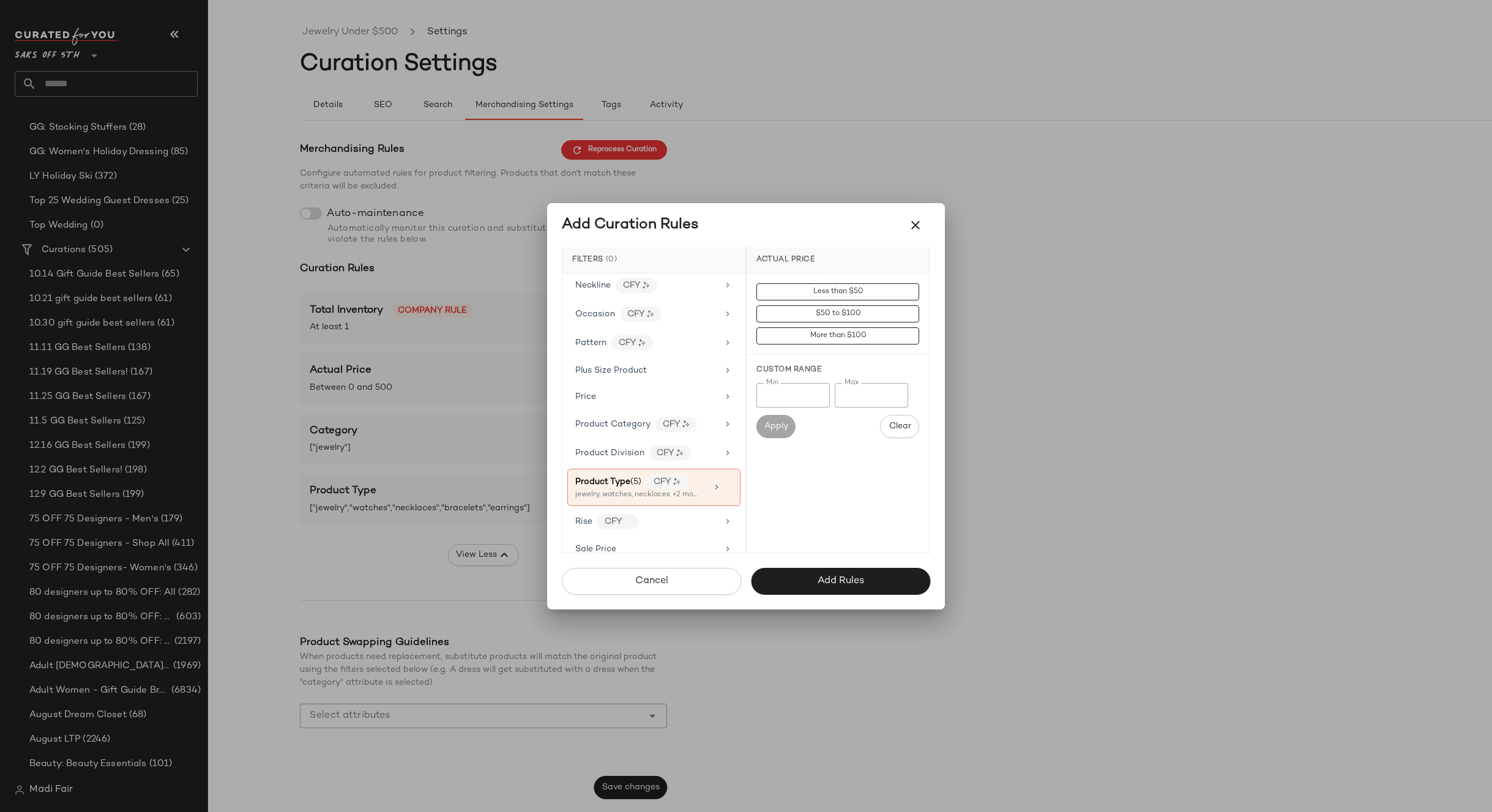
scroll to position [734, 0]
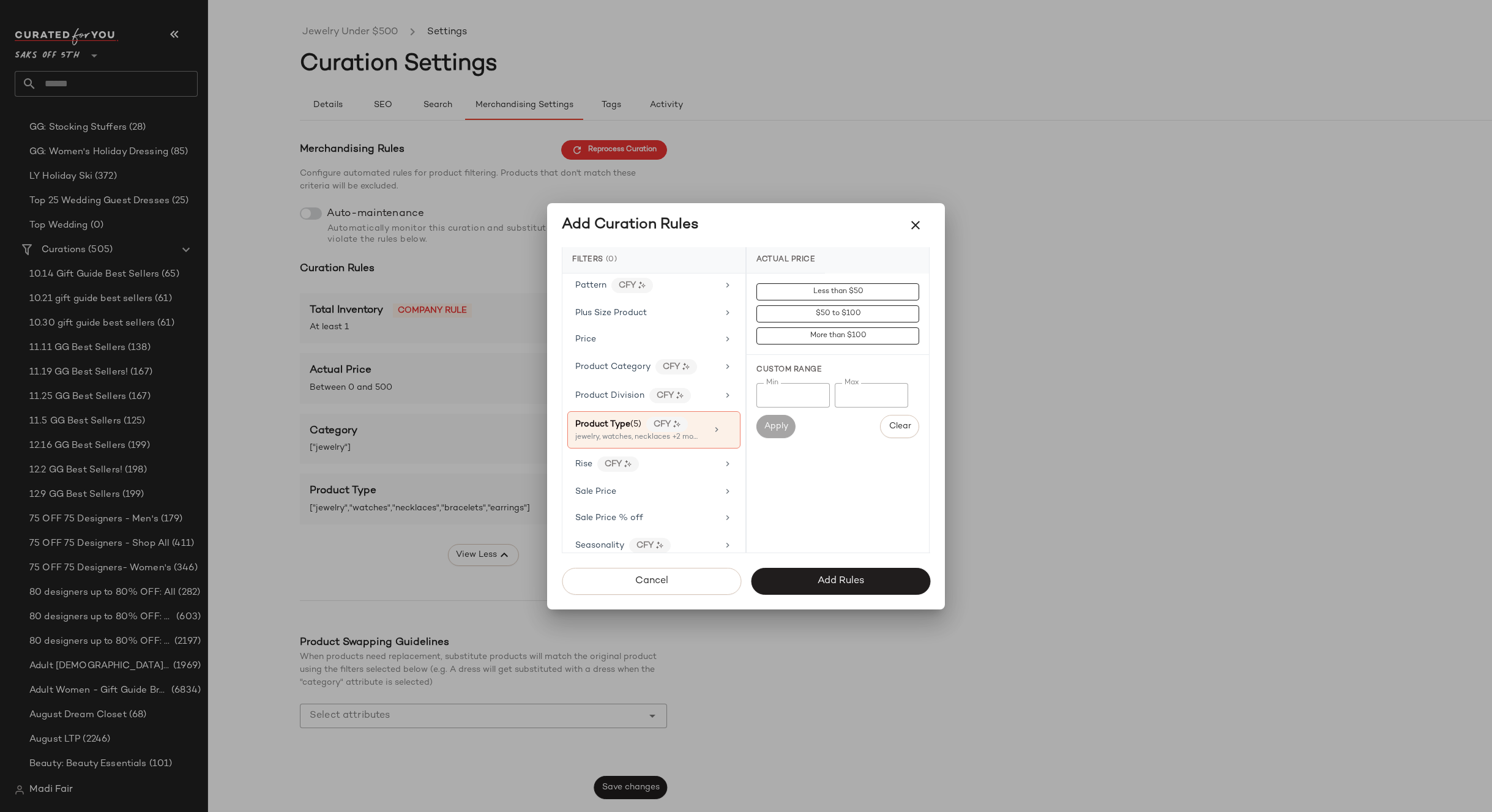
click at [453, 550] on div at bounding box center [746, 406] width 1492 height 812
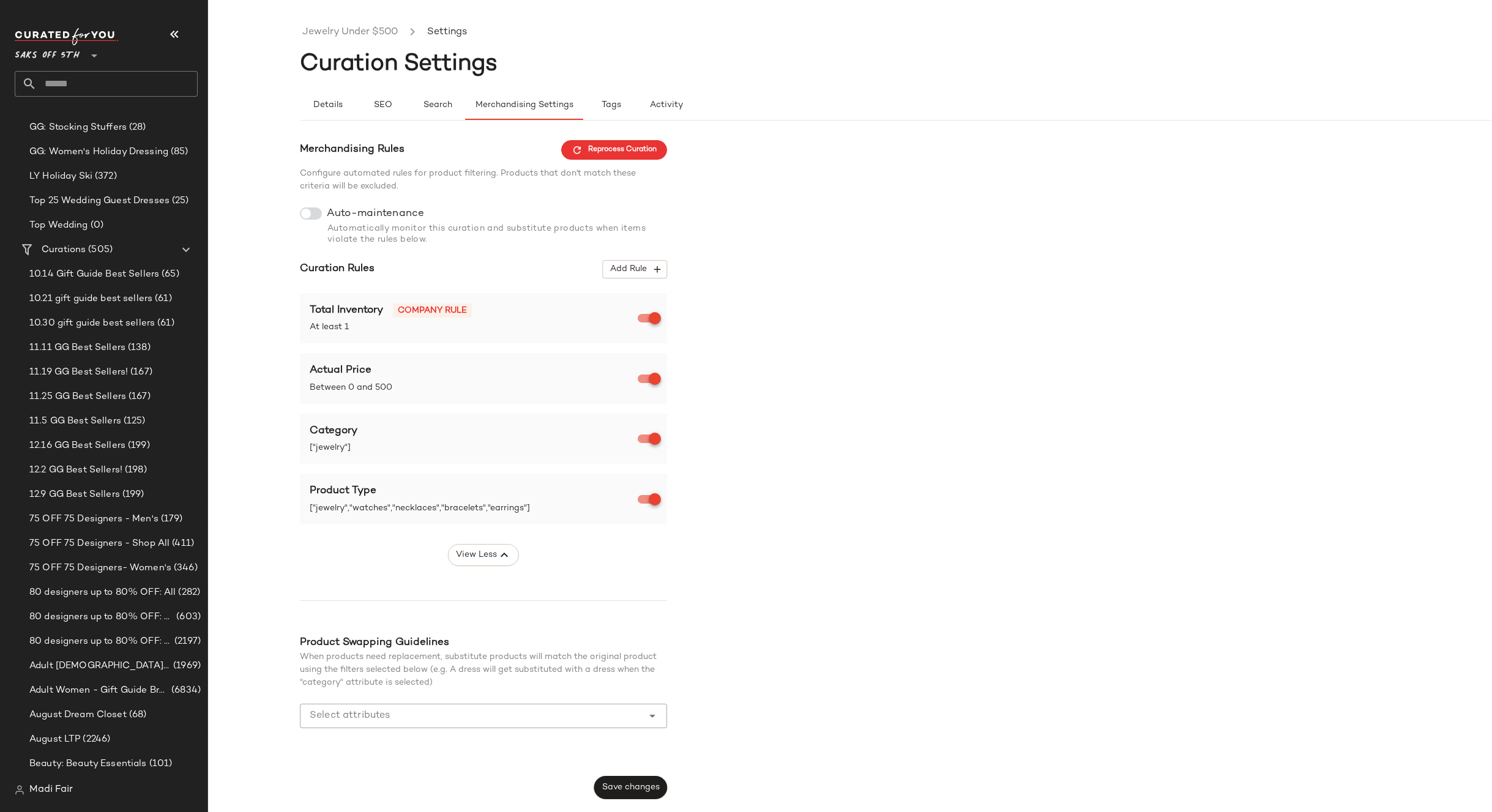
click at [655, 260] on div "Merchandising Rules Reprocess Curation Configure automated rules for product fi…" at bounding box center [484, 470] width 368 height 660
click at [652, 267] on icon "button" at bounding box center [657, 269] width 11 height 11
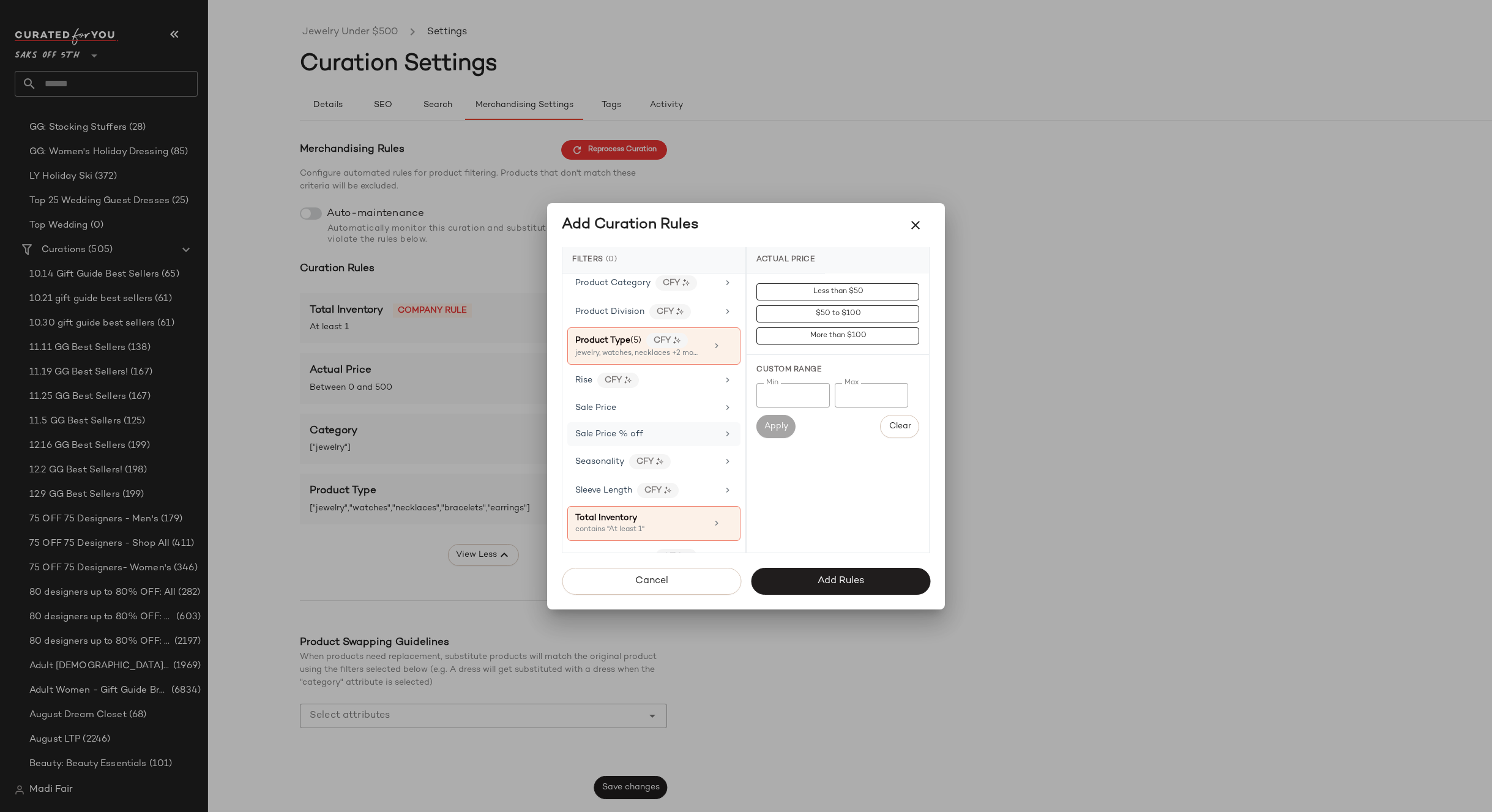
scroll to position [838, 0]
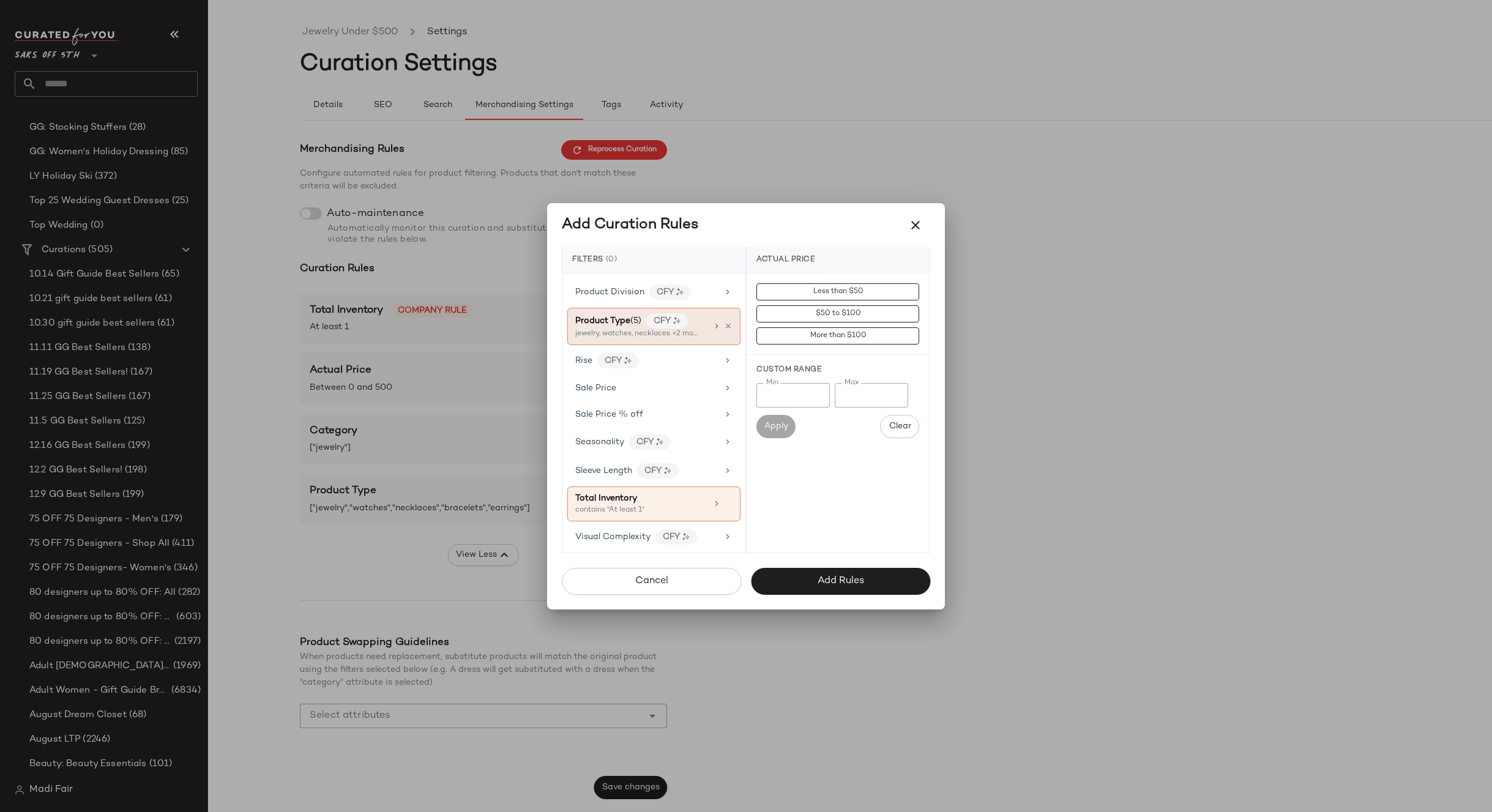
click at [678, 335] on div "jewelry, watches, necklaces +2 more" at bounding box center [636, 334] width 123 height 11
drag, startPoint x: 789, startPoint y: 296, endPoint x: 764, endPoint y: 293, distance: 25.2
click at [764, 293] on div "***" at bounding box center [838, 292] width 163 height 25
type input "****"
click at [821, 385] on div "rings" at bounding box center [838, 379] width 183 height 30
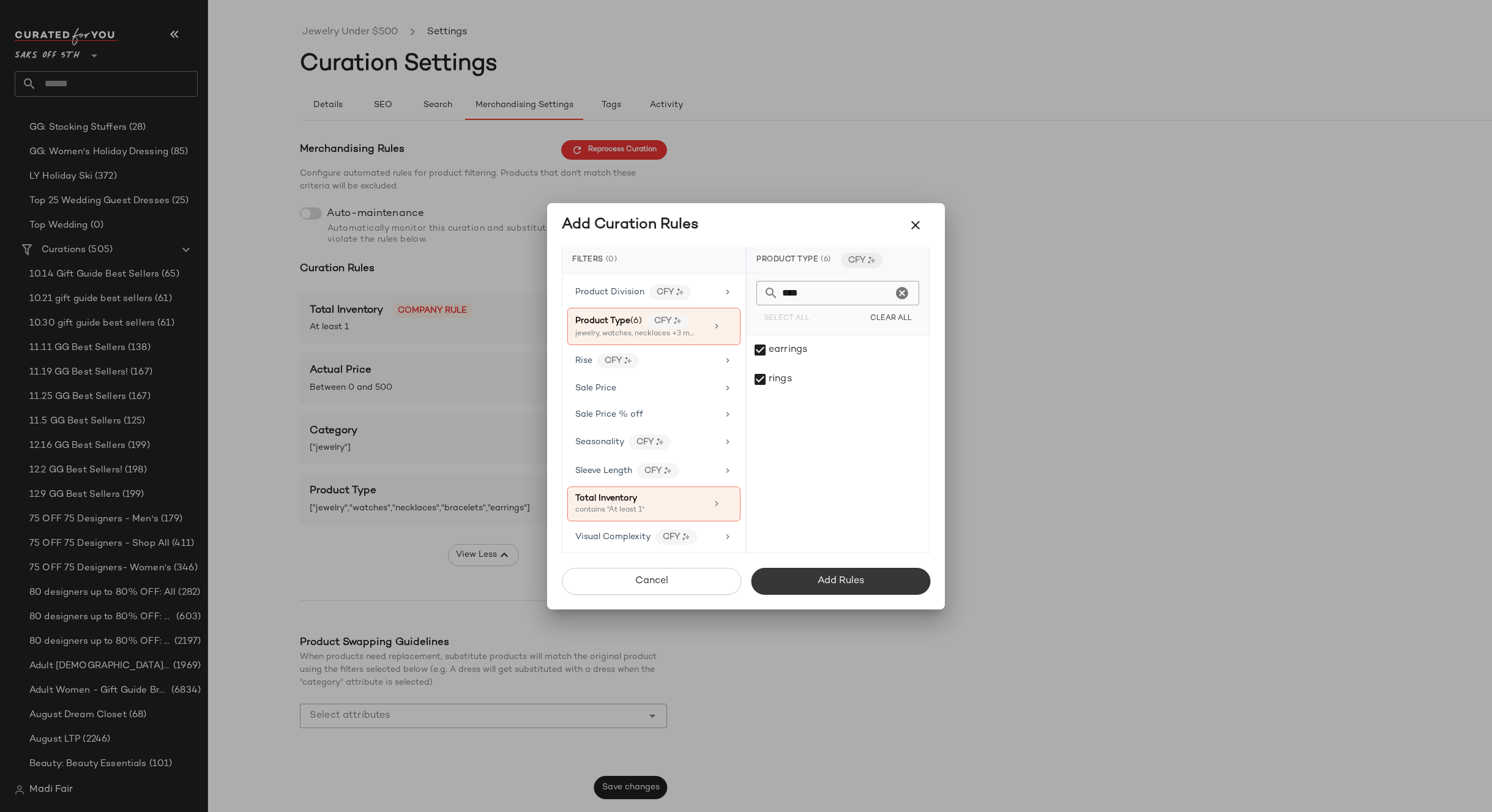
click at [838, 578] on span "Add Rules" at bounding box center [841, 581] width 47 height 12
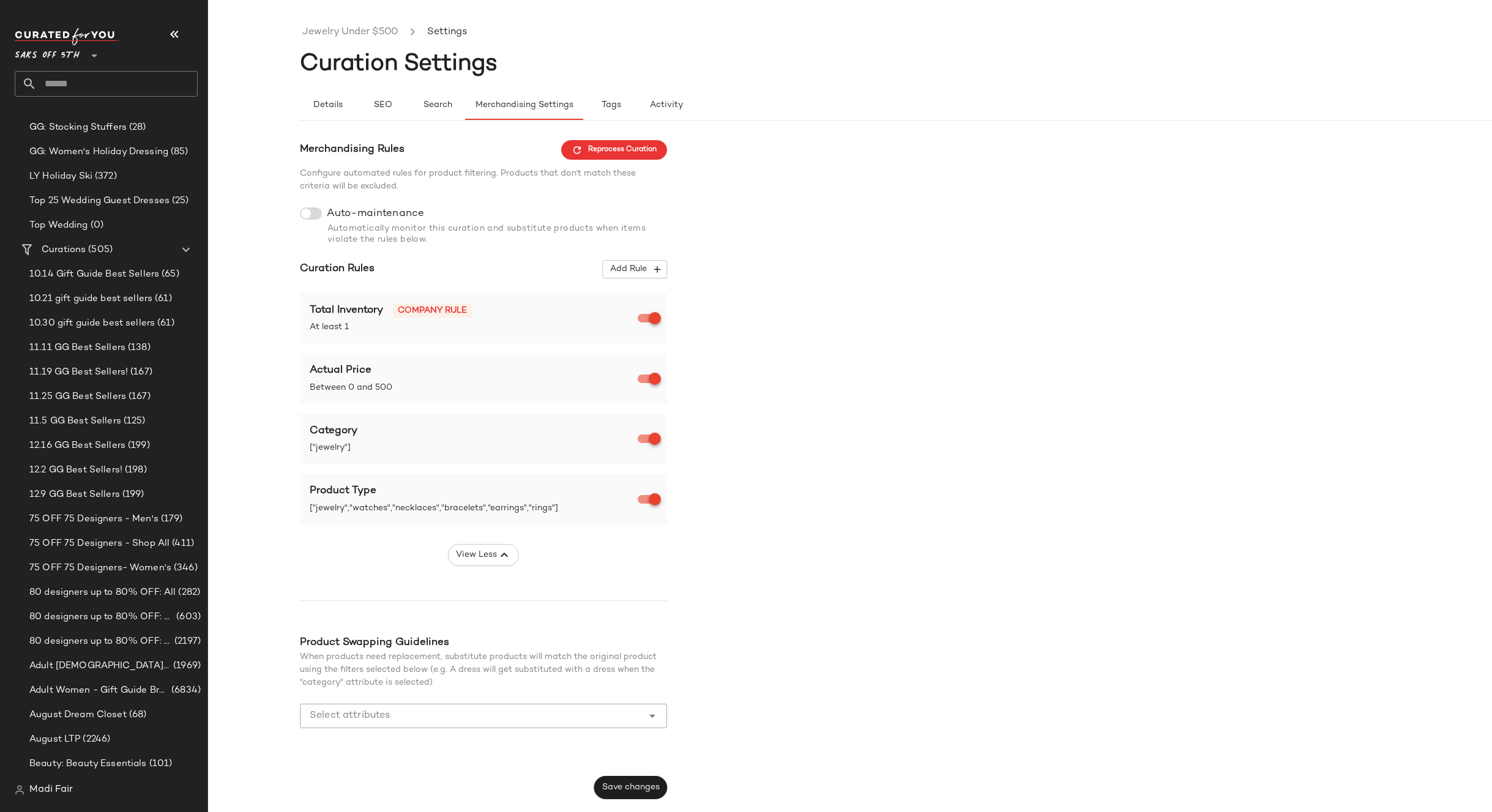
click at [313, 212] on div at bounding box center [311, 213] width 22 height 12
click at [636, 792] on span "Save changes" at bounding box center [630, 787] width 58 height 10
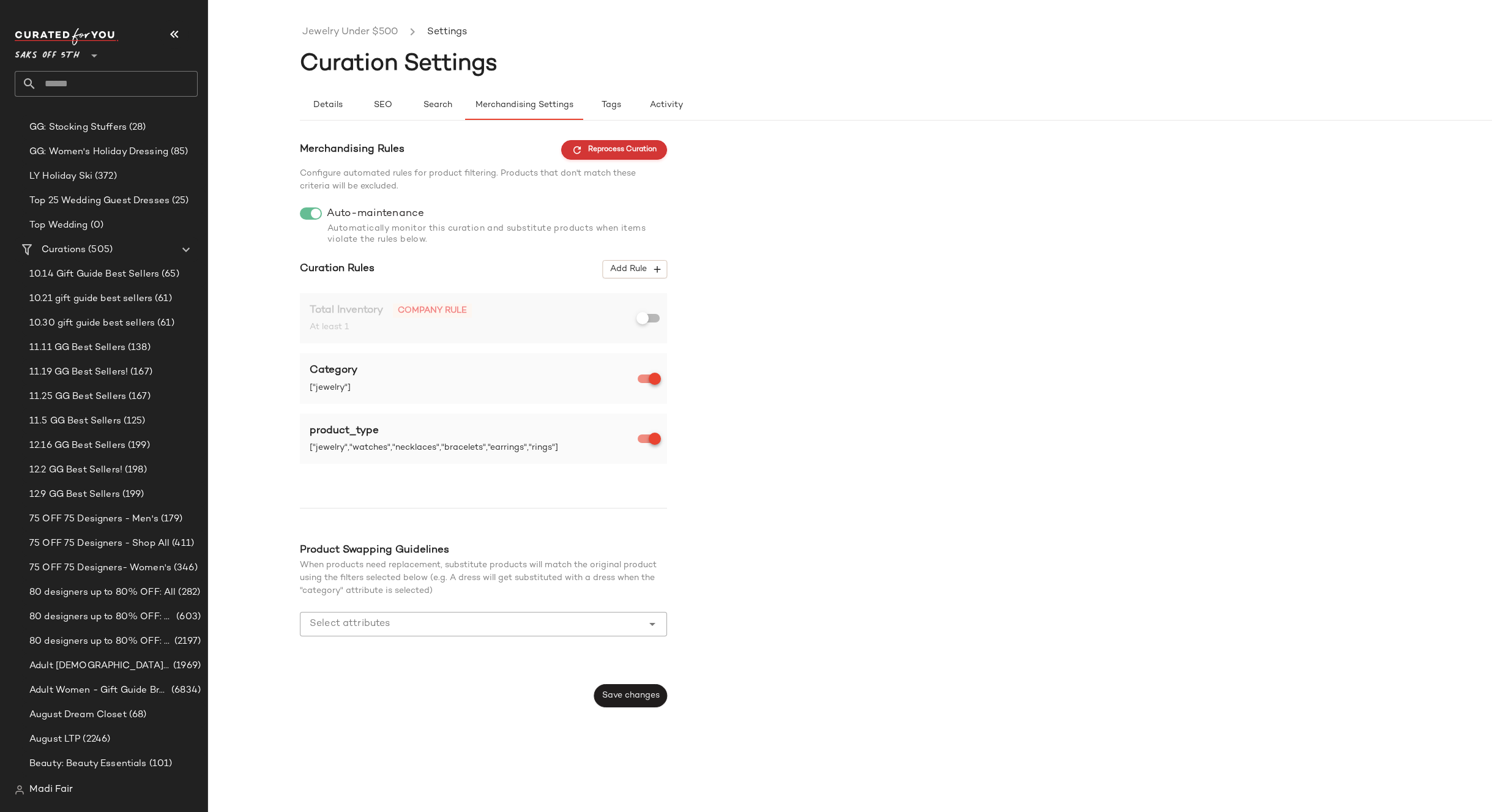
click at [604, 153] on span "Reprocess Curation" at bounding box center [615, 149] width 85 height 11
click at [372, 35] on link "Jewelry Under $500" at bounding box center [350, 33] width 96 height 16
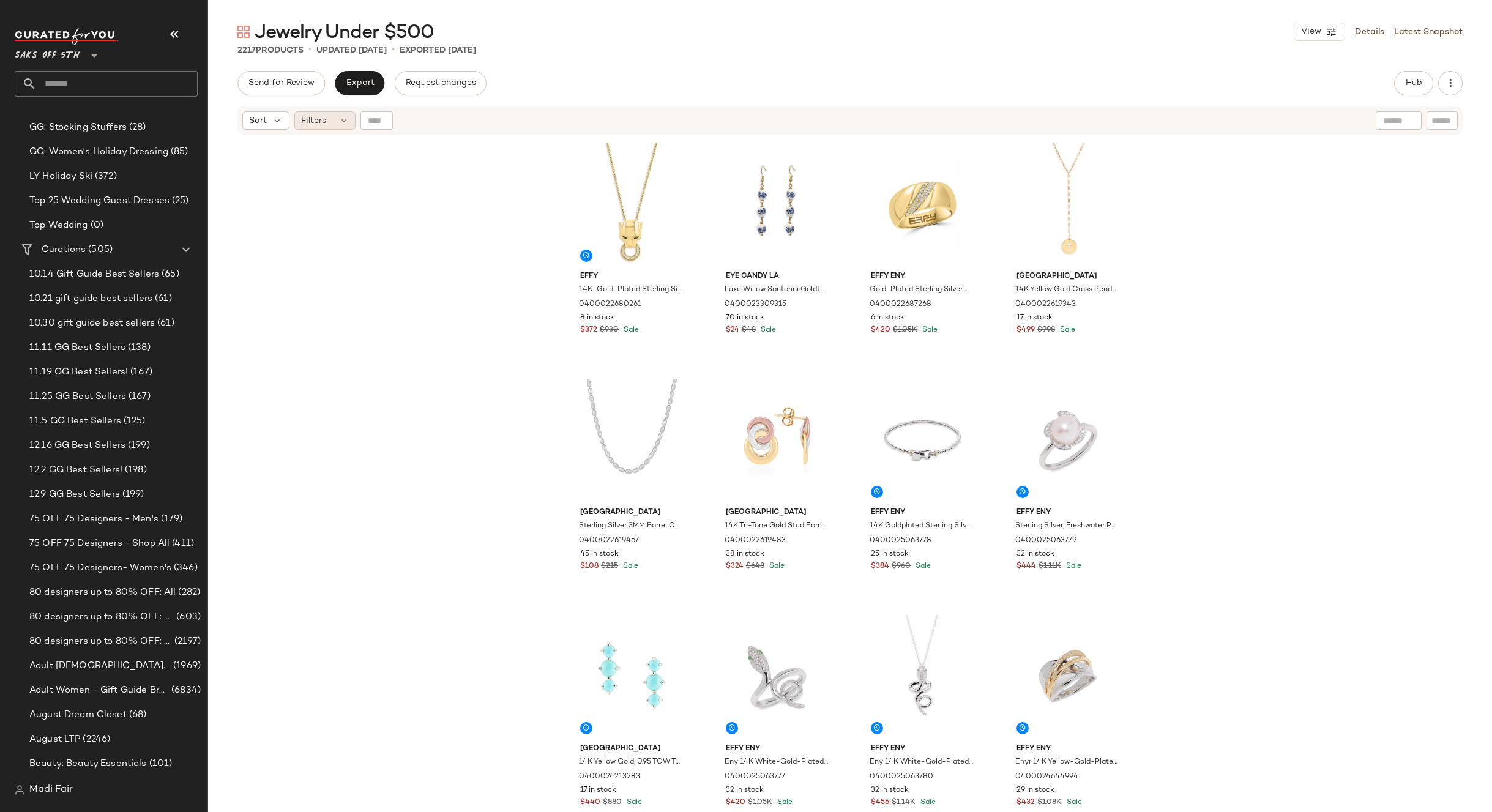
click at [328, 124] on div "Filters" at bounding box center [325, 121] width 61 height 19
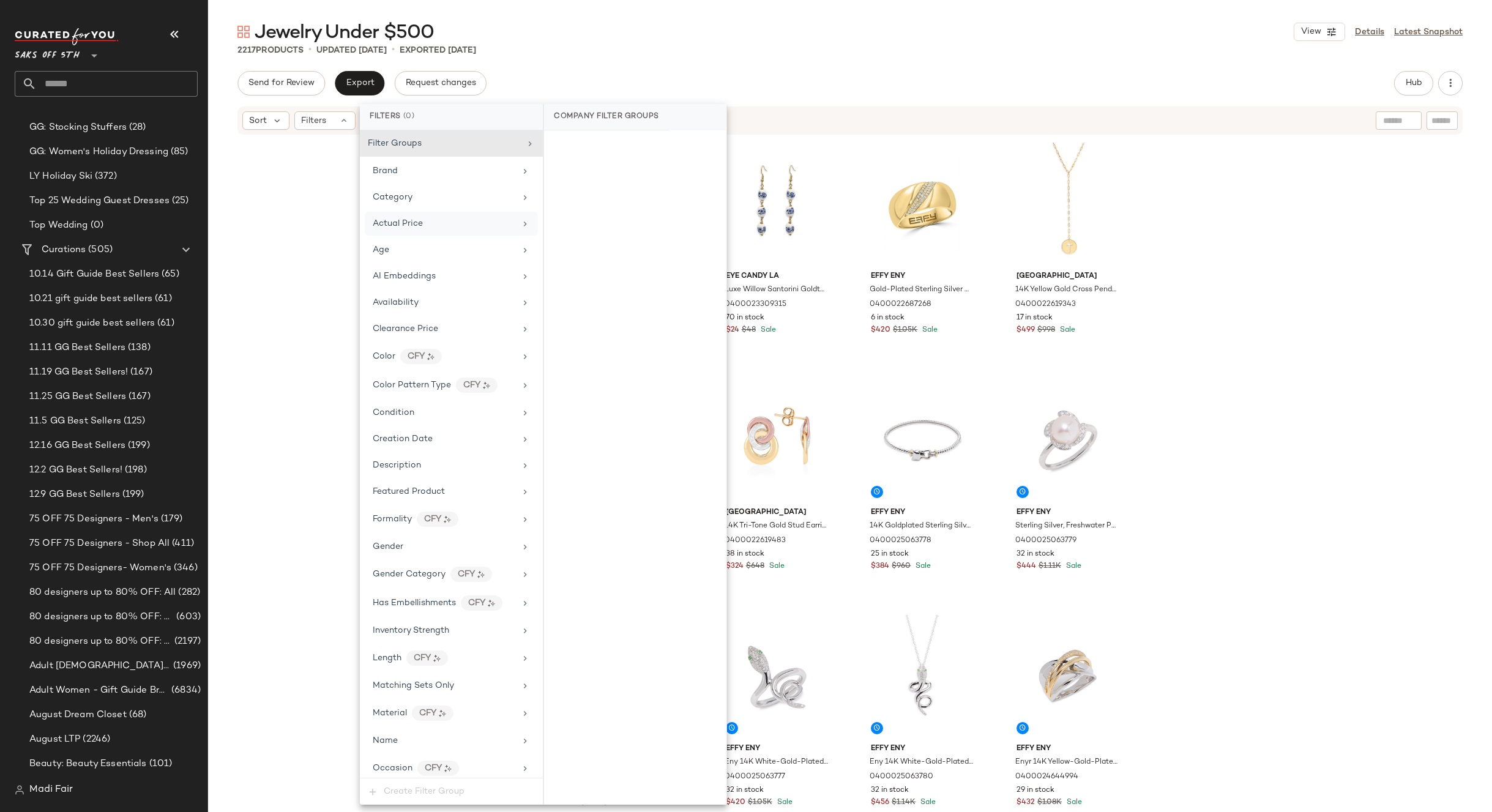
click at [409, 224] on span "Actual Price" at bounding box center [397, 223] width 50 height 9
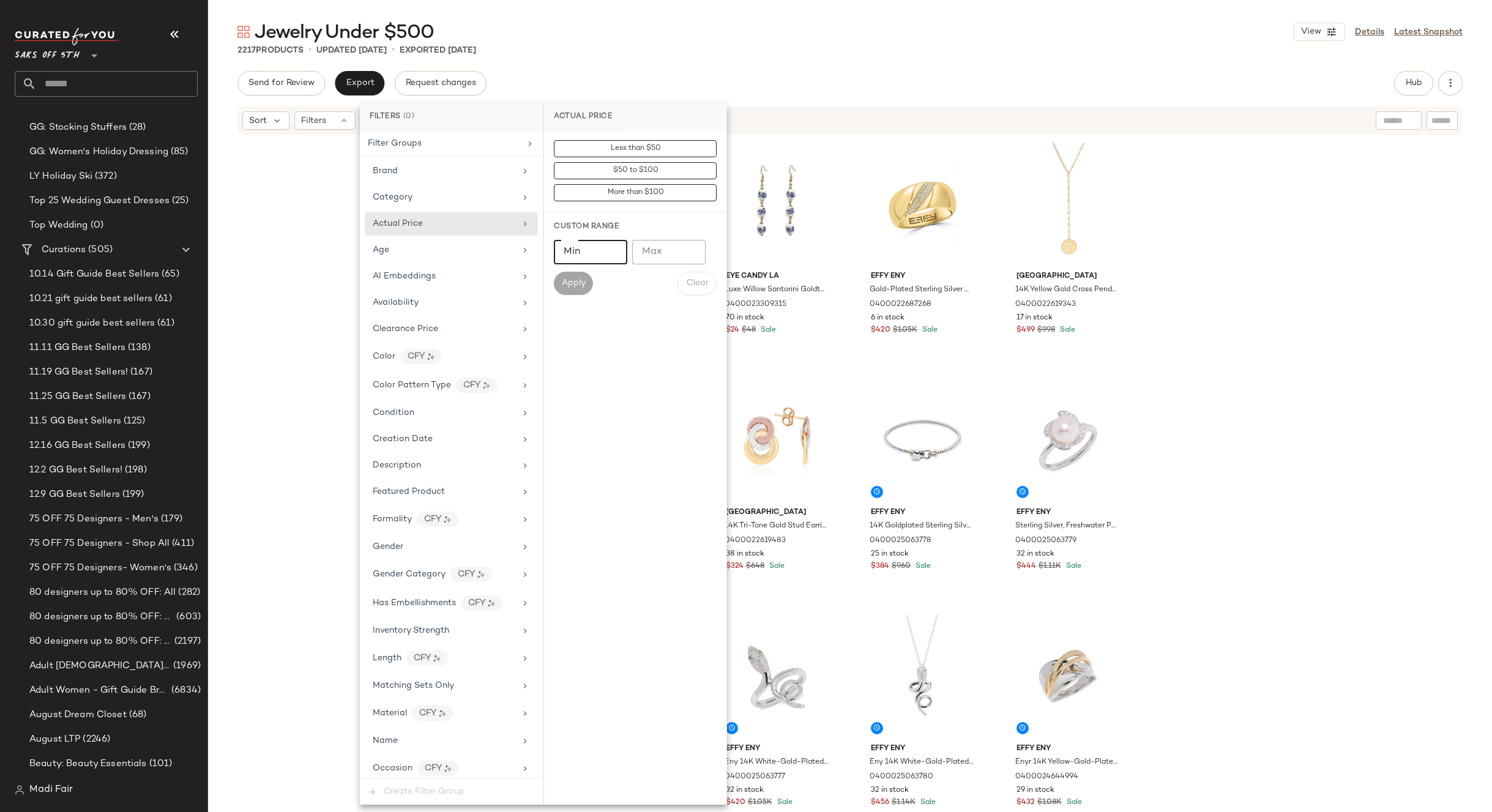
click at [591, 253] on input "Min" at bounding box center [591, 252] width 73 height 25
type input "***"
click at [580, 285] on span "Apply" at bounding box center [573, 284] width 25 height 10
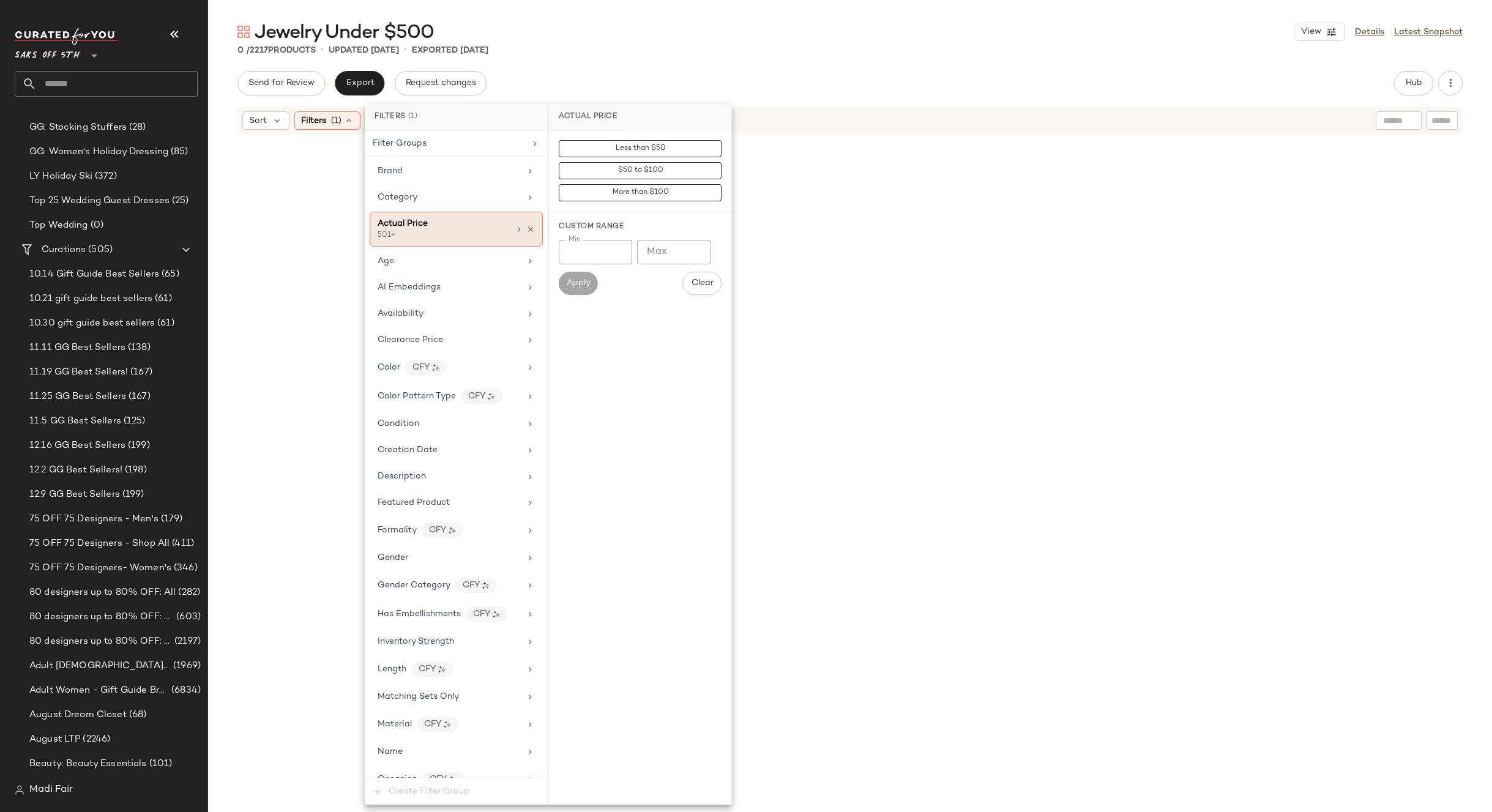
click at [527, 230] on icon at bounding box center [531, 229] width 9 height 9
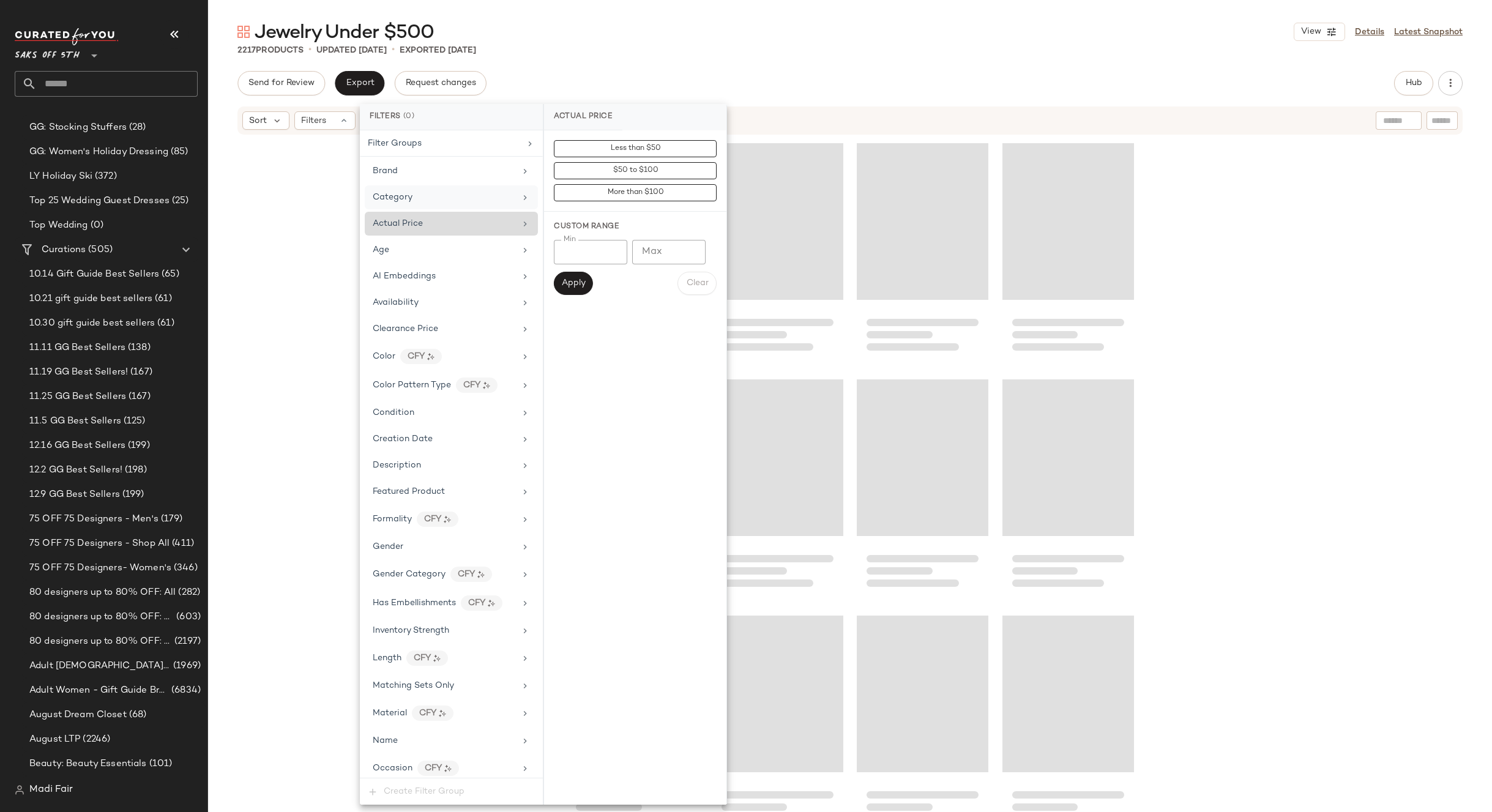
click at [491, 204] on div "Category" at bounding box center [451, 198] width 173 height 24
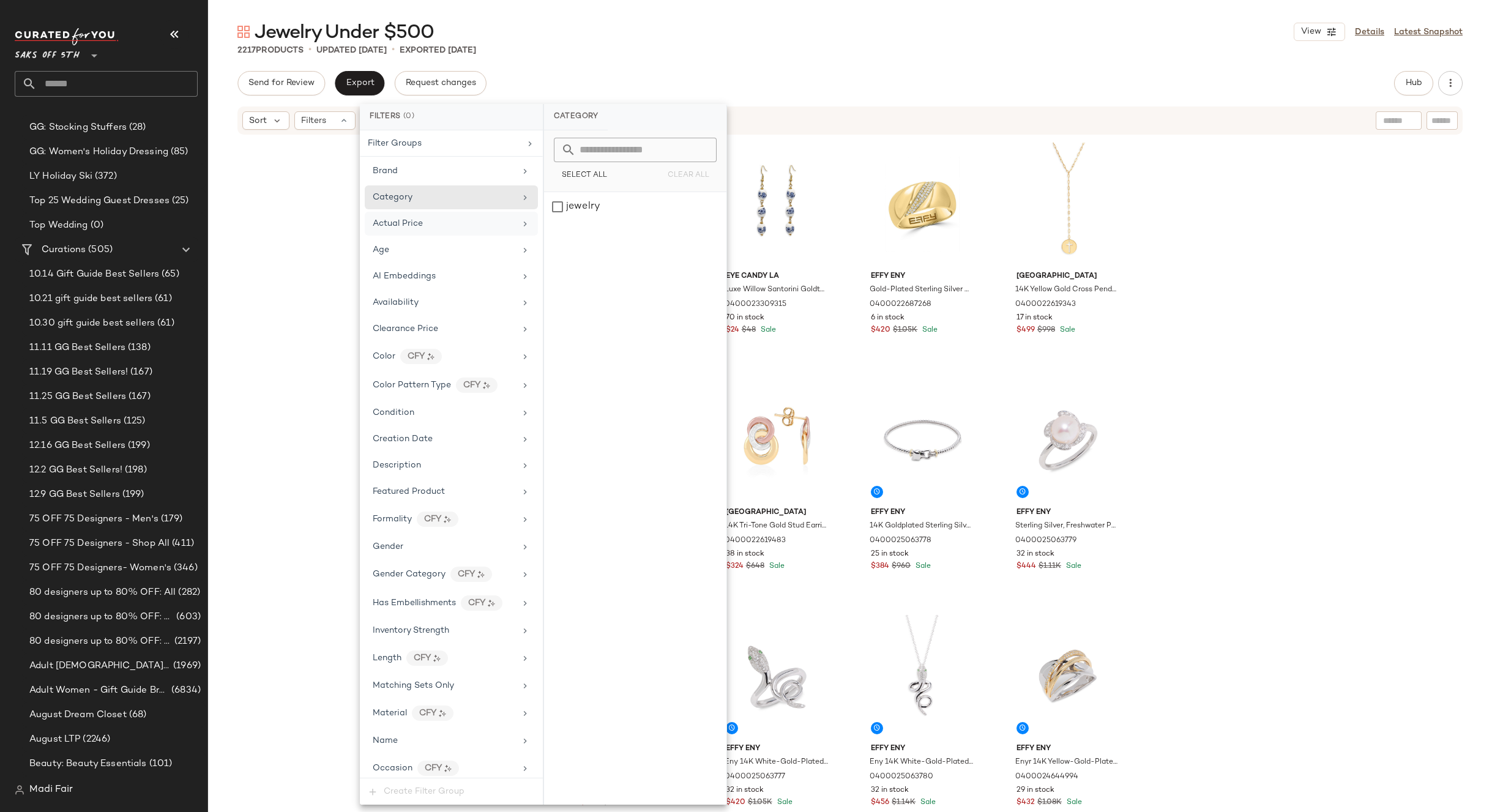
click at [554, 86] on div "Send for Review Export Request changes Hub Send for Review External Review Inte…" at bounding box center [850, 83] width 1225 height 25
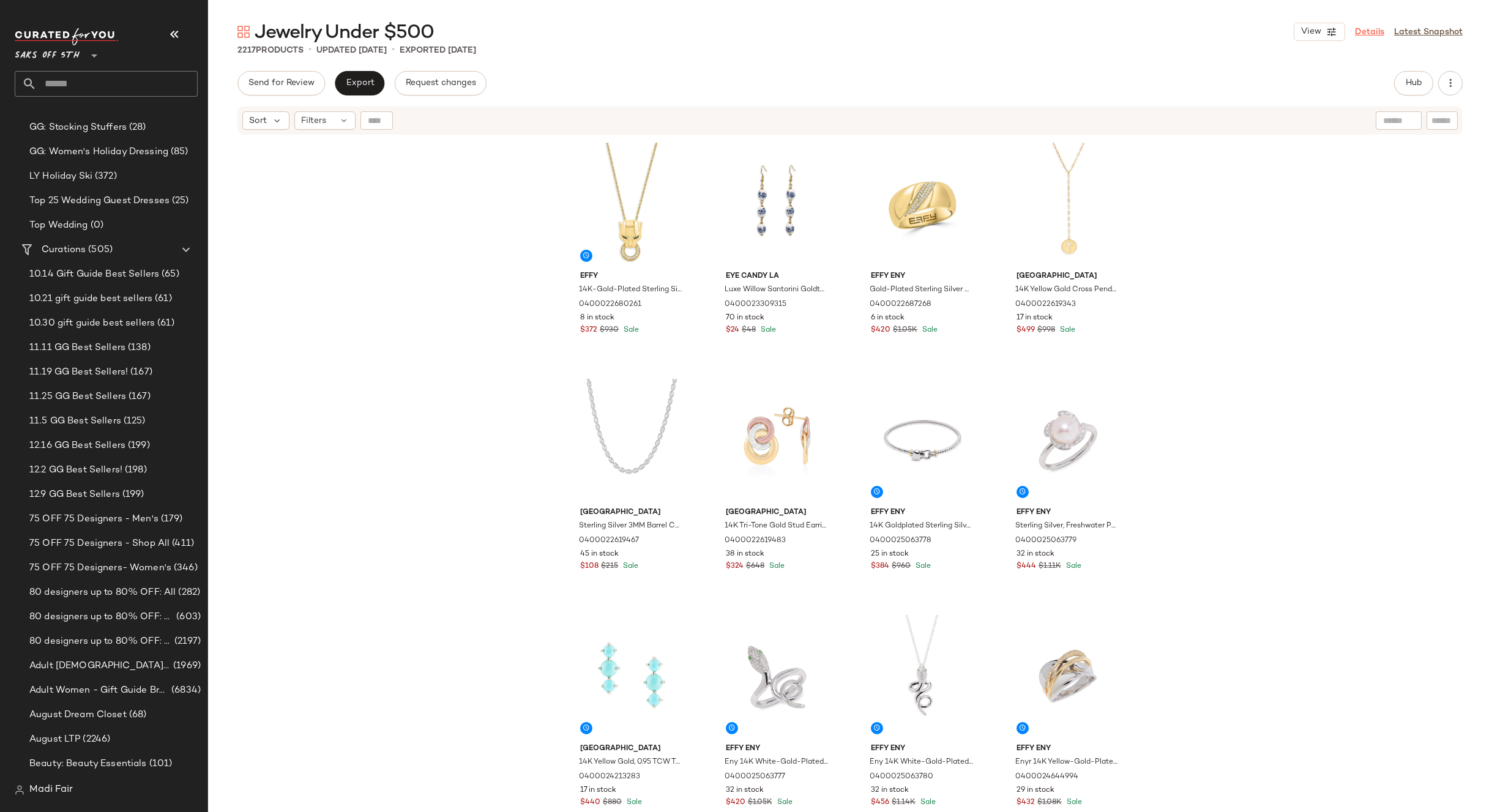
click at [1361, 34] on link "Details" at bounding box center [1369, 32] width 30 height 13
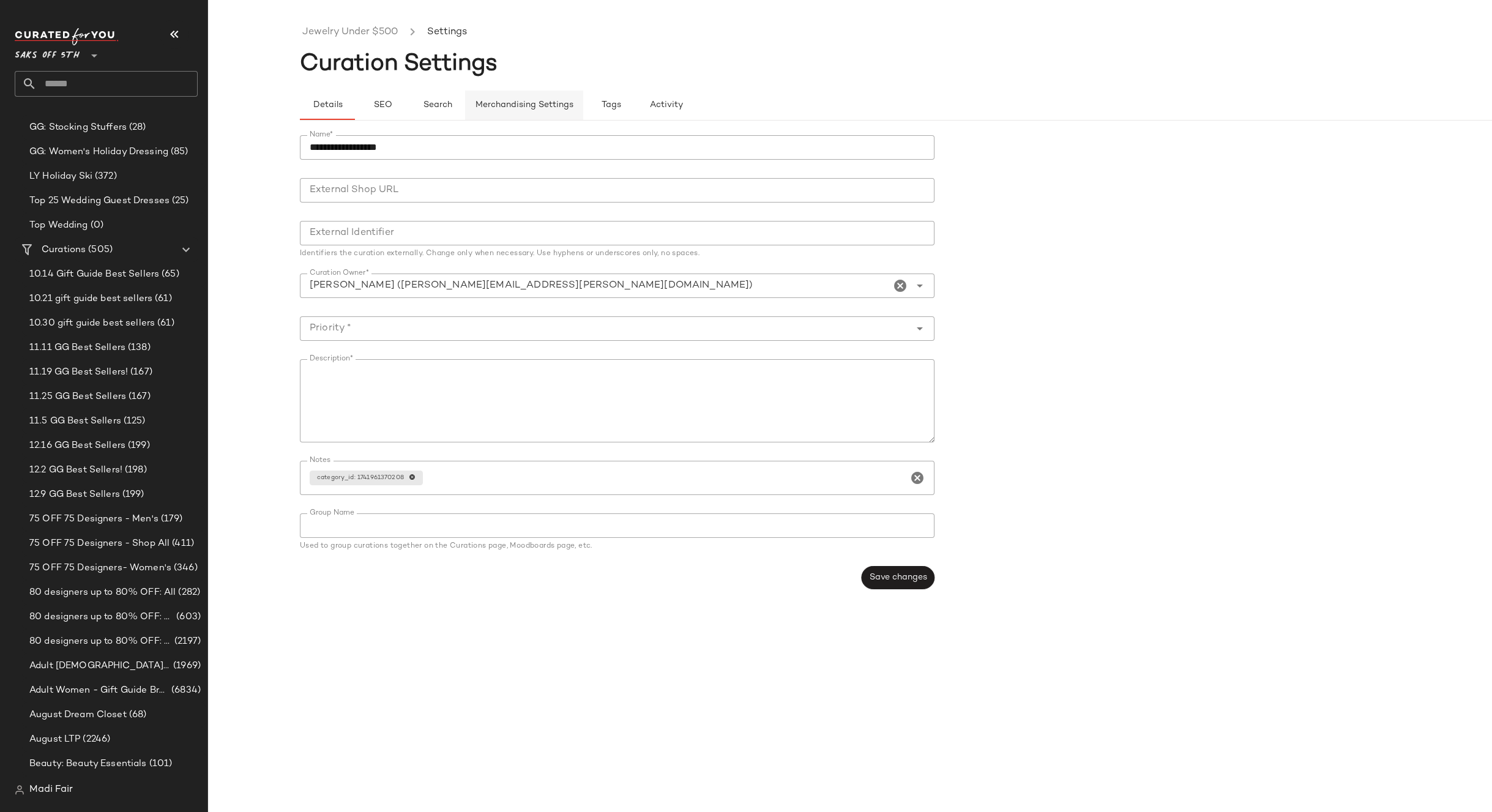
click at [512, 112] on button "Merchandising Settings" at bounding box center [525, 106] width 119 height 30
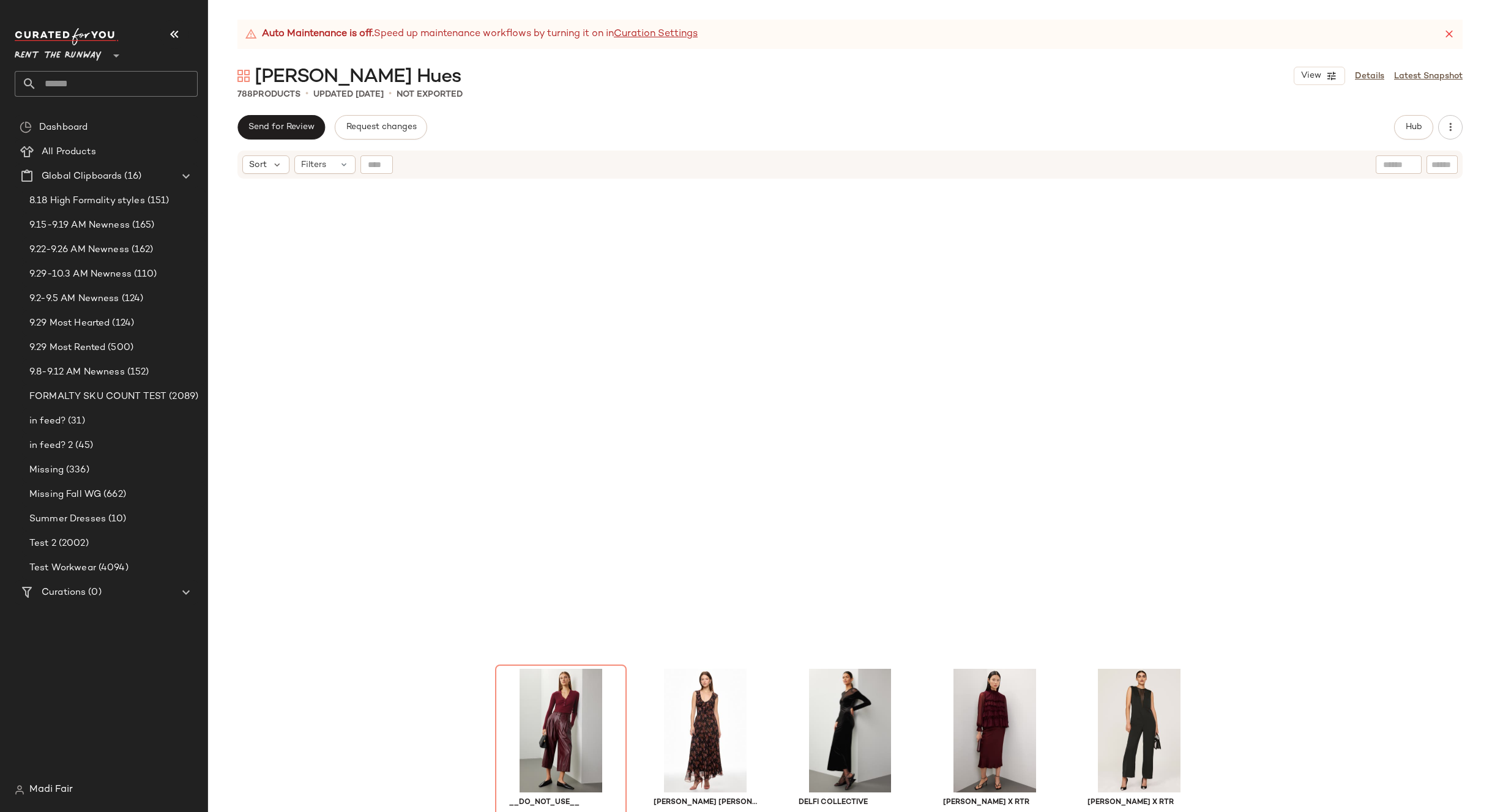
scroll to position [744, 0]
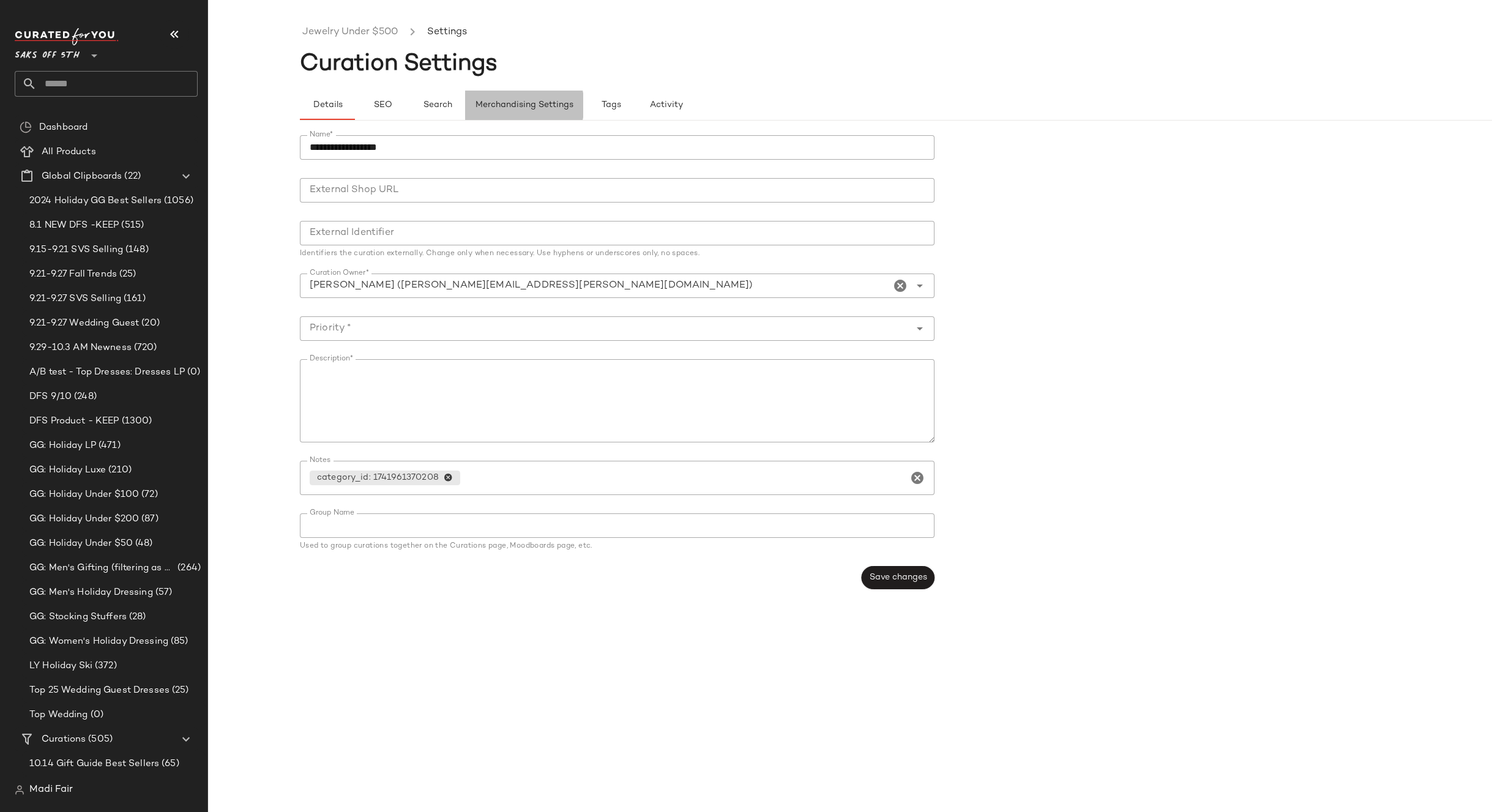
click at [504, 105] on span "Merchandising Settings" at bounding box center [525, 106] width 99 height 10
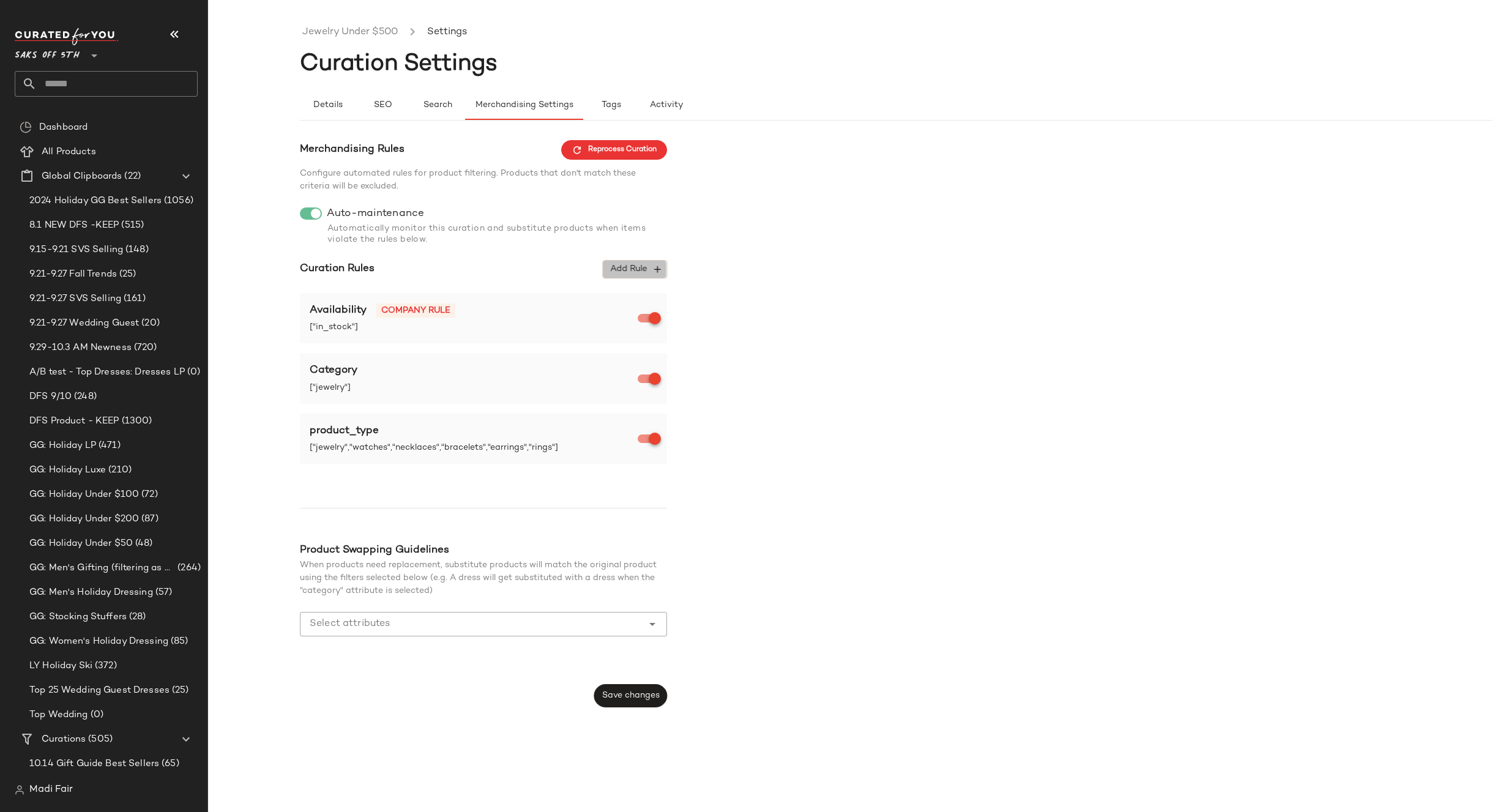
click at [626, 273] on span "Add Rule" at bounding box center [634, 269] width 50 height 11
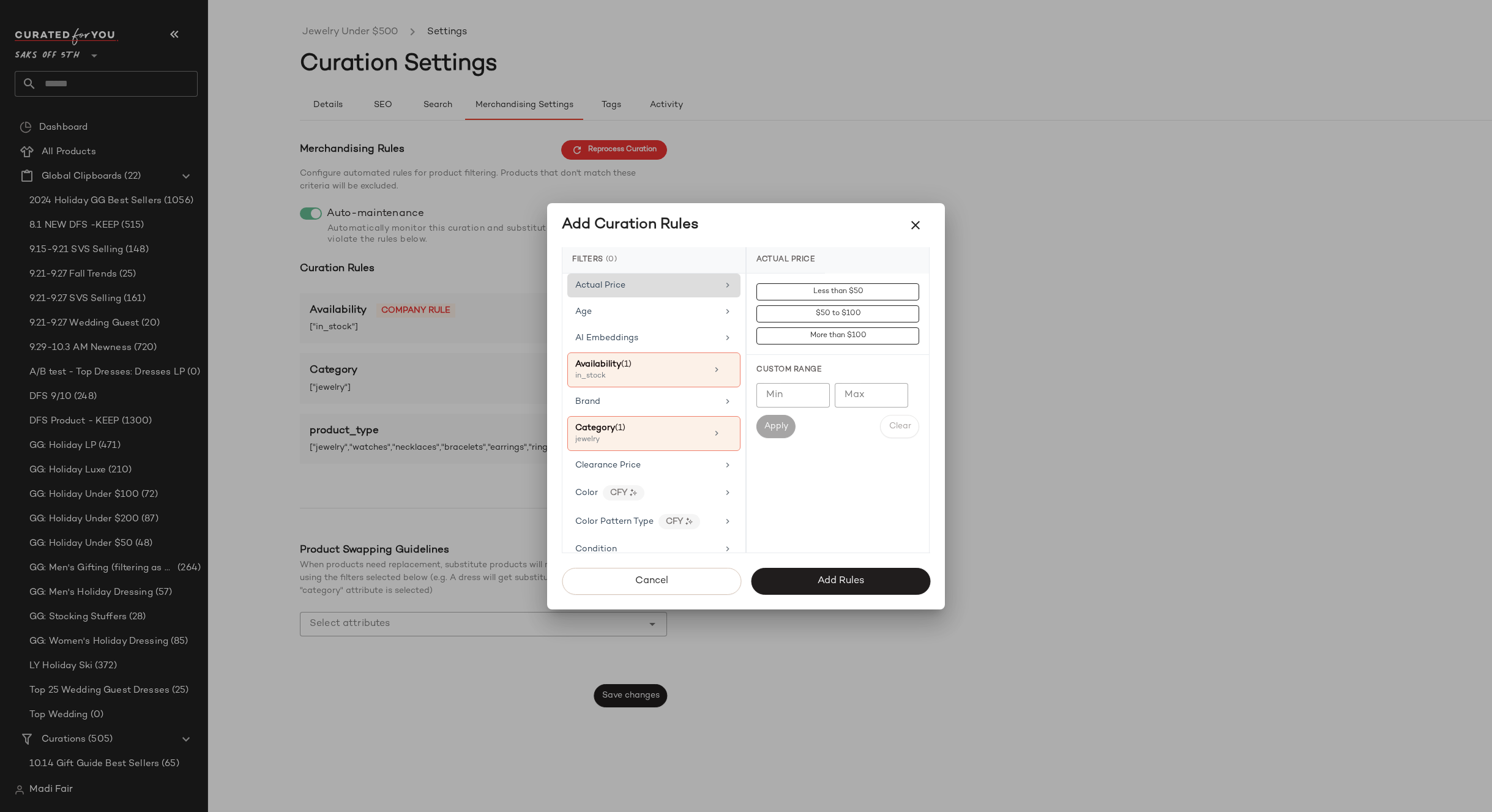
click at [624, 288] on span "Actual Price" at bounding box center [600, 284] width 50 height 9
click at [778, 391] on input "Min" at bounding box center [793, 395] width 73 height 25
type input "*"
click at [849, 398] on input "Max" at bounding box center [871, 395] width 73 height 25
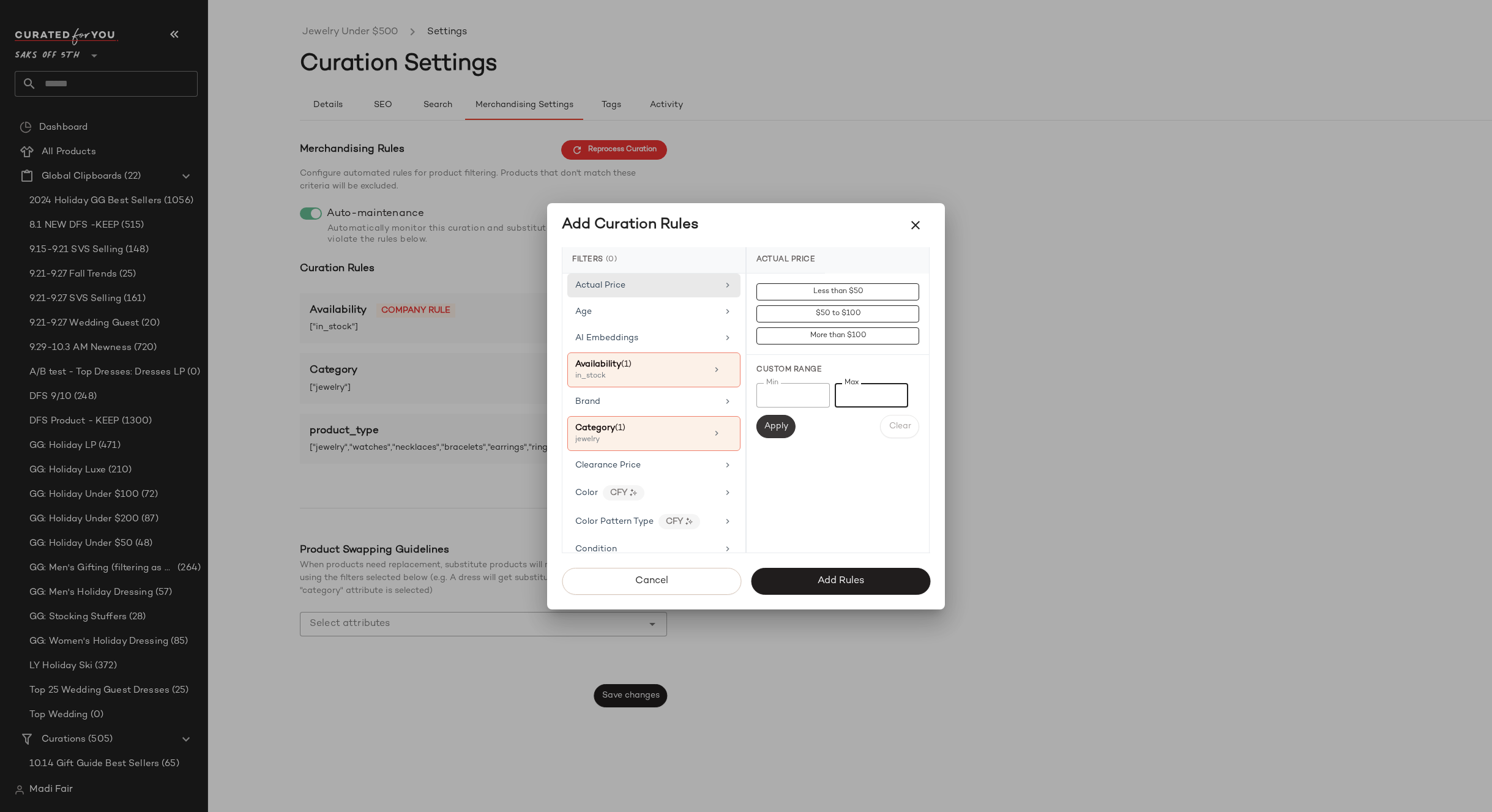
type input "***"
click at [781, 424] on span "Apply" at bounding box center [776, 427] width 25 height 10
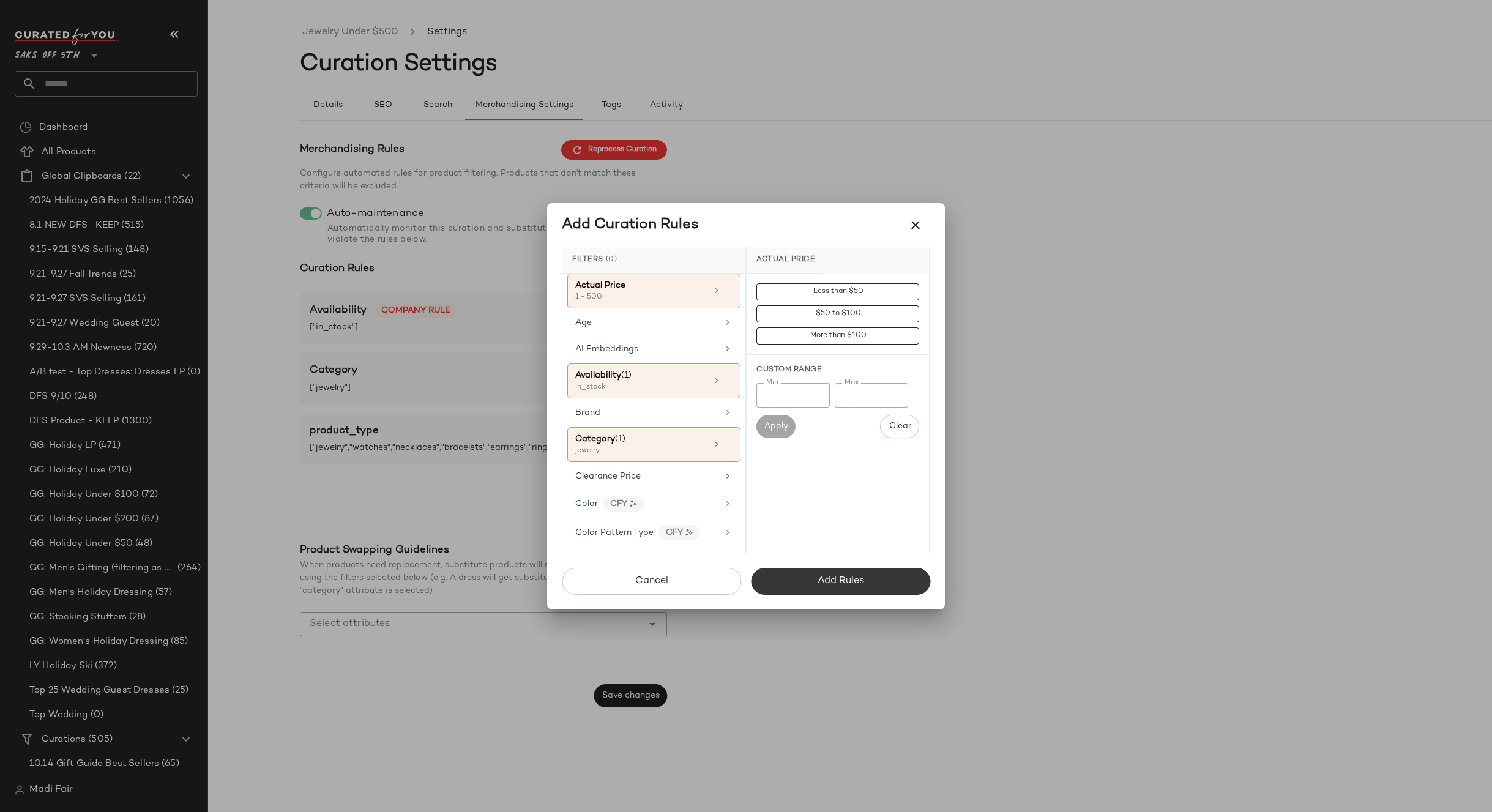
click at [827, 578] on span "Add Rules" at bounding box center [841, 581] width 47 height 12
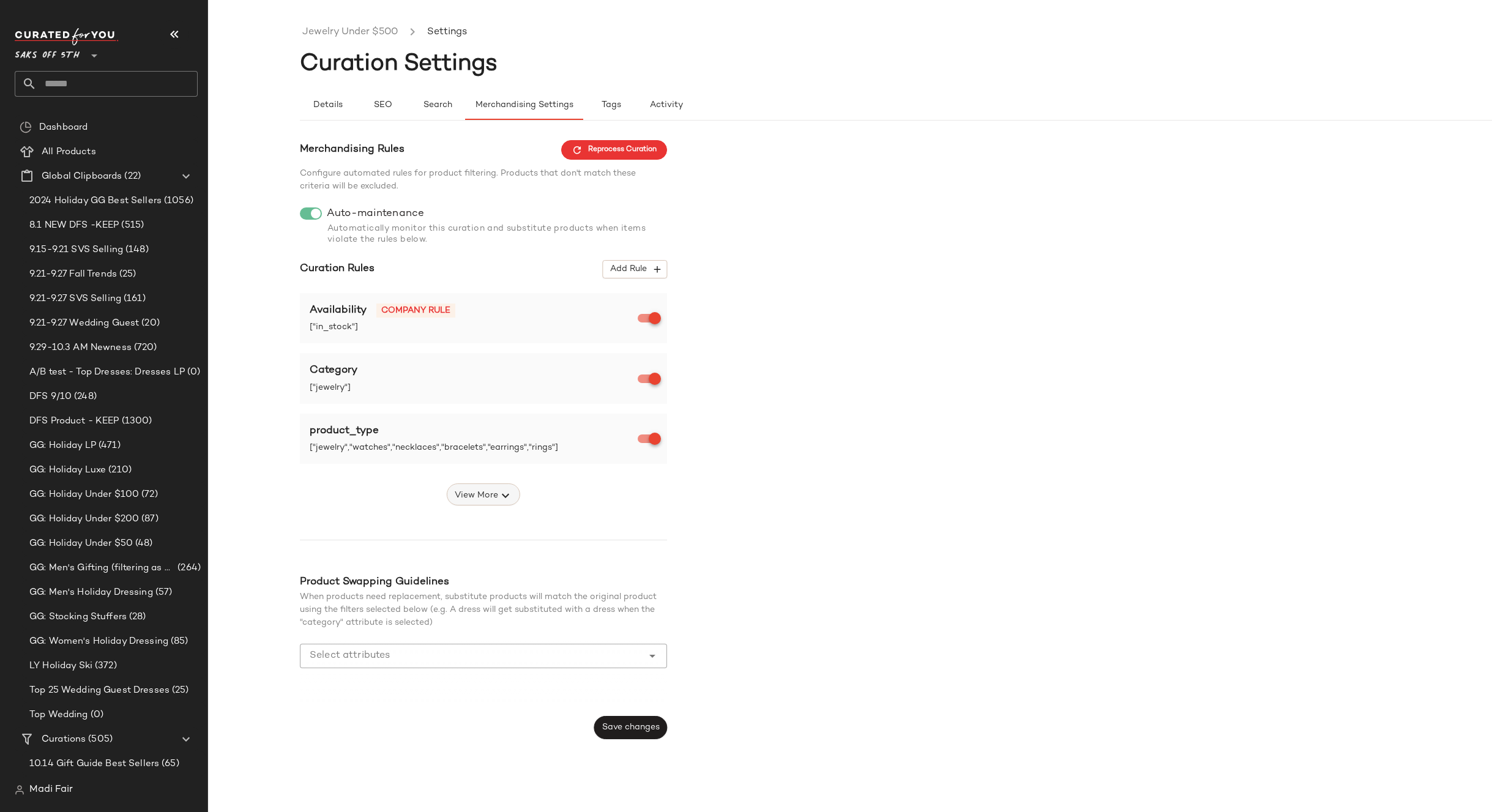
click at [478, 492] on span "View More" at bounding box center [476, 495] width 44 height 15
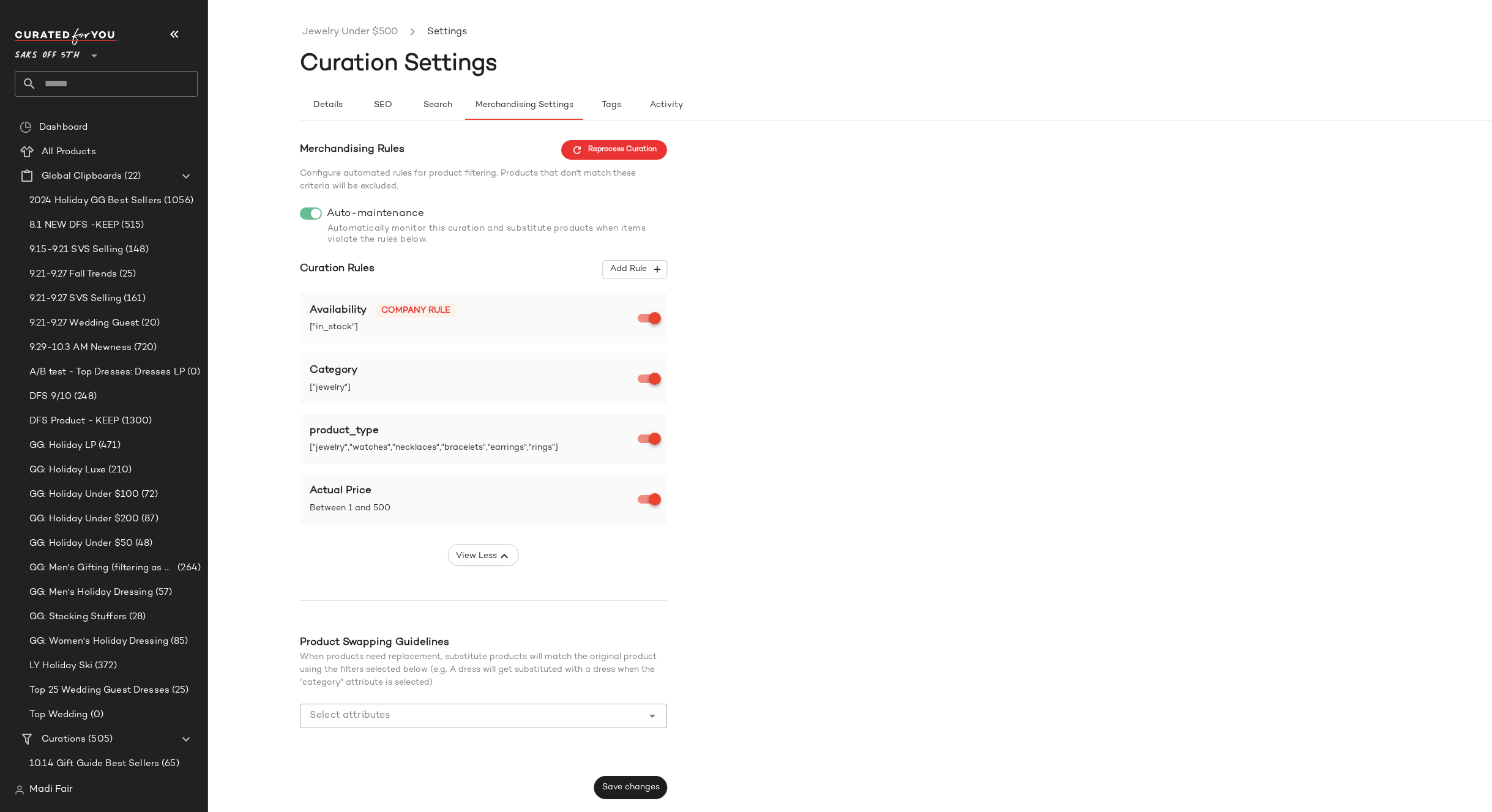
click at [538, 499] on div "Actual Price" at bounding box center [474, 491] width 330 height 16
click at [622, 787] on span "Save changes" at bounding box center [630, 787] width 58 height 10
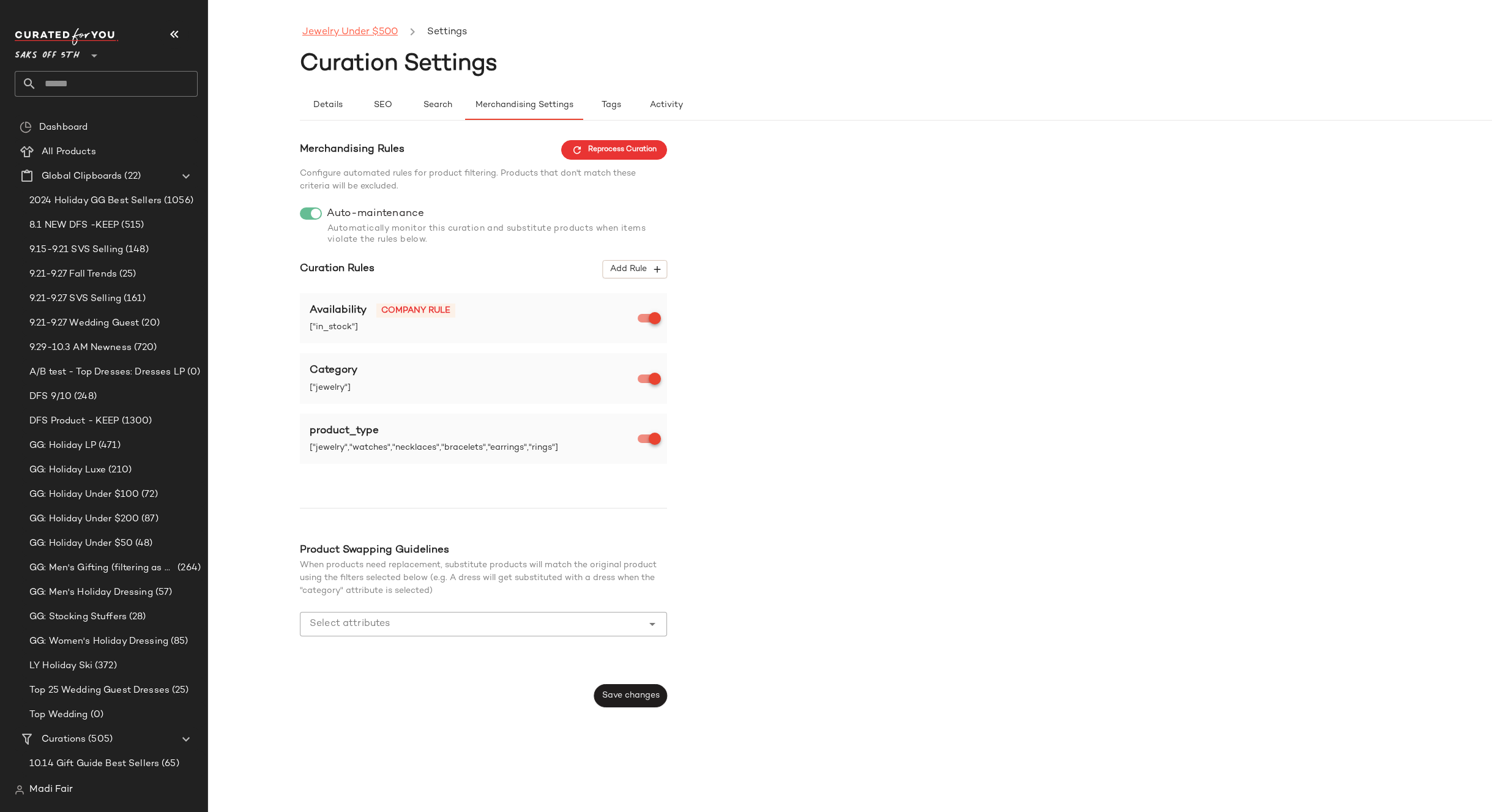
click at [339, 38] on link "Jewelry Under $500" at bounding box center [350, 33] width 96 height 16
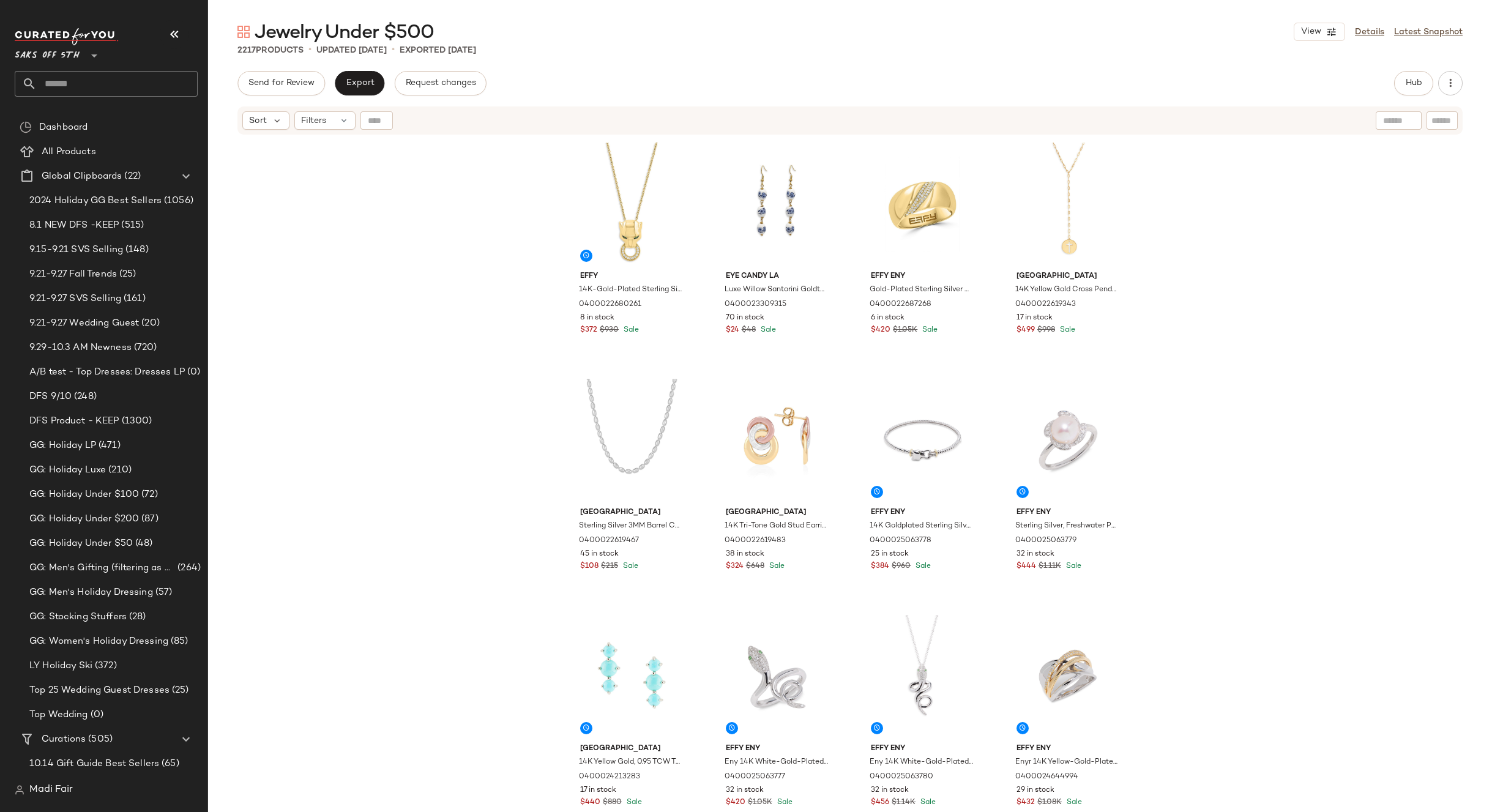
click at [358, 211] on div "Effy 14K-Gold-Plated Sterling Silver, Diamond & Tsavorite Pendant Necklace 0400…" at bounding box center [851, 489] width 1285 height 706
click at [76, 79] on input "text" at bounding box center [117, 84] width 161 height 26
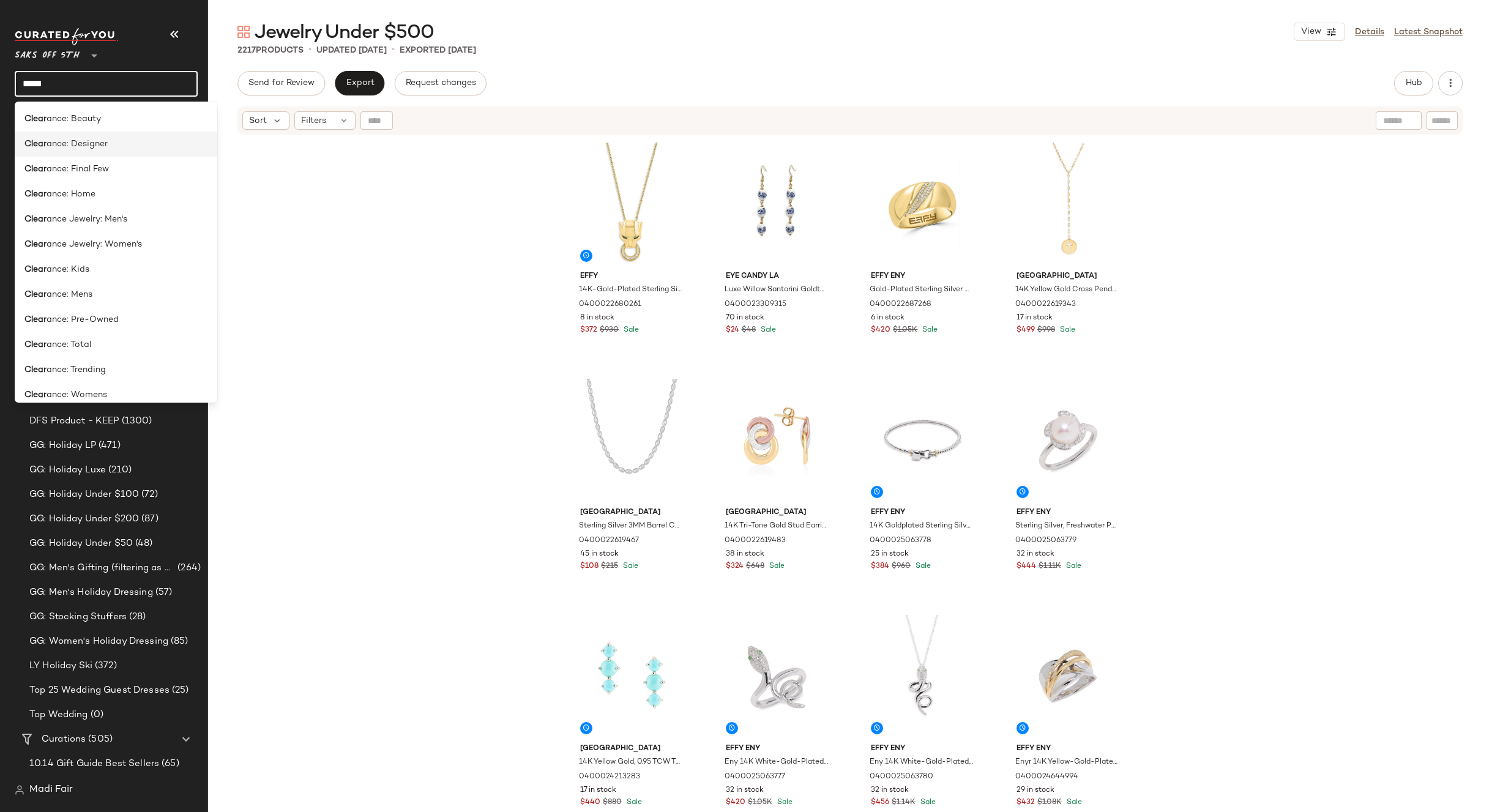
type input "*****"
click at [37, 141] on b "Clear" at bounding box center [36, 143] width 22 height 13
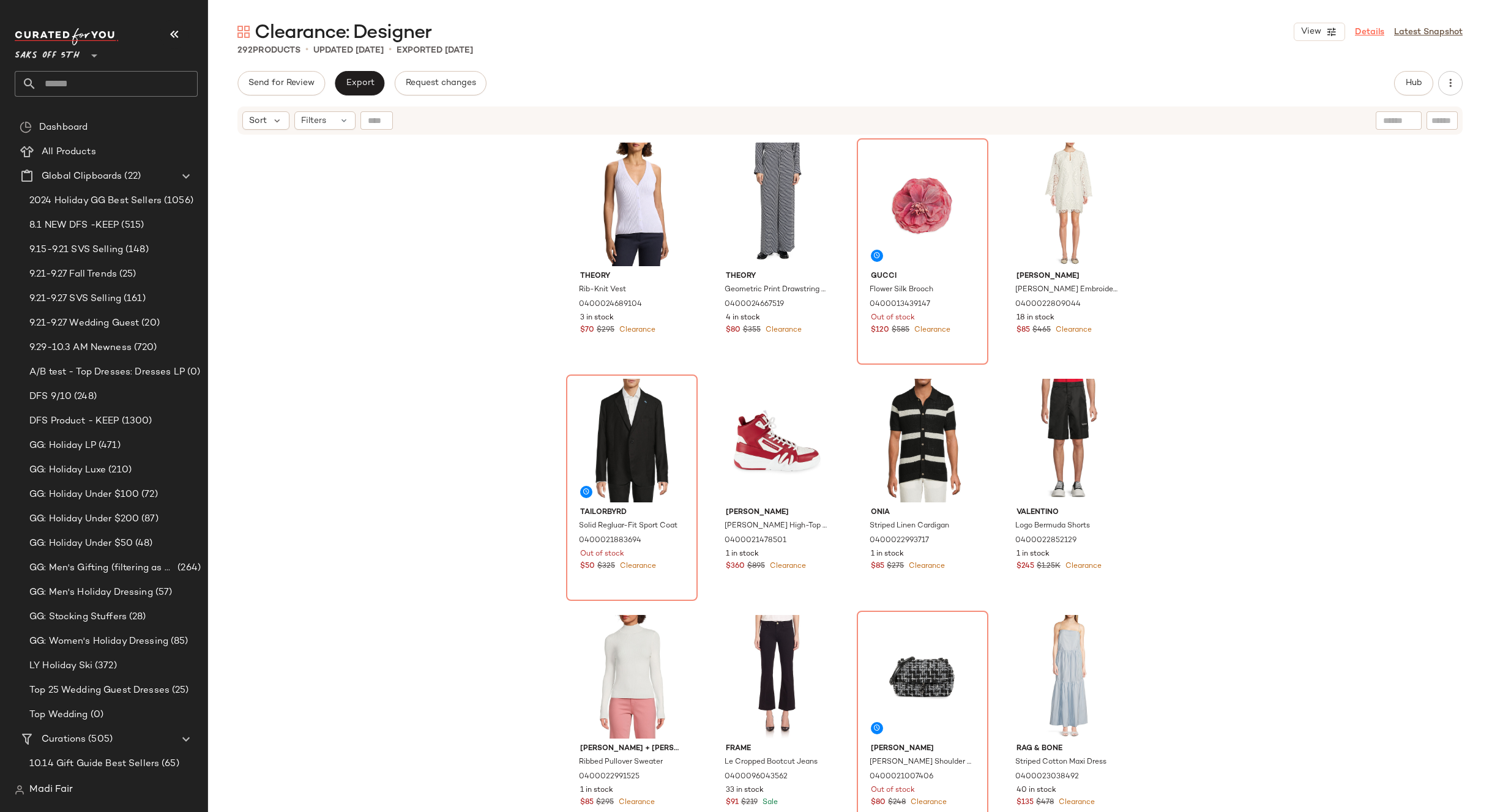
click at [1376, 32] on link "Details" at bounding box center [1369, 32] width 30 height 13
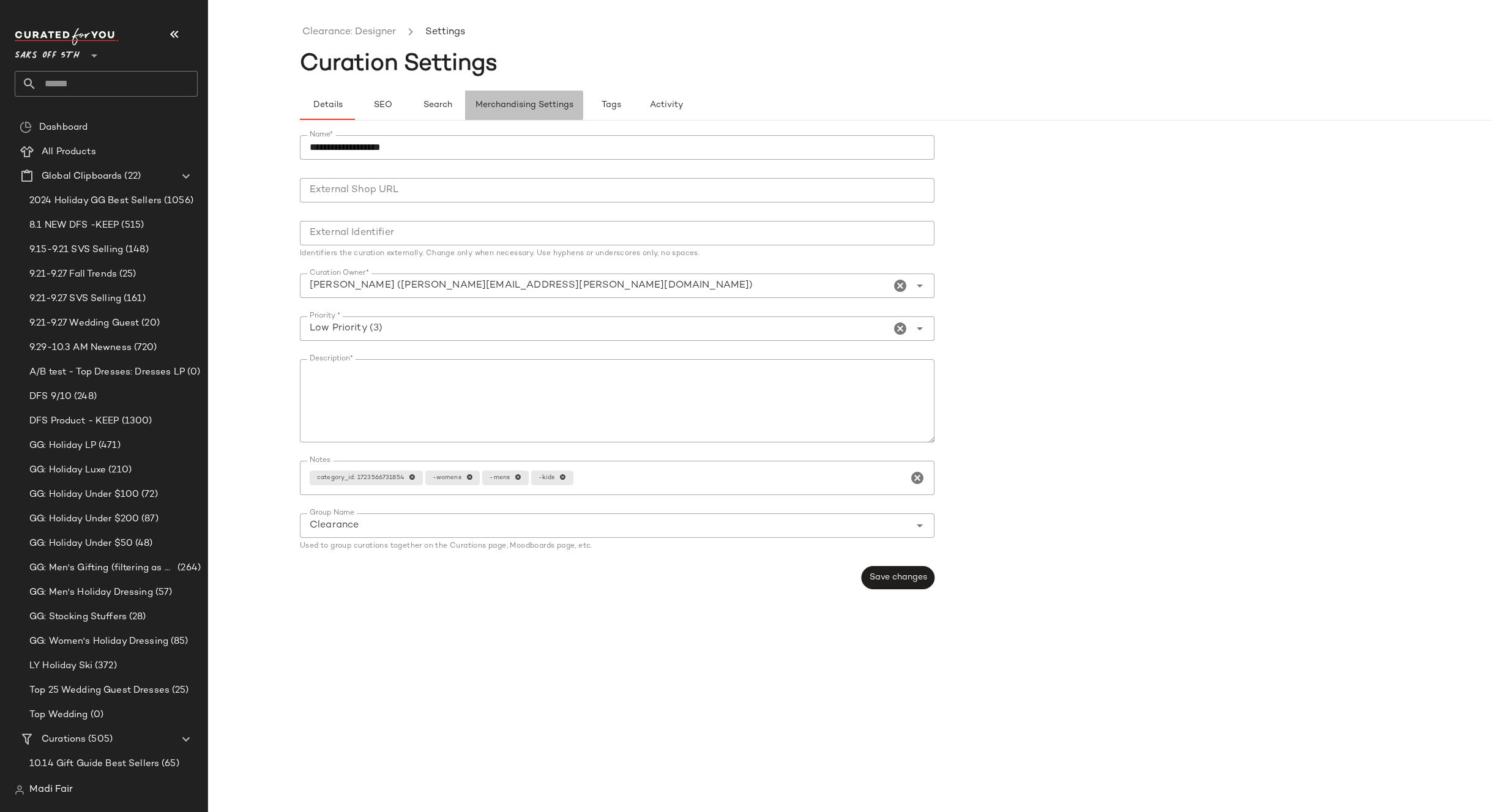
click at [524, 98] on button "Merchandising Settings" at bounding box center [525, 106] width 119 height 30
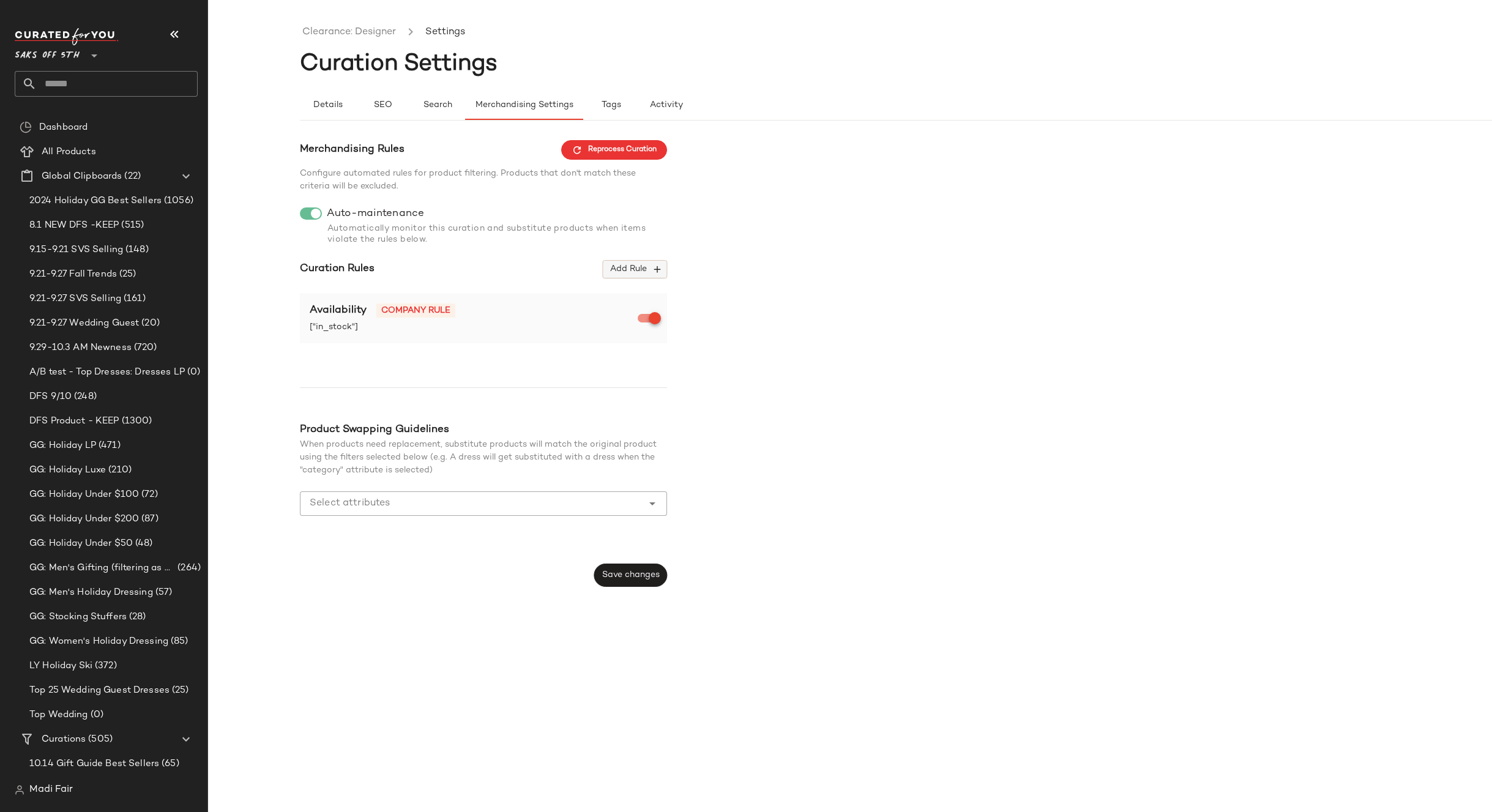
click at [607, 271] on button "Add Rule" at bounding box center [634, 269] width 64 height 19
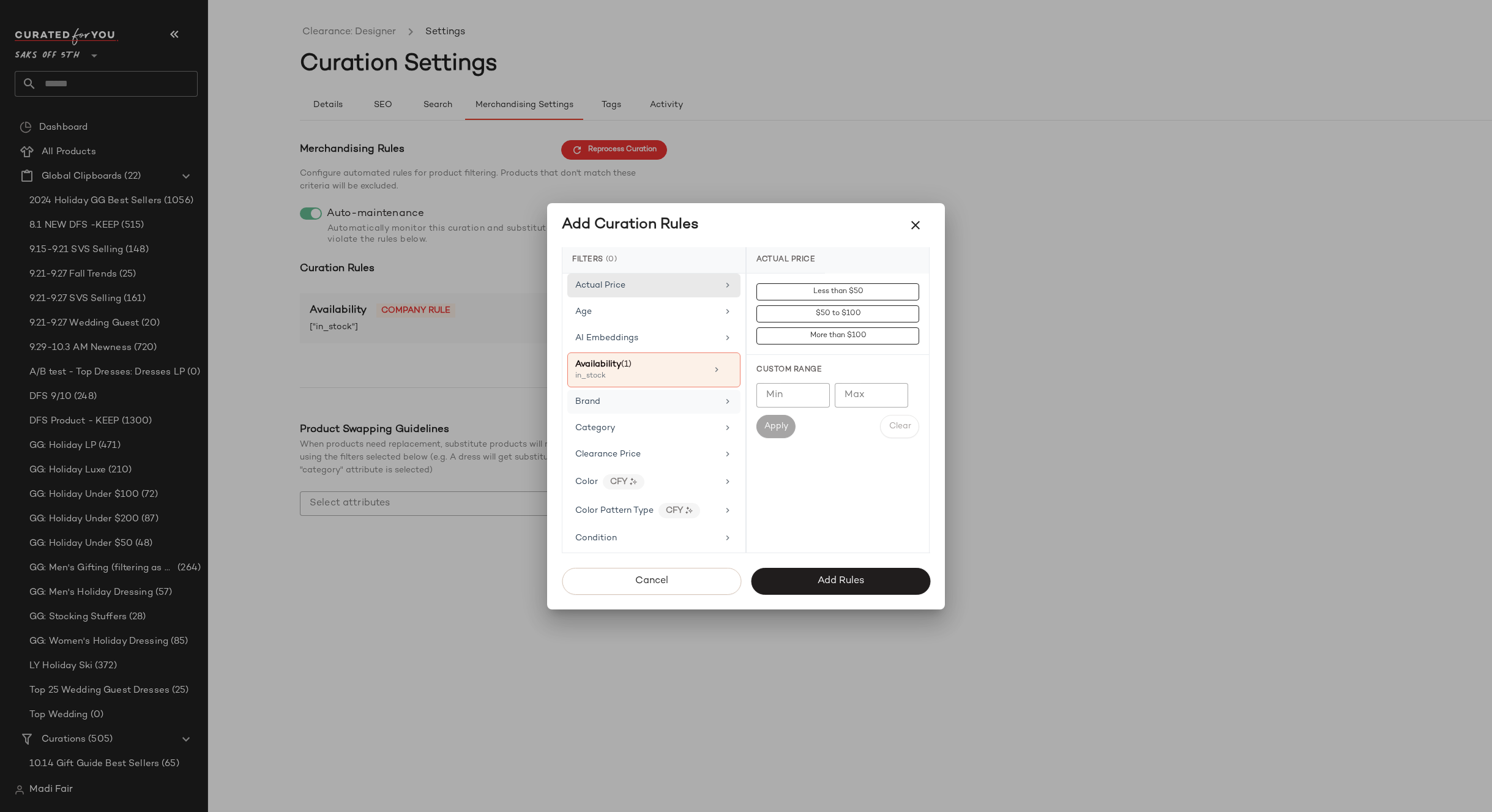
click at [639, 393] on div "Brand" at bounding box center [653, 402] width 173 height 24
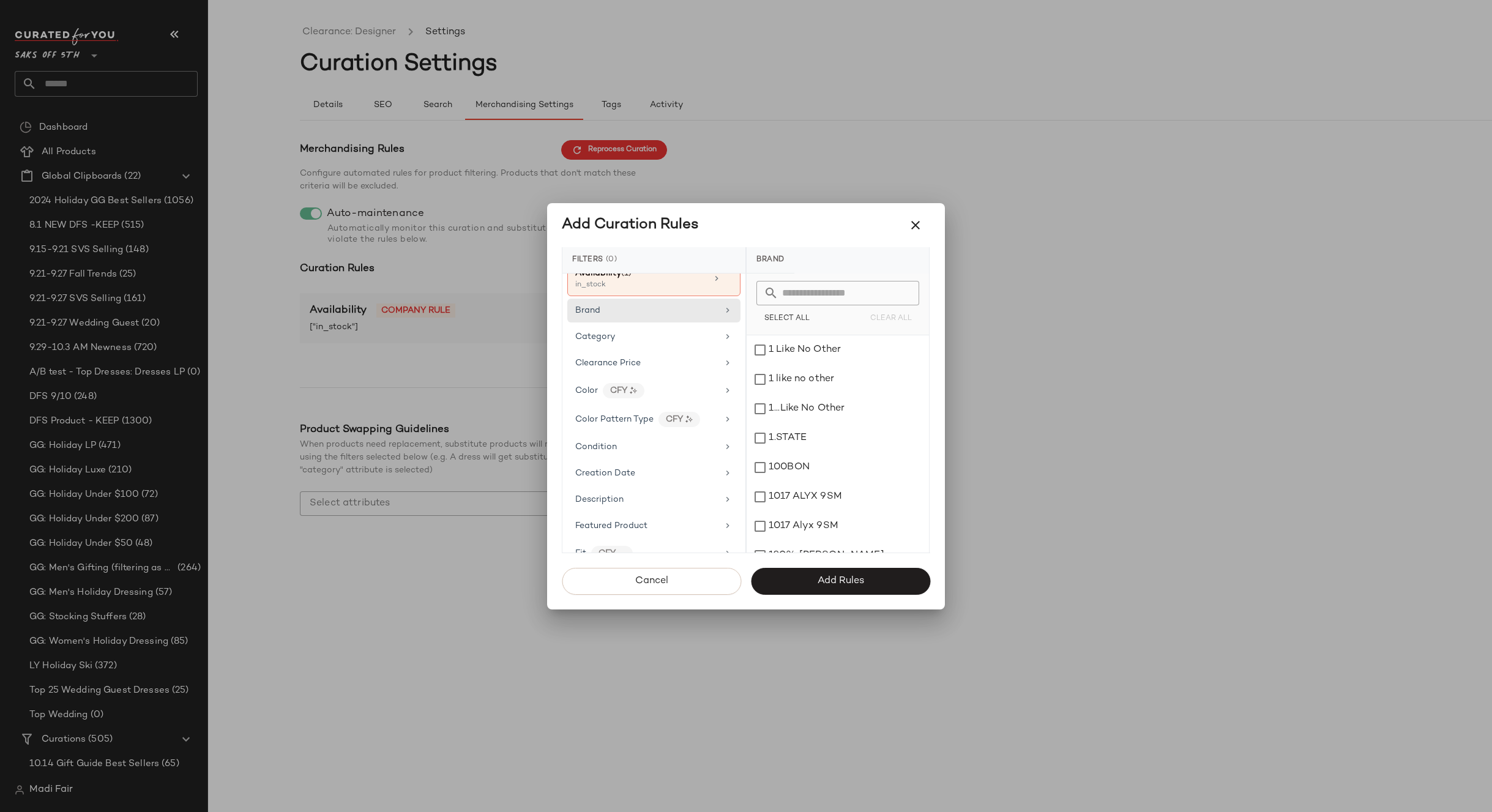
scroll to position [122, 0]
click at [614, 328] on span "Clearance Price" at bounding box center [608, 331] width 65 height 9
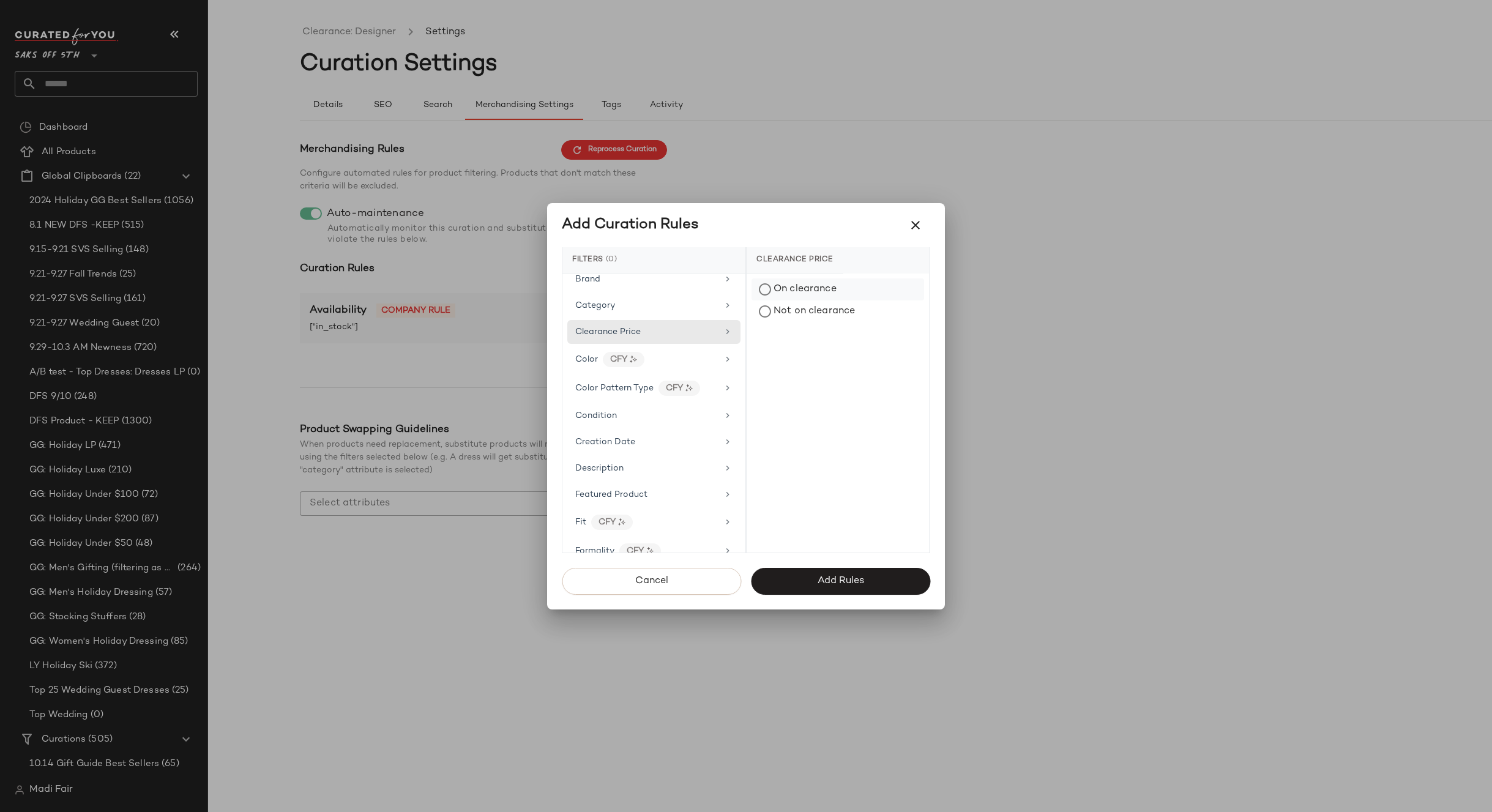
click at [795, 285] on div "On clearance" at bounding box center [838, 289] width 173 height 22
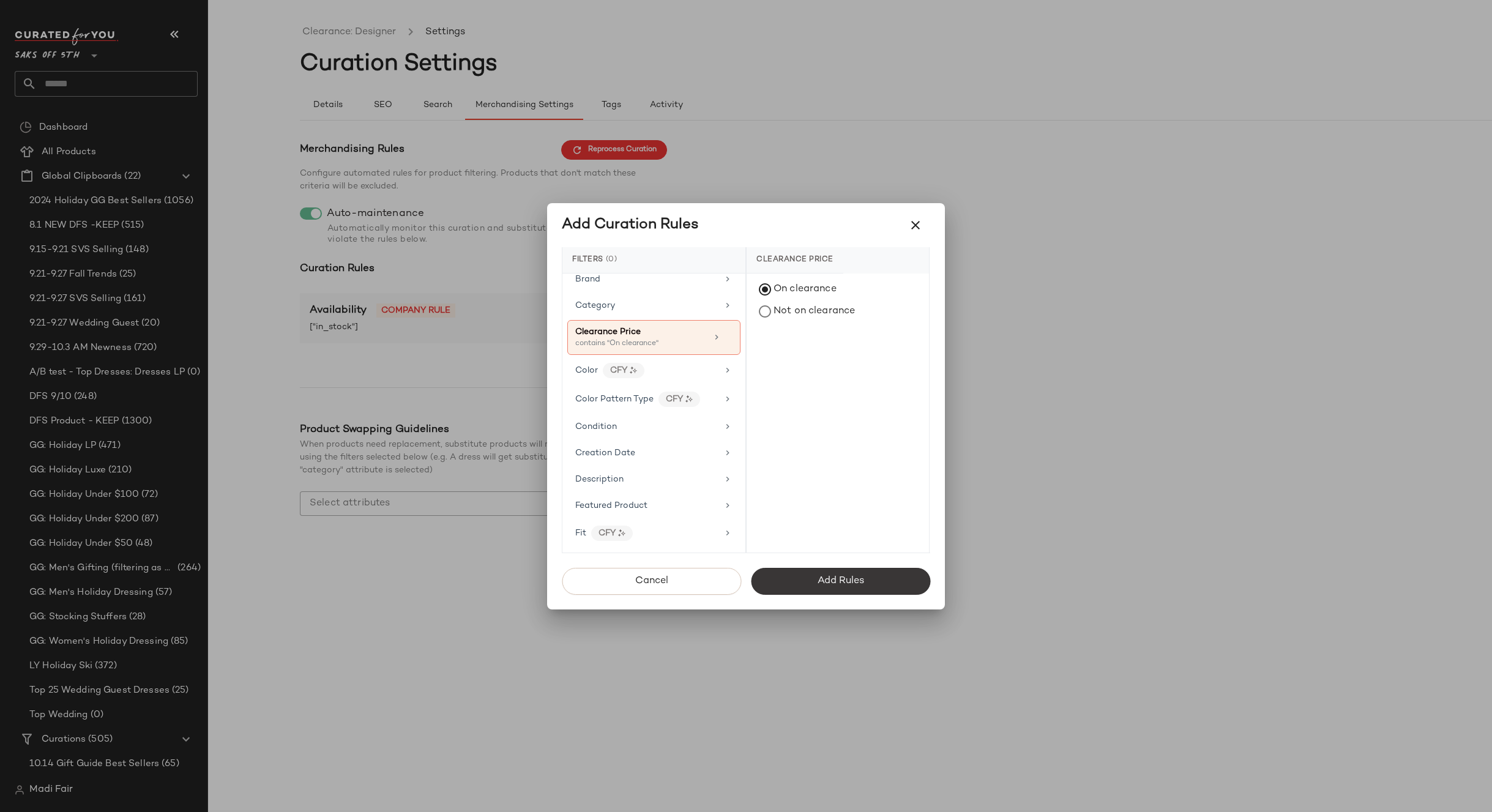
click at [798, 577] on button "Add Rules" at bounding box center [840, 581] width 179 height 27
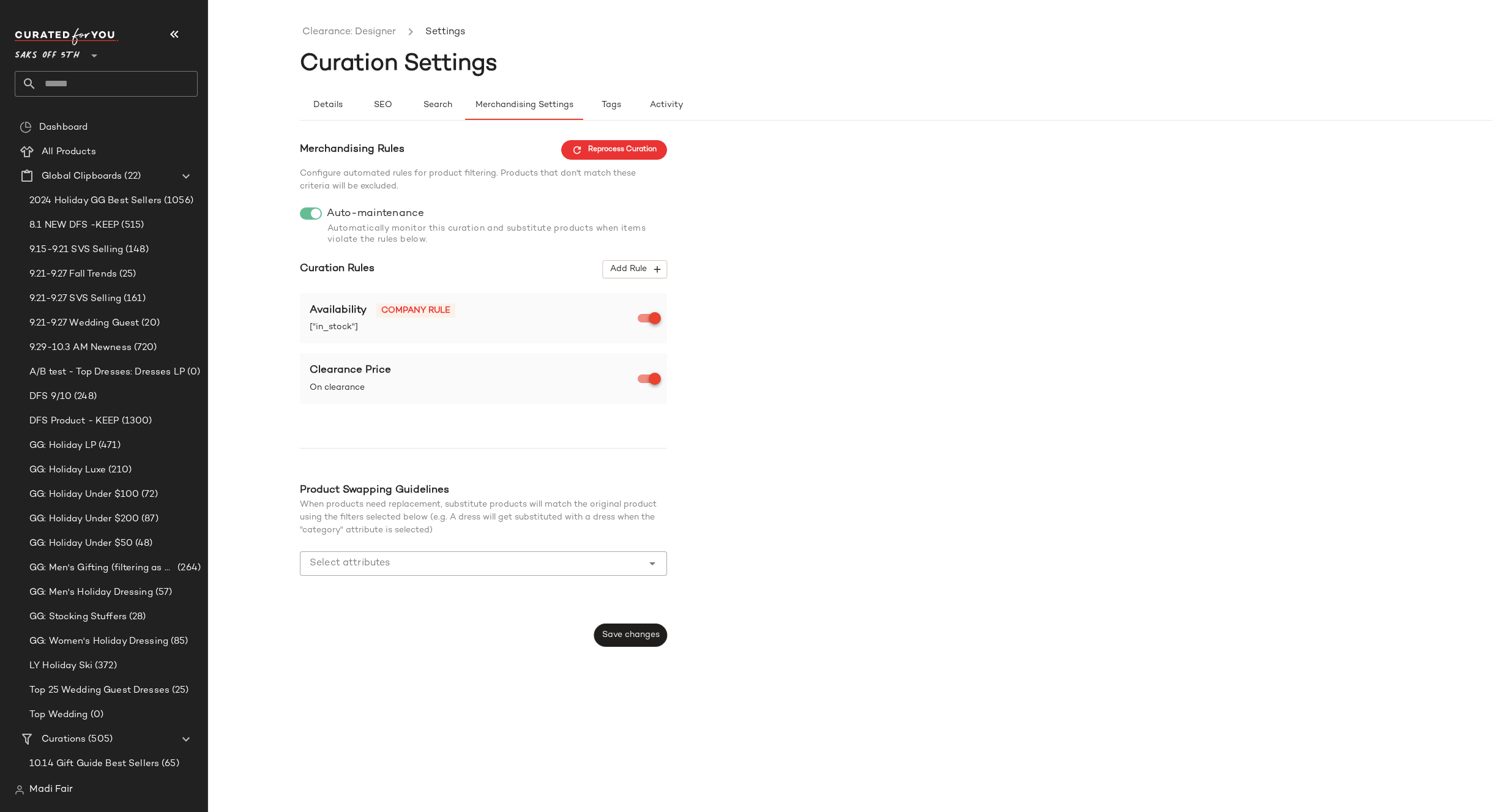
click at [891, 430] on div "Merchandising Rules Reprocess Curation Configure automated rules for product fi…" at bounding box center [943, 394] width 1285 height 508
click at [422, 573] on div at bounding box center [471, 563] width 343 height 25
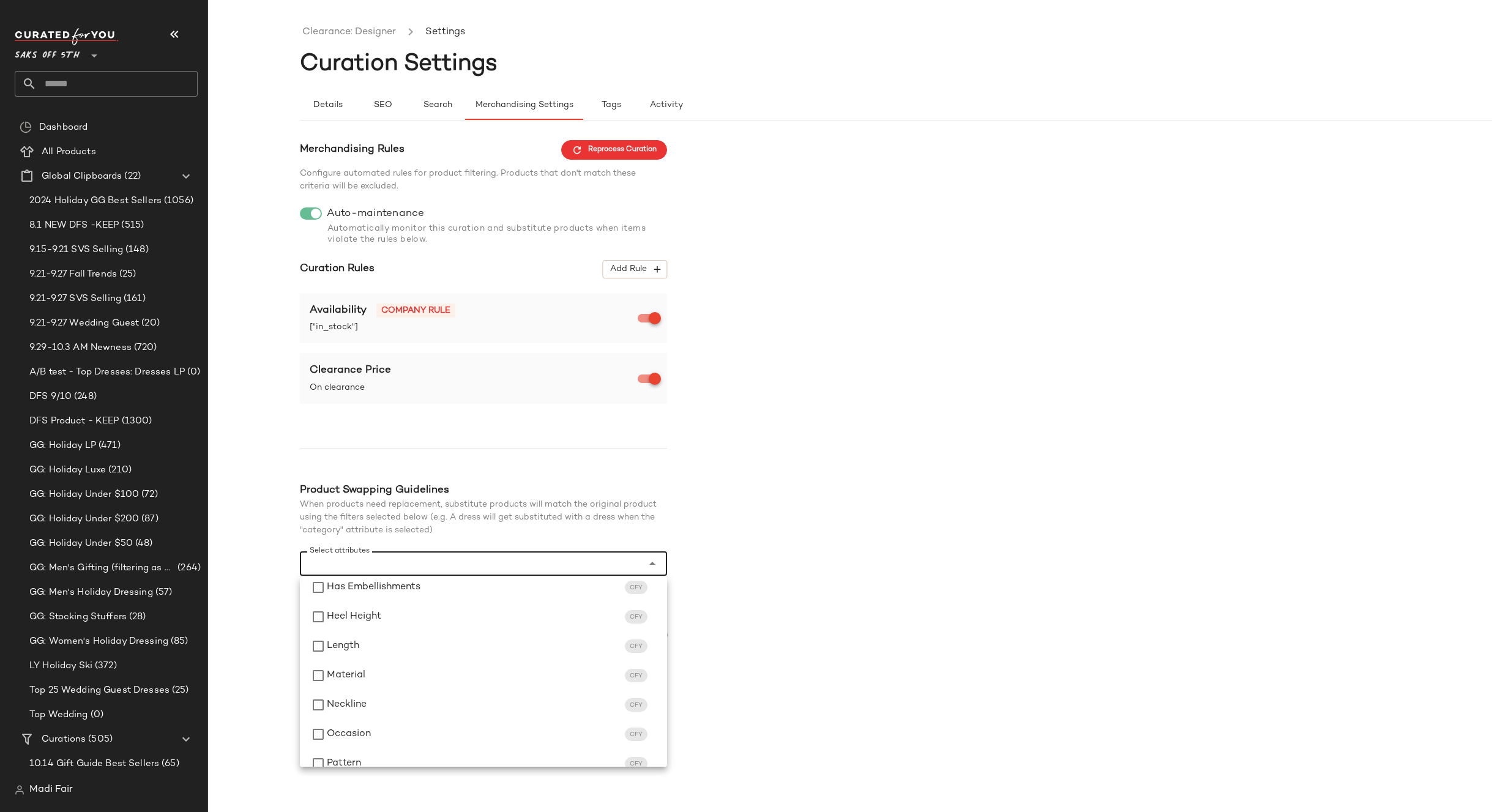
scroll to position [590, 0]
click at [863, 519] on div "Merchandising Rules Reprocess Curation Configure automated rules for product fi…" at bounding box center [943, 394] width 1285 height 508
click at [425, 566] on input "Select attributes" at bounding box center [473, 563] width 329 height 15
click at [392, 707] on div "Category" at bounding box center [484, 720] width 368 height 30
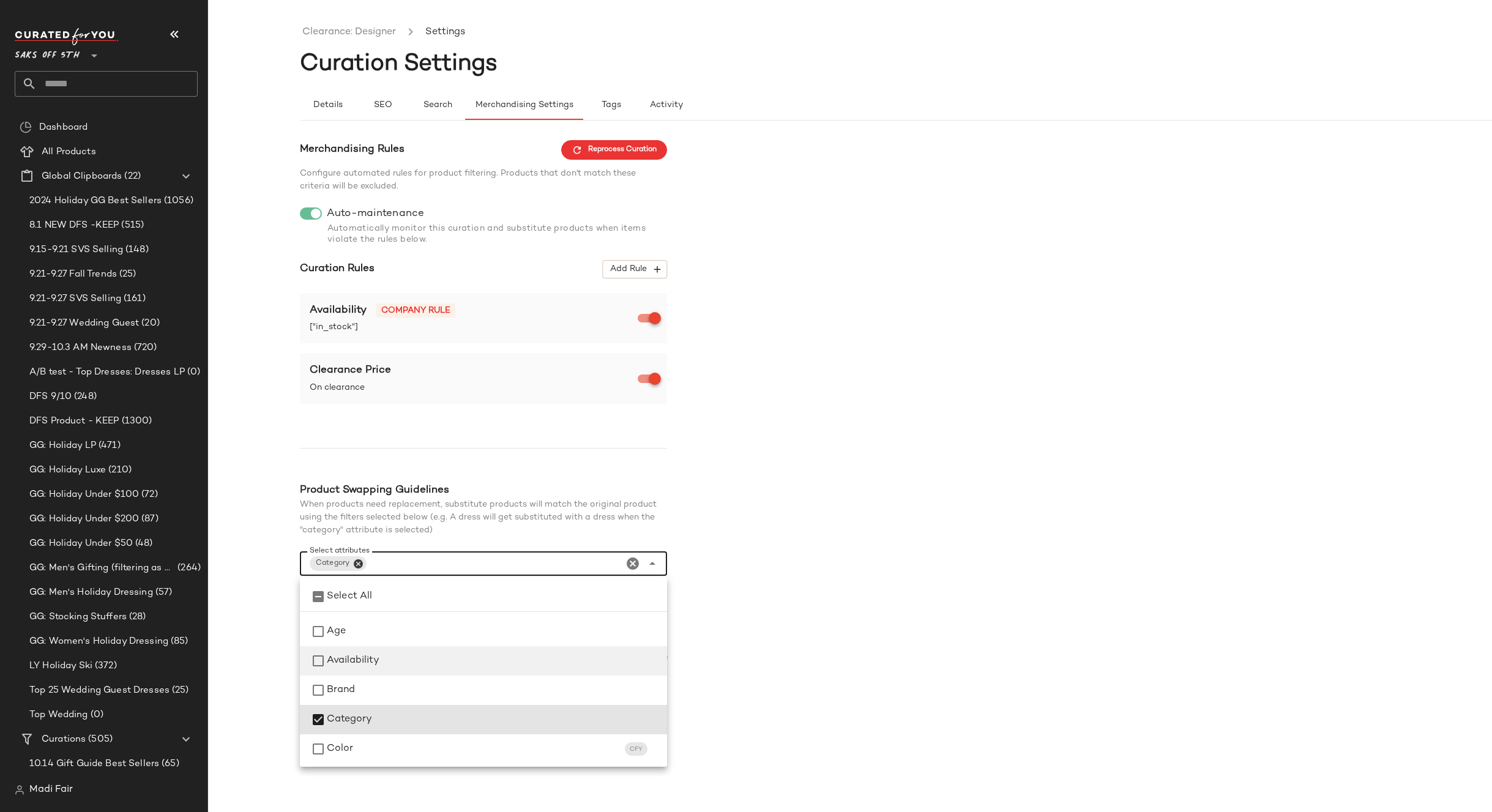
scroll to position [61, 0]
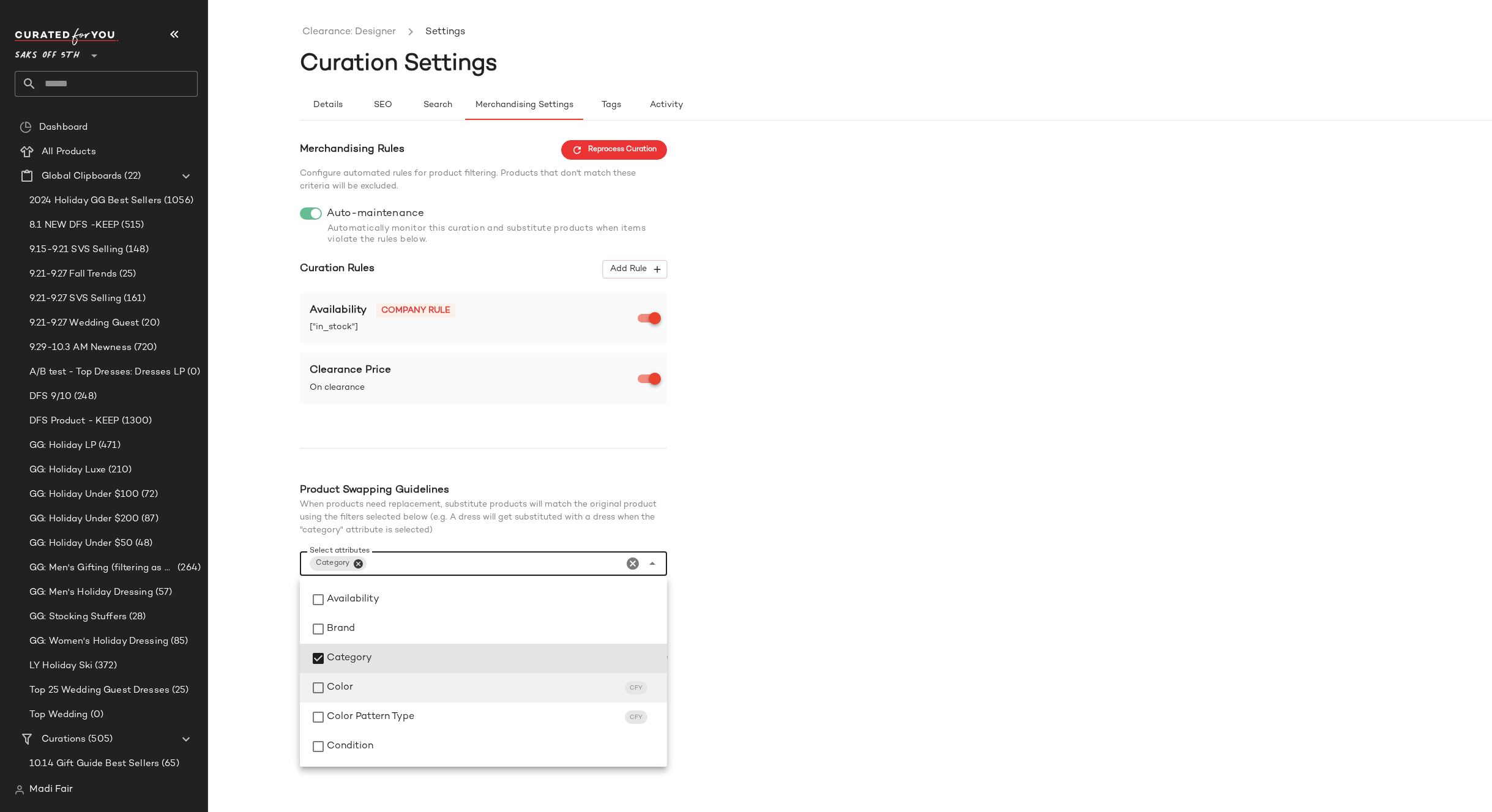
click at [392, 688] on div "Color CFY" at bounding box center [492, 688] width 330 height 15
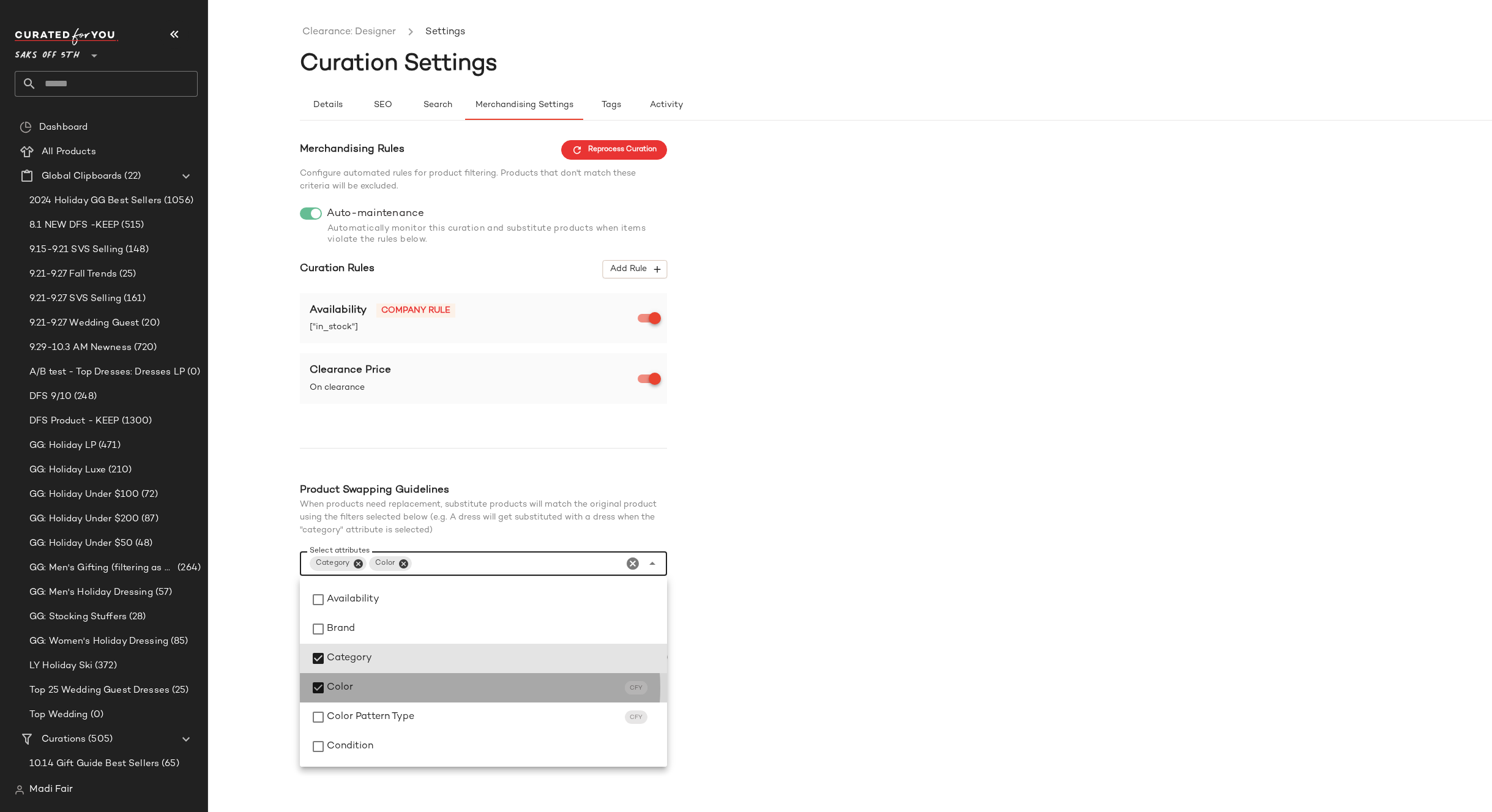
click at [405, 690] on div "Color CFY" at bounding box center [492, 688] width 330 height 15
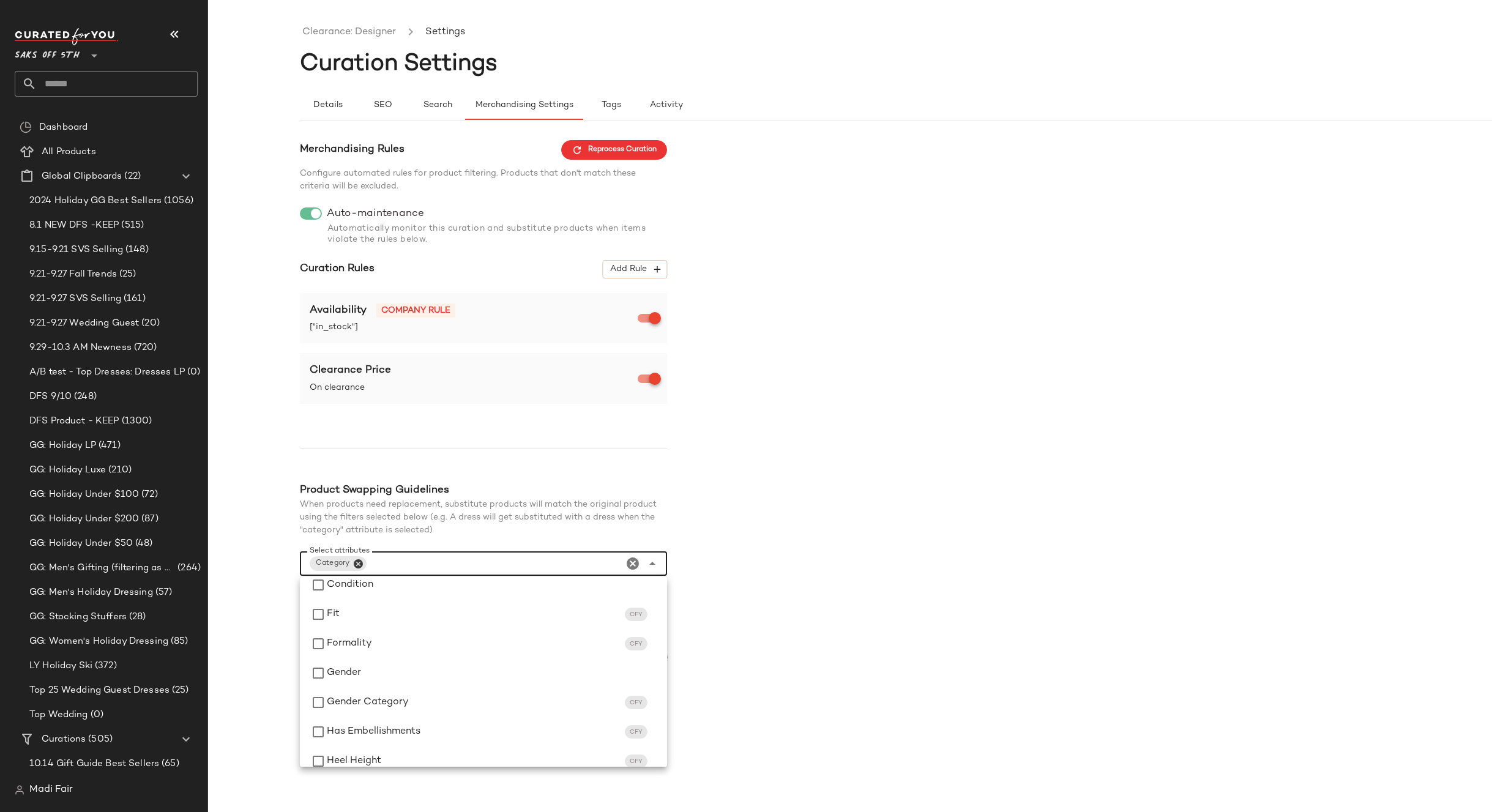
scroll to position [245, 0]
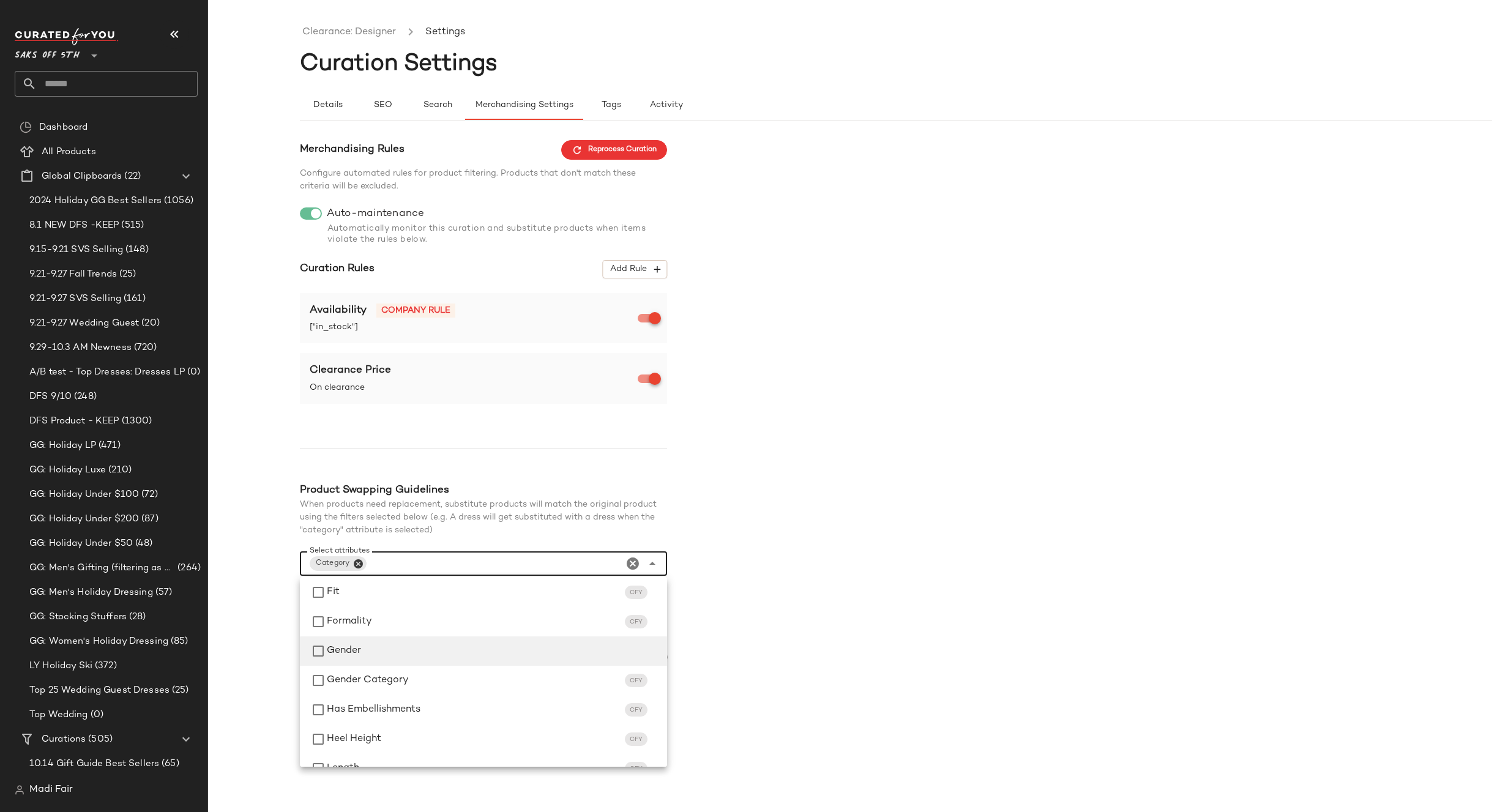
click at [387, 658] on div "Gender" at bounding box center [492, 651] width 330 height 15
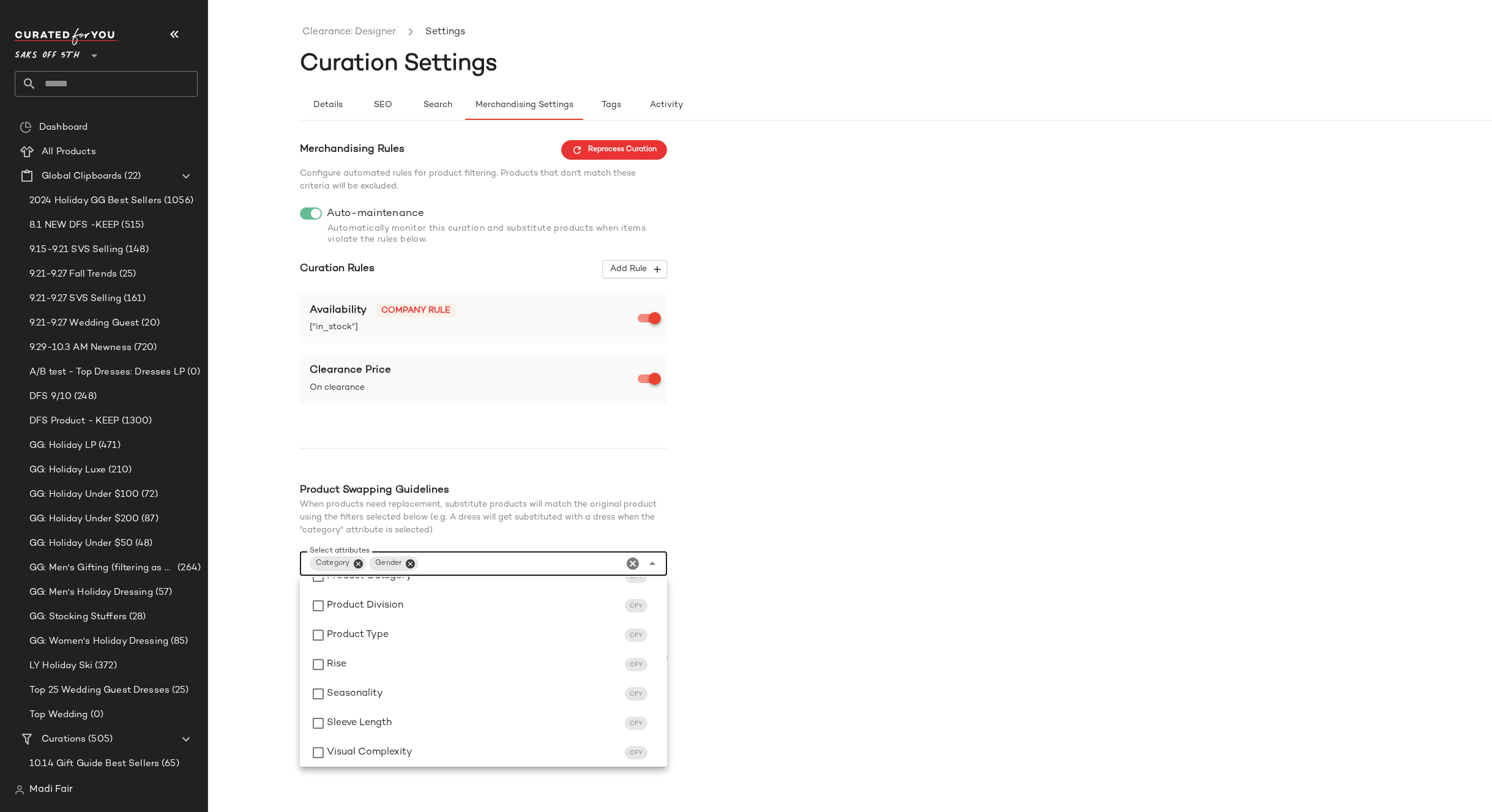
scroll to position [590, 0]
click at [726, 646] on div "Merchandising Rules Reprocess Curation Configure automated rules for product fi…" at bounding box center [943, 405] width 1285 height 529
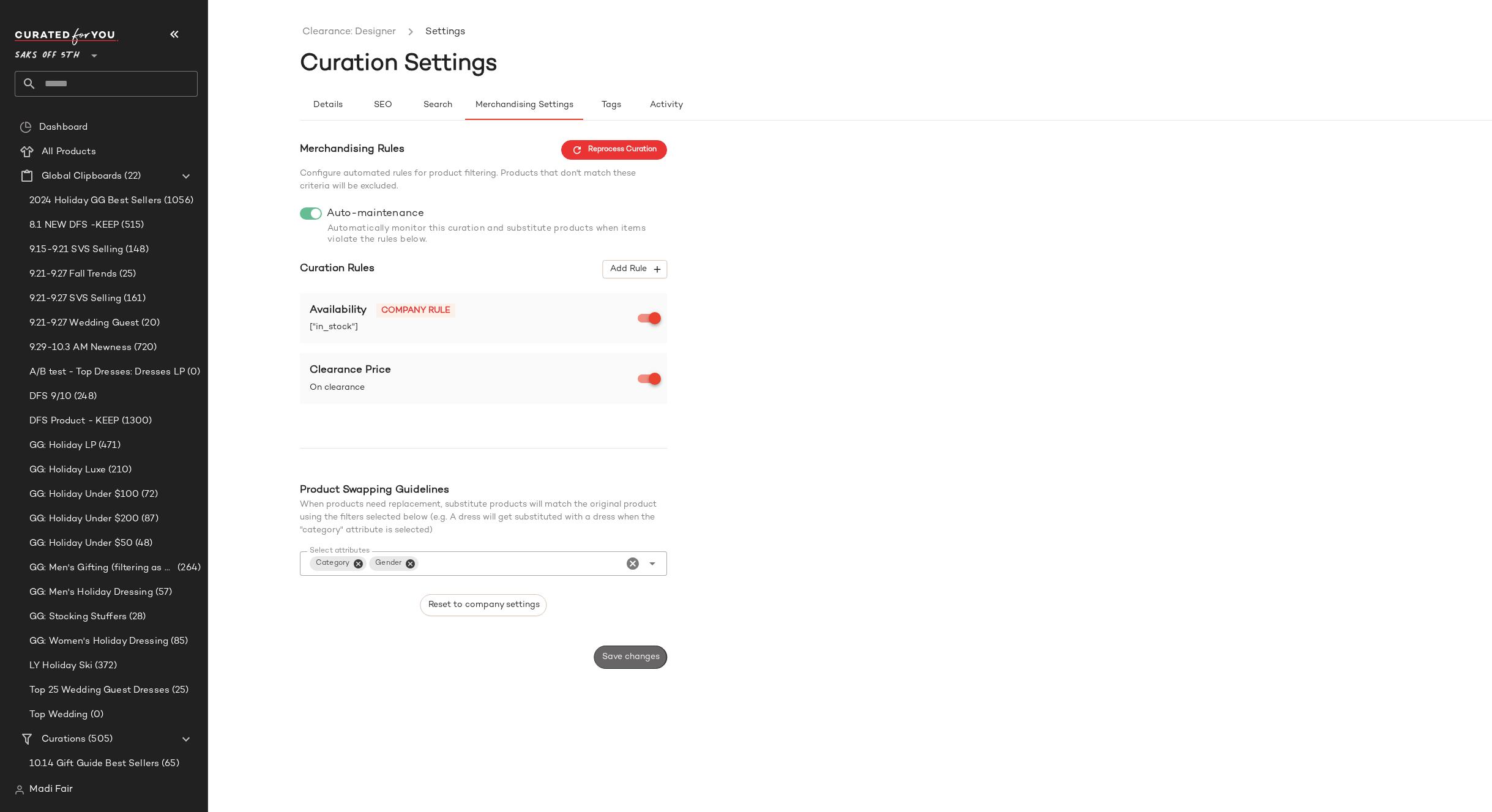
click at [648, 657] on span "Save changes" at bounding box center [630, 657] width 58 height 10
click at [1113, 313] on div "Merchandising Rules Reprocess Curation Configure automated rules for product fi…" at bounding box center [943, 405] width 1285 height 529
click at [629, 269] on span "Add Rule" at bounding box center [634, 269] width 50 height 11
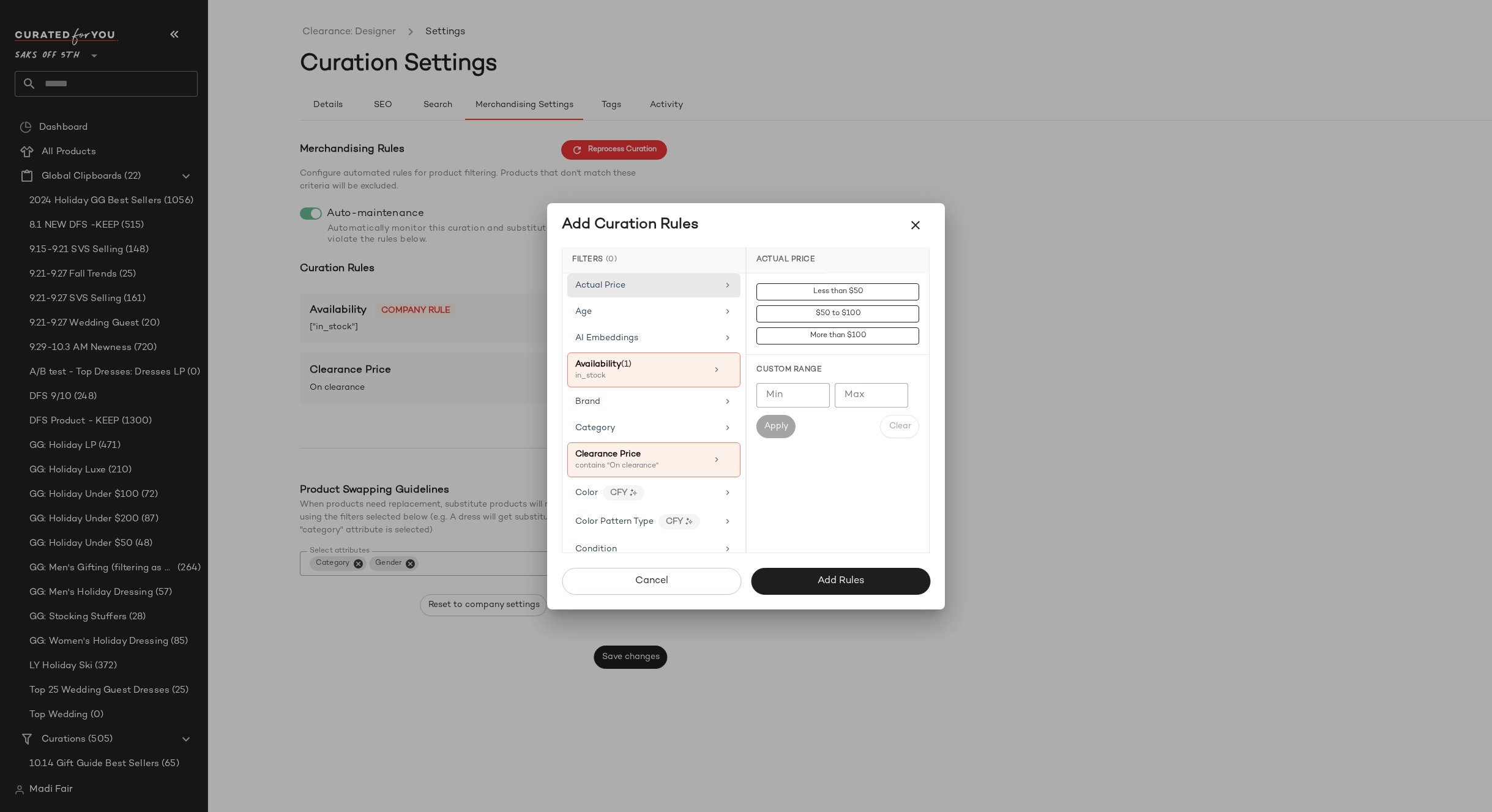
click at [632, 408] on div "Brand" at bounding box center [646, 401] width 142 height 13
click at [919, 225] on icon "button" at bounding box center [915, 225] width 15 height 15
click at [914, 222] on div "Merchandising Rules Reprocess Curation Configure automated rules for product fi…" at bounding box center [943, 405] width 1285 height 529
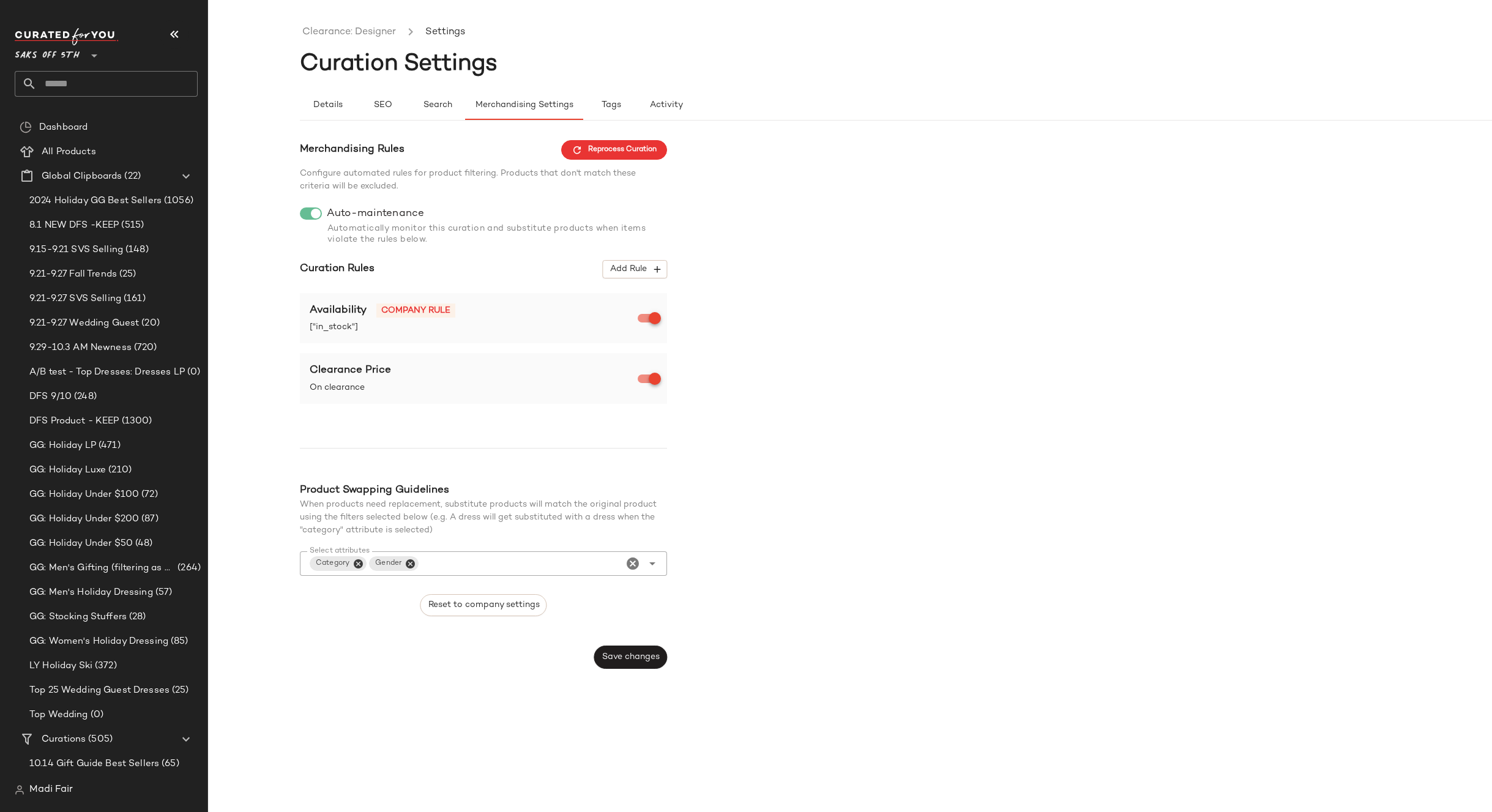
click at [688, 573] on div "Merchandising Rules Reprocess Curation Configure automated rules for product fi…" at bounding box center [943, 405] width 1285 height 529
click at [637, 139] on div "Merchandising Rules Reprocess Curation Configure automated rules for product fi…" at bounding box center [943, 398] width 1285 height 556
click at [635, 152] on span "Reprocess Curation" at bounding box center [615, 149] width 85 height 11
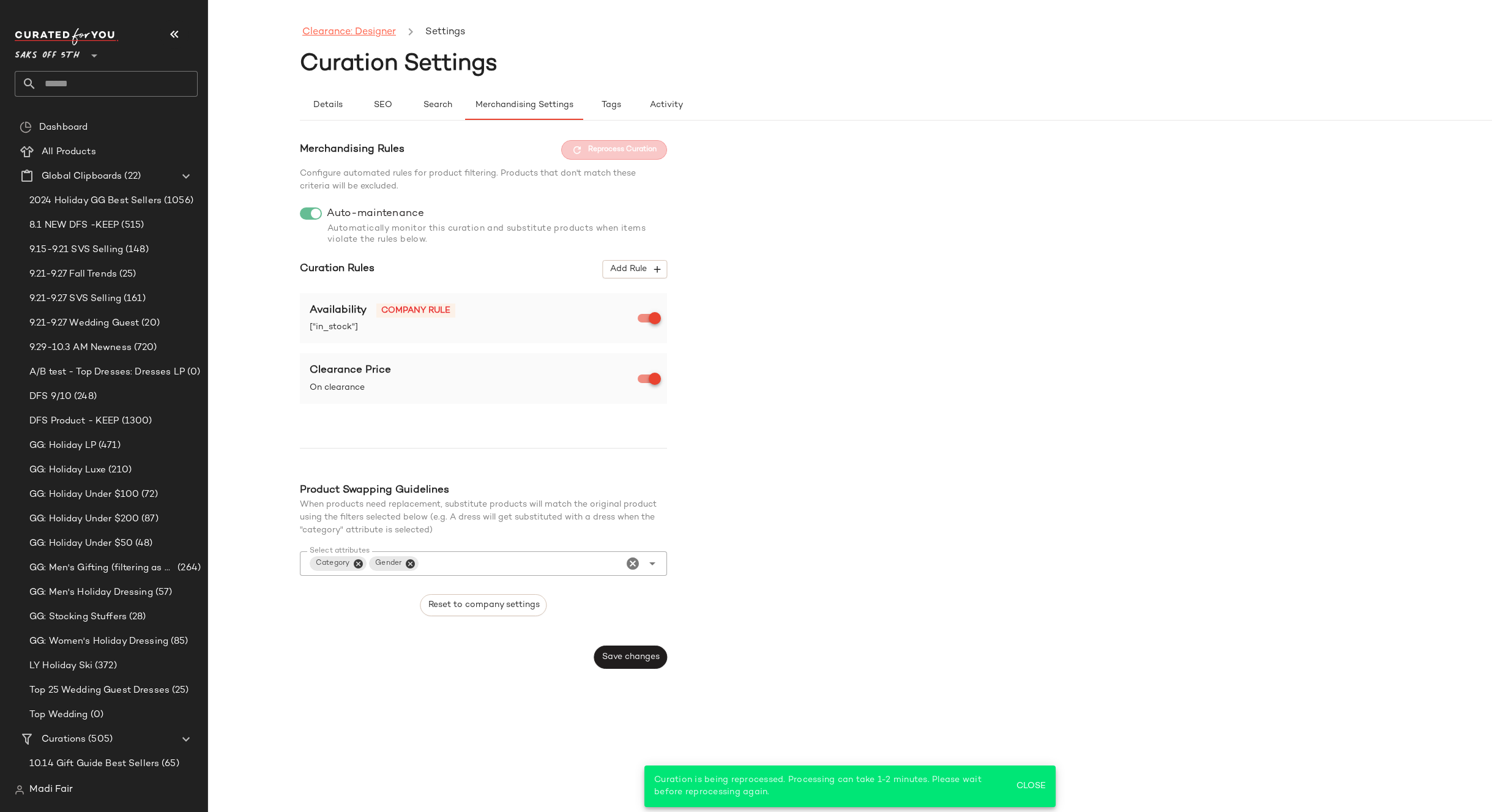
click at [350, 33] on link "Clearance: Designer" at bounding box center [349, 33] width 94 height 16
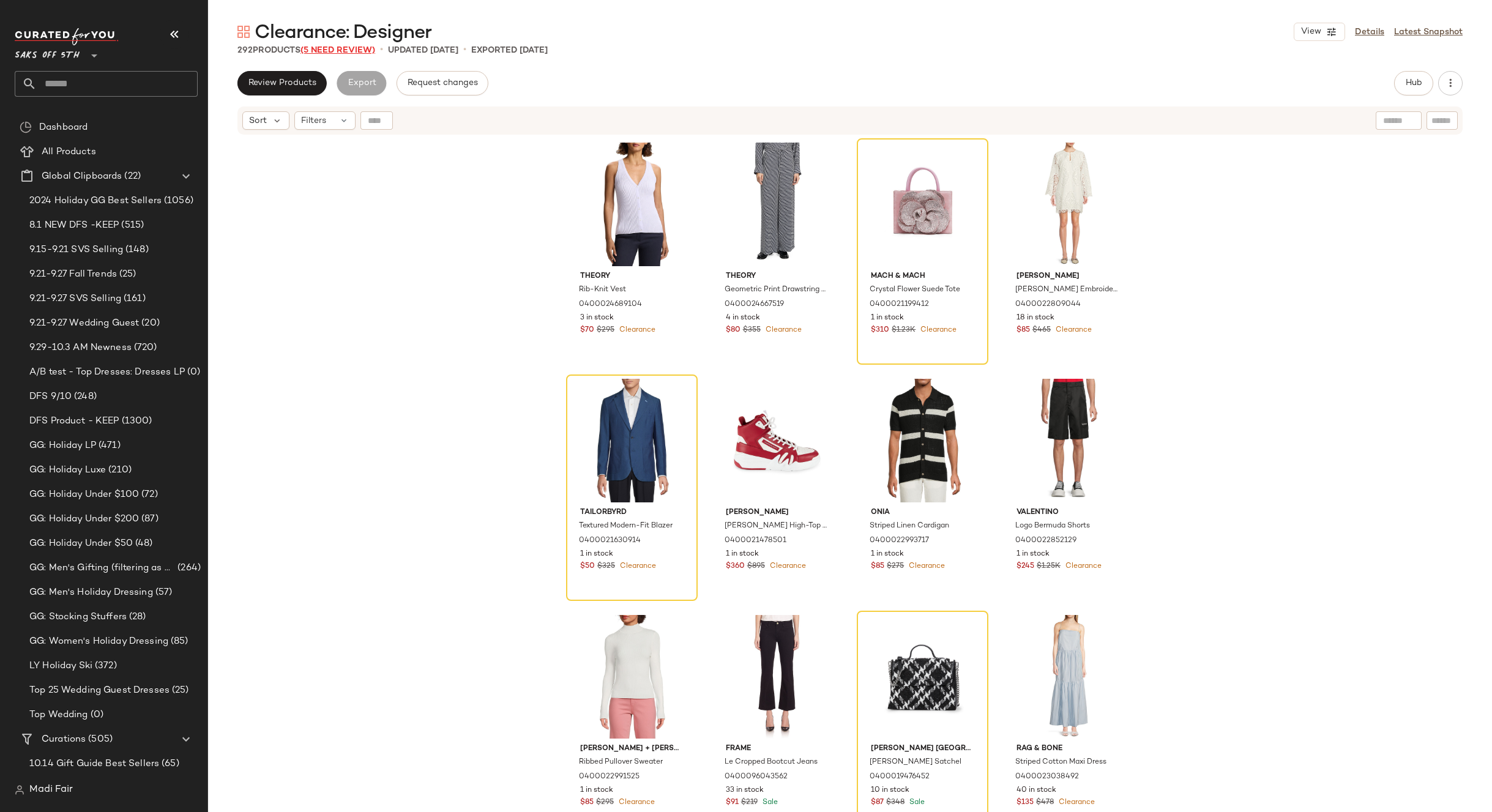
click at [356, 50] on span "(5 Need Review)" at bounding box center [338, 49] width 75 height 9
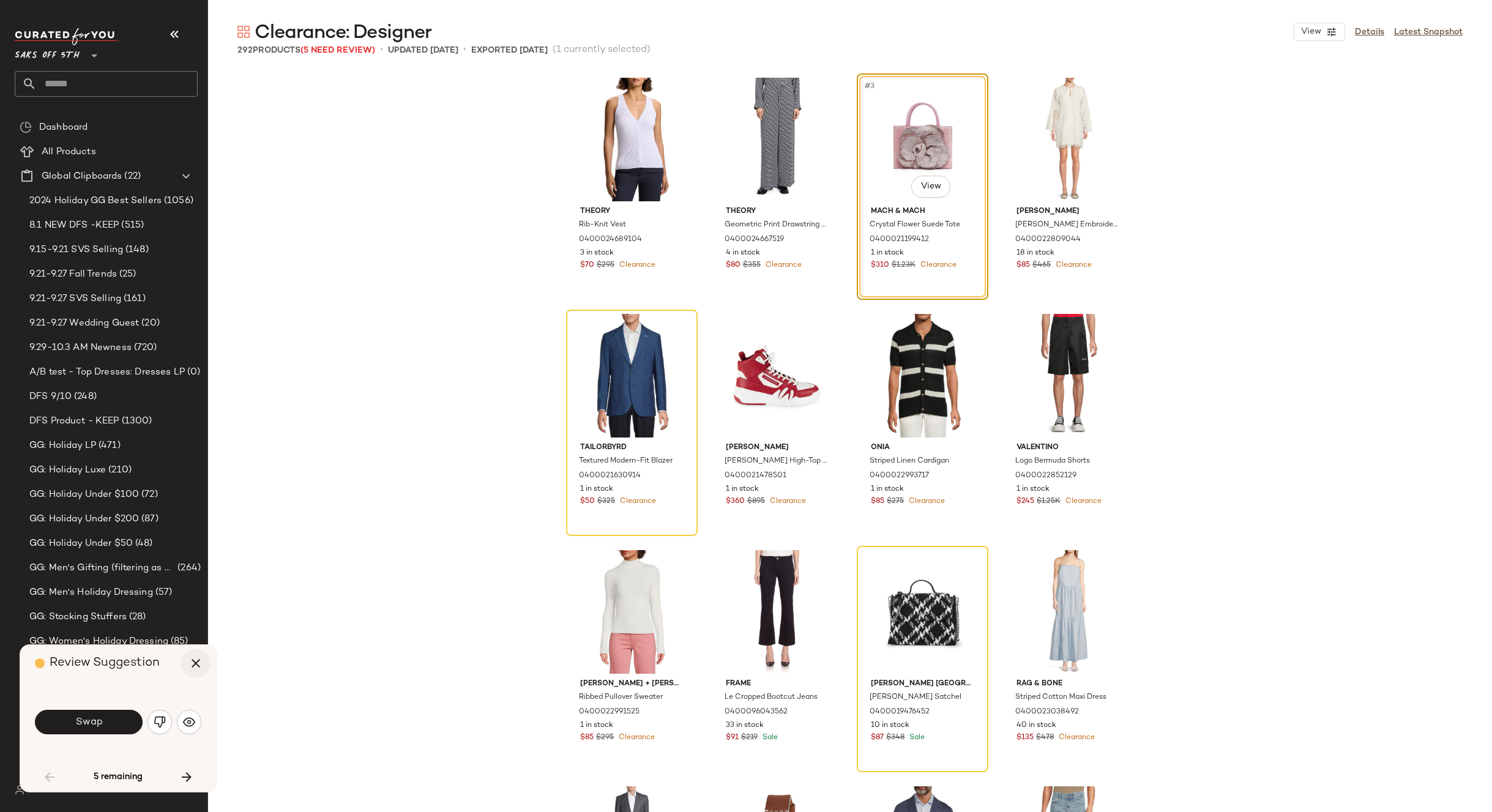
click at [197, 660] on icon "button" at bounding box center [196, 663] width 15 height 15
